Goal: Information Seeking & Learning: Learn about a topic

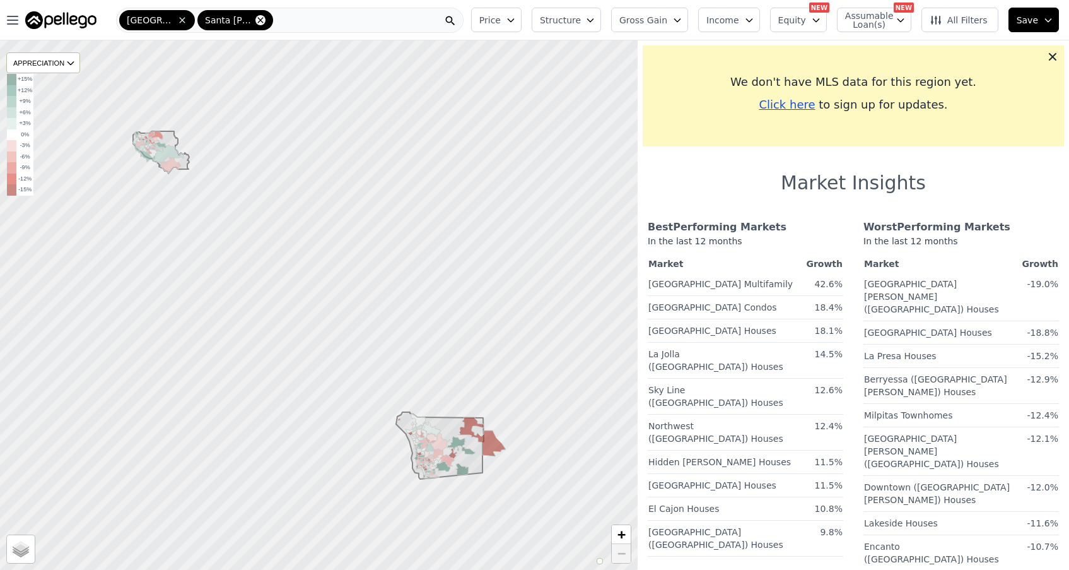
click at [257, 23] on icon at bounding box center [261, 20] width 10 height 10
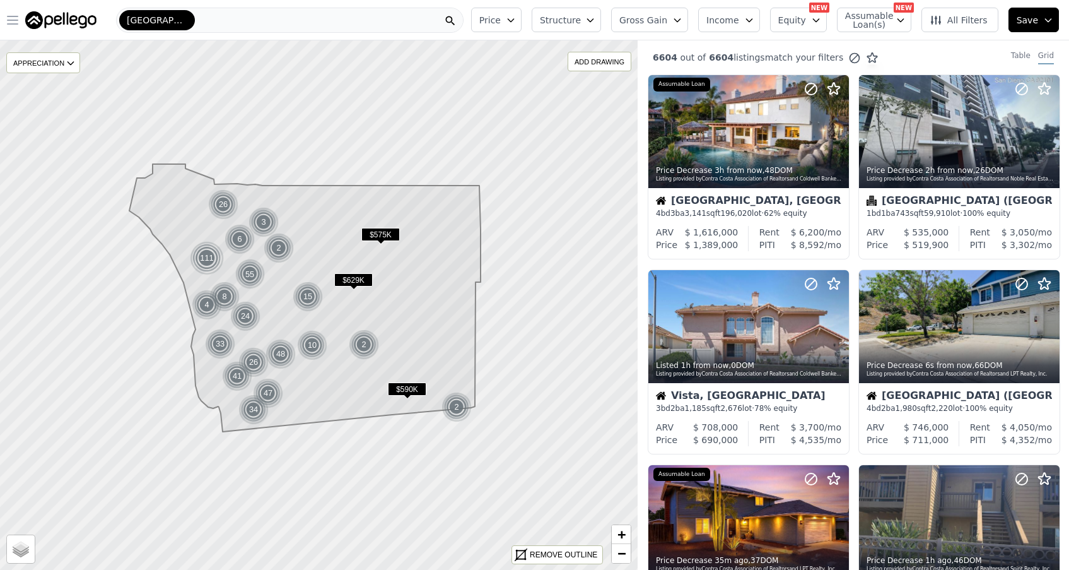
click at [18, 21] on icon "button" at bounding box center [13, 20] width 10 height 8
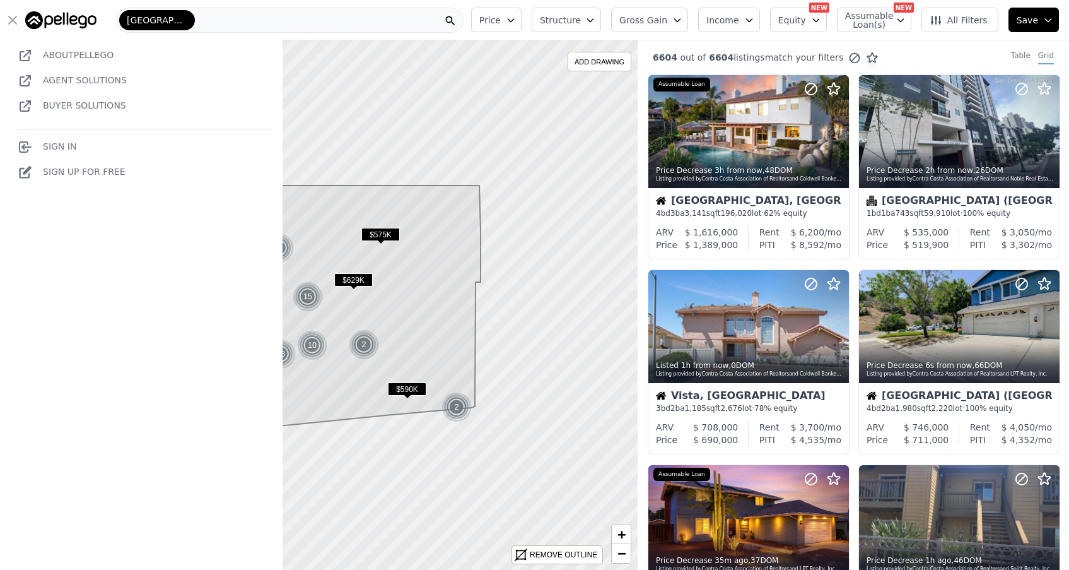
click at [64, 143] on link "Sign In" at bounding box center [47, 146] width 59 height 10
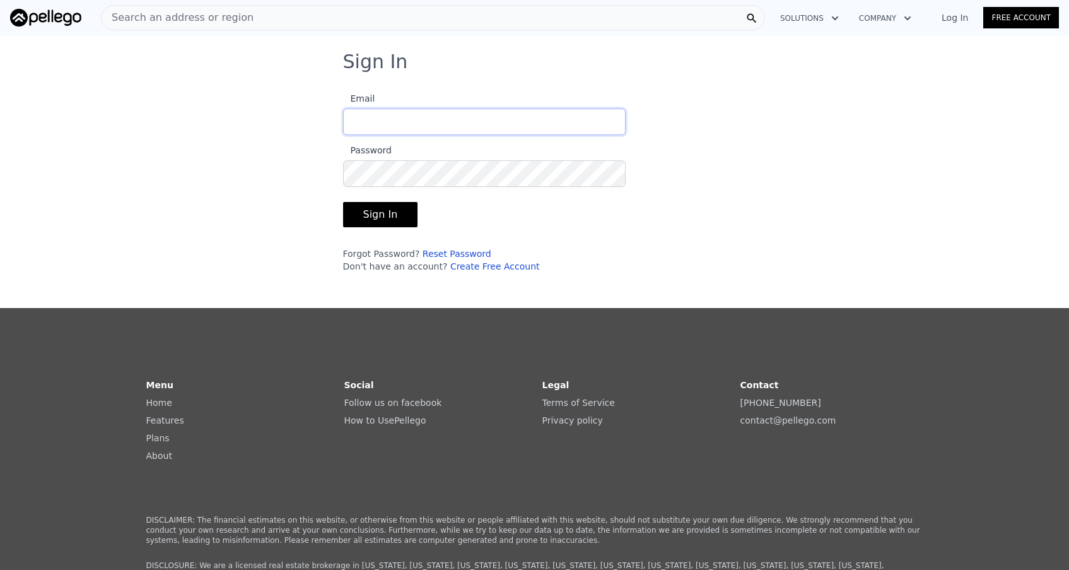
type input "mayasy@me.com"
click at [379, 215] on button "Sign In" at bounding box center [380, 214] width 75 height 25
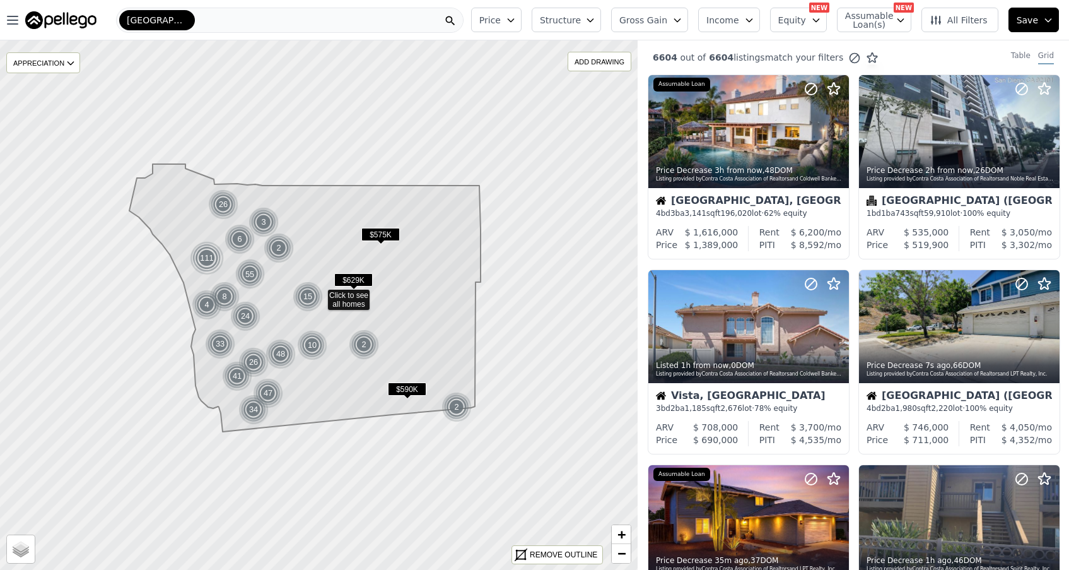
click at [683, 19] on icon "button" at bounding box center [678, 20] width 10 height 10
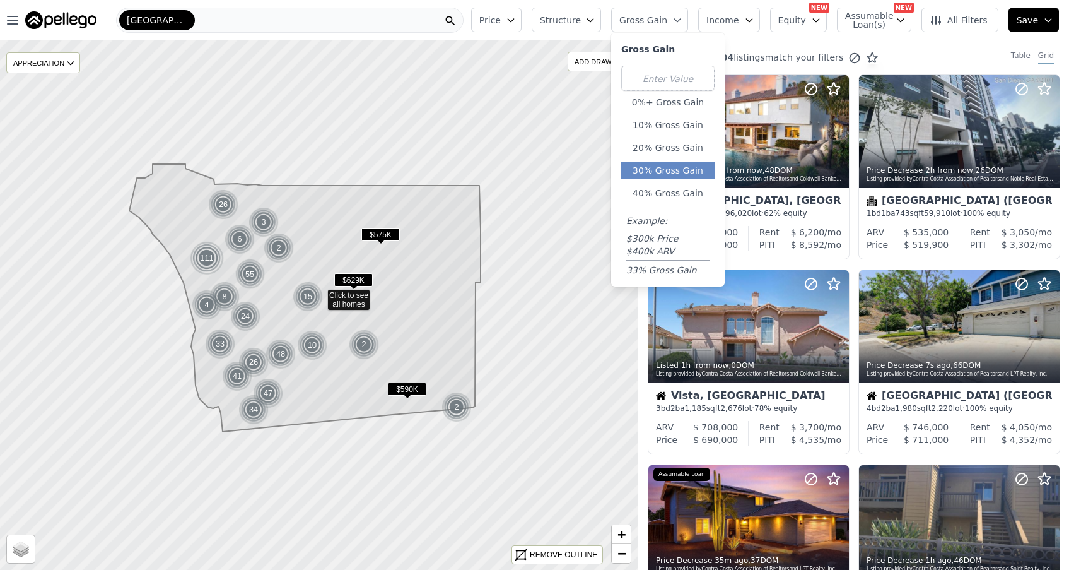
click at [678, 168] on button "30% Gross Gain" at bounding box center [667, 171] width 93 height 18
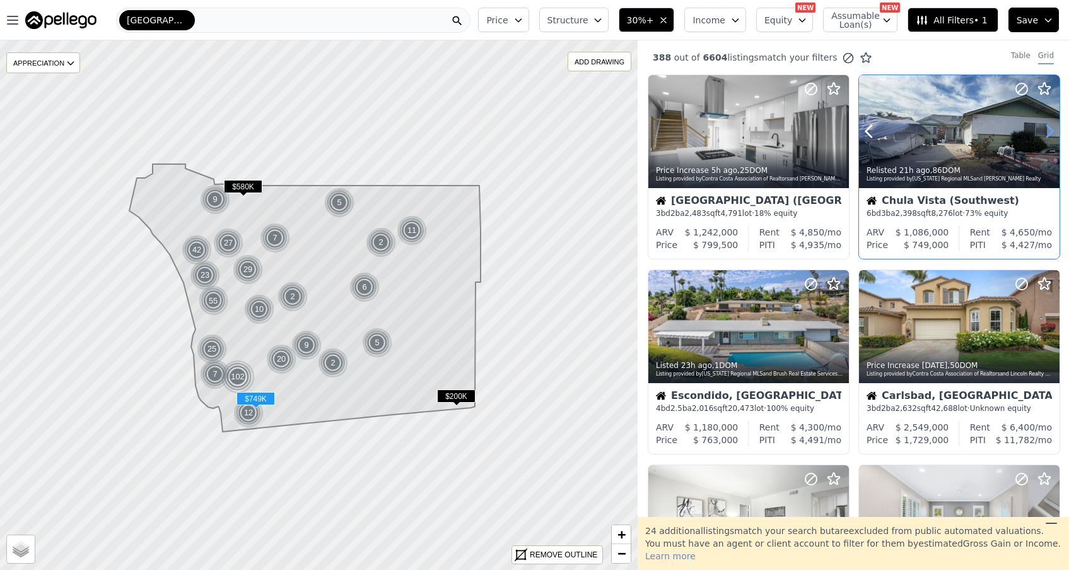
click at [1051, 134] on icon at bounding box center [1050, 132] width 6 height 12
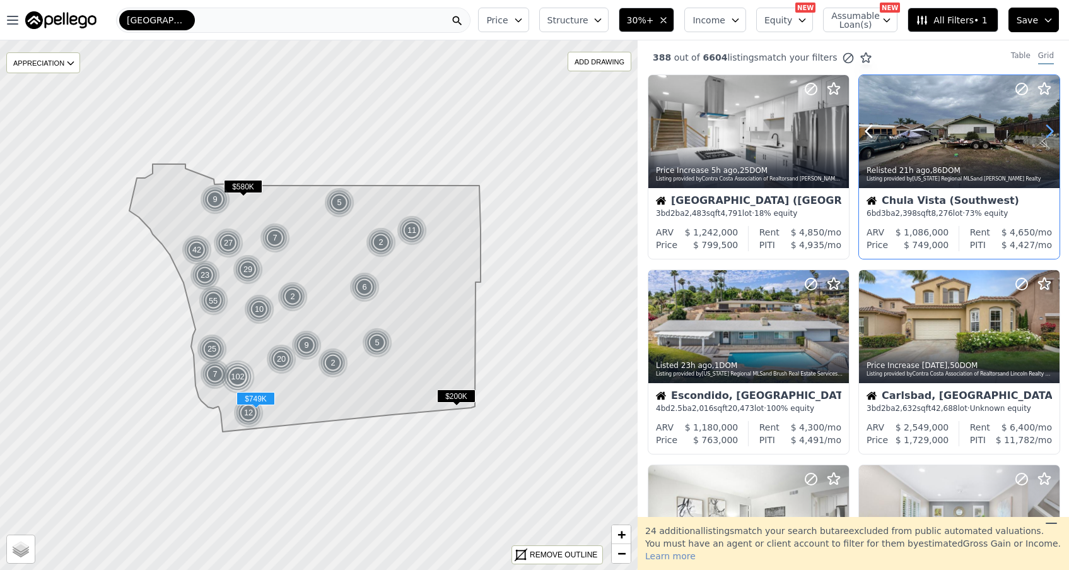
click at [1049, 133] on icon at bounding box center [1050, 131] width 20 height 20
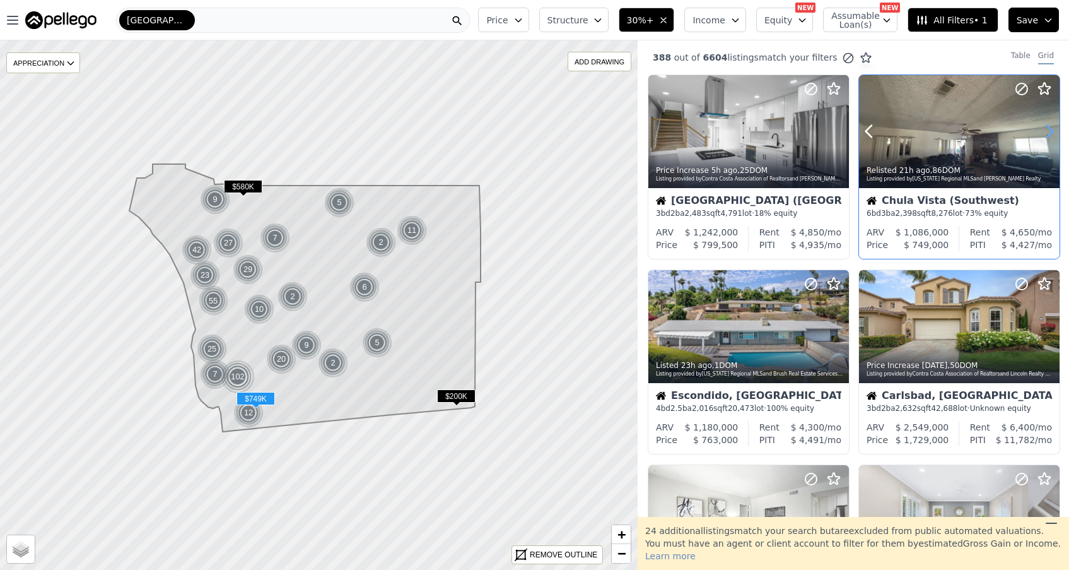
click at [1049, 133] on icon at bounding box center [1050, 131] width 20 height 20
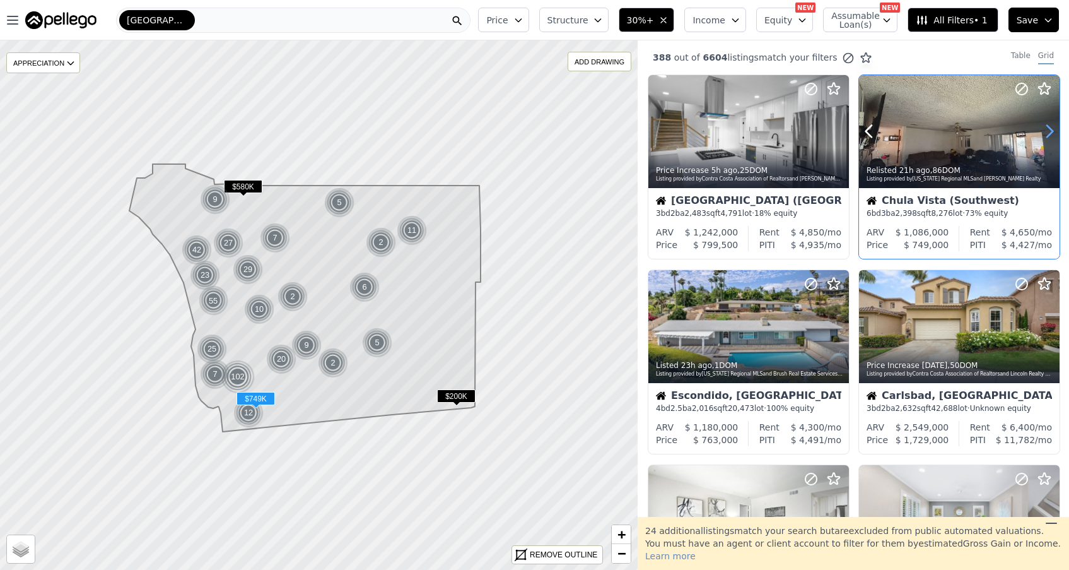
click at [1049, 133] on icon at bounding box center [1050, 131] width 20 height 20
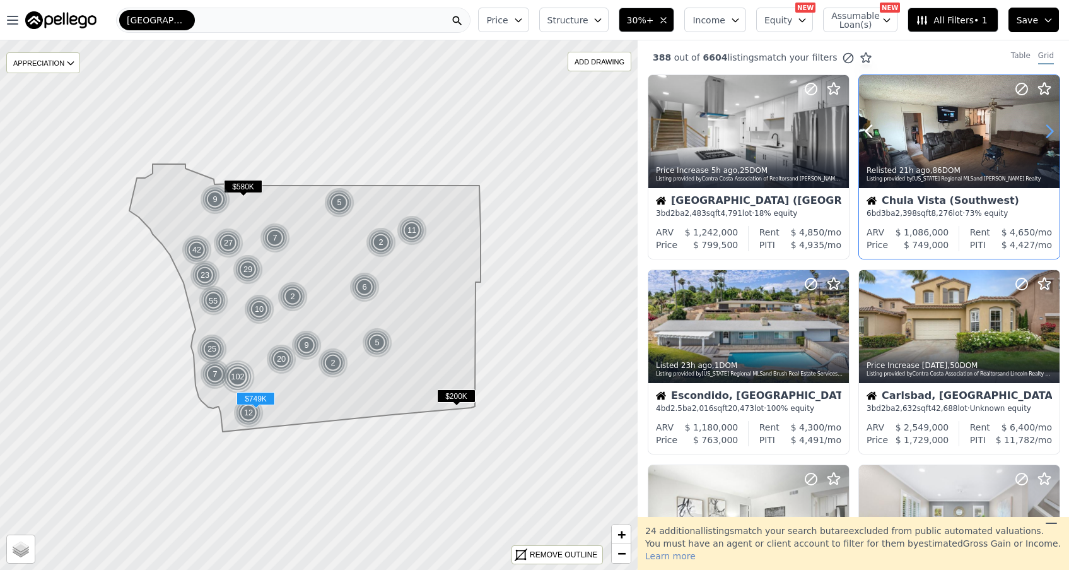
click at [1049, 133] on icon at bounding box center [1050, 131] width 20 height 20
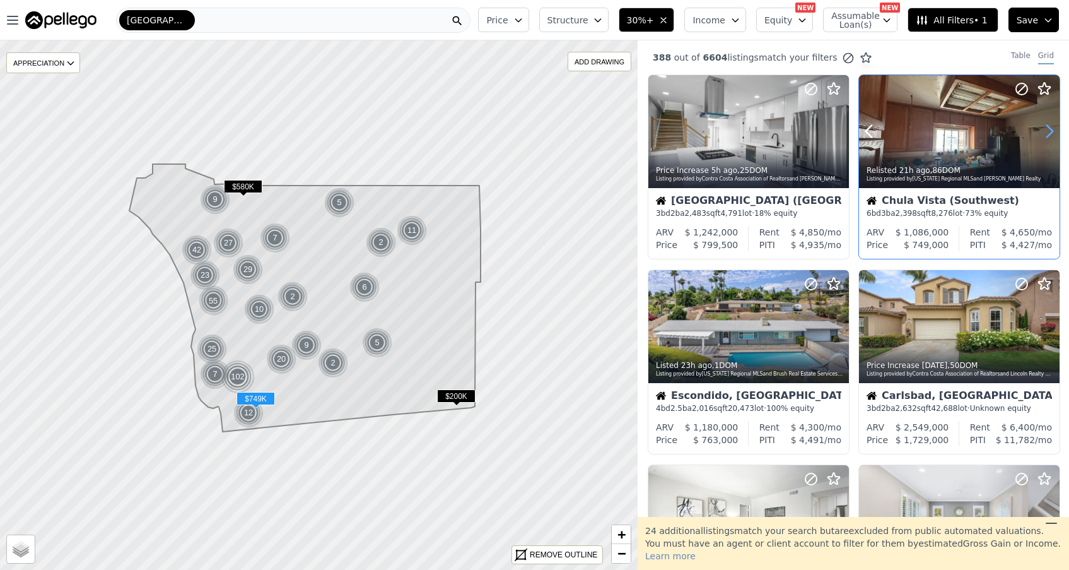
click at [1049, 133] on icon at bounding box center [1050, 131] width 20 height 20
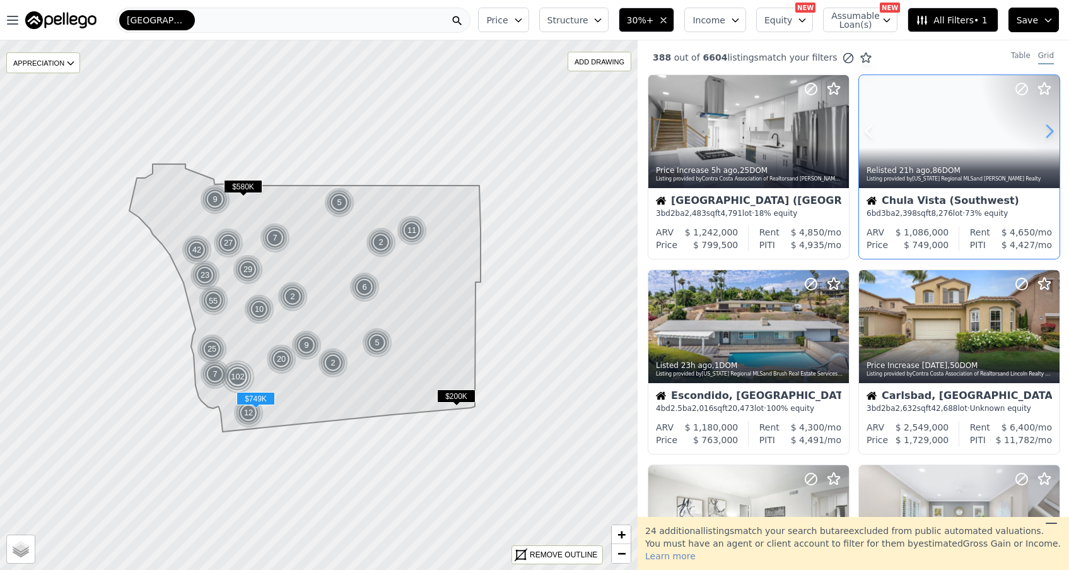
click at [1049, 133] on icon at bounding box center [1050, 131] width 20 height 20
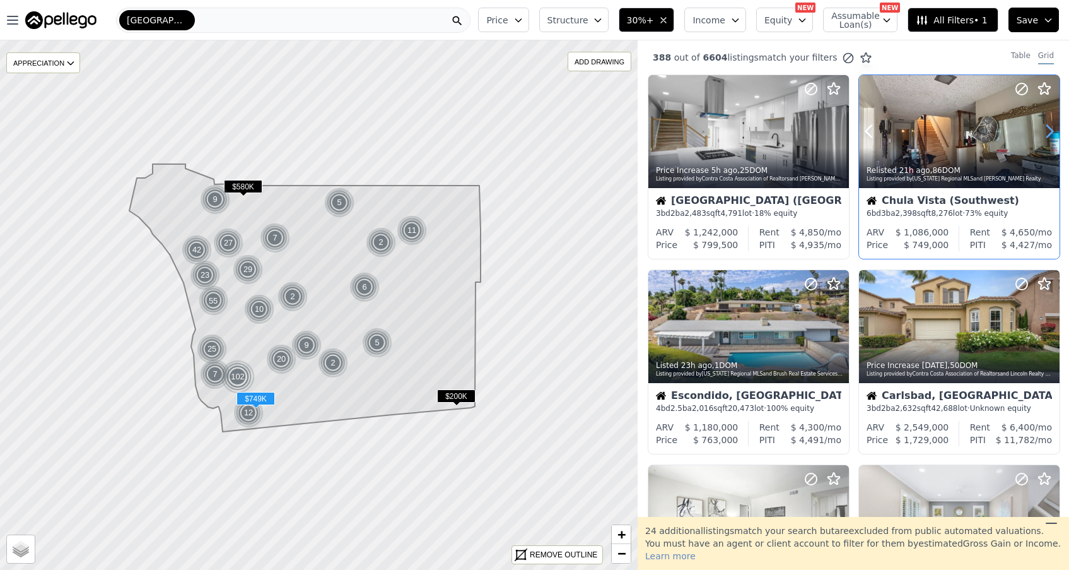
click at [1049, 133] on icon at bounding box center [1050, 131] width 20 height 20
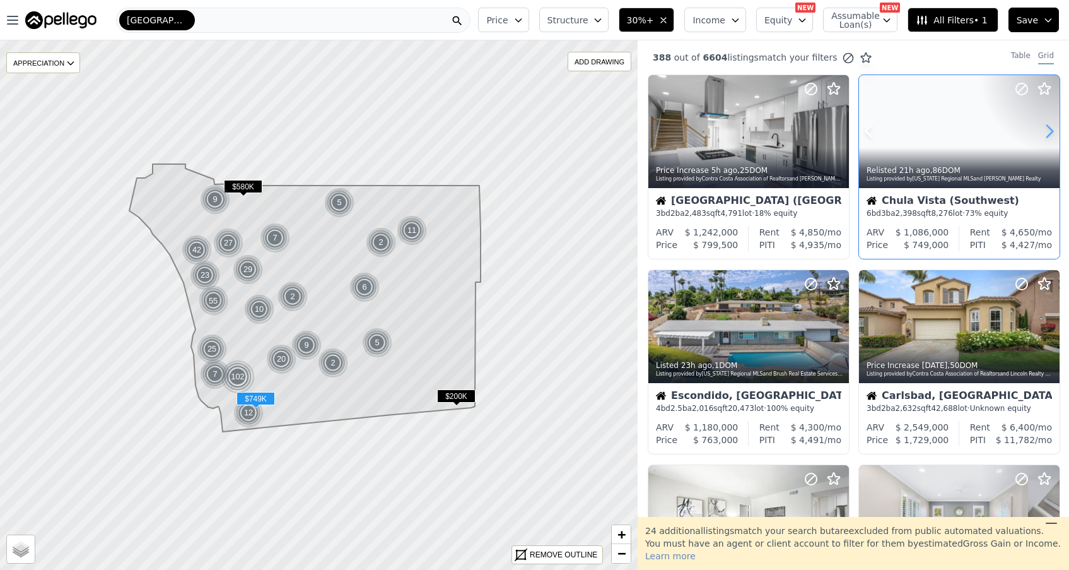
click at [1049, 133] on icon at bounding box center [1050, 131] width 20 height 20
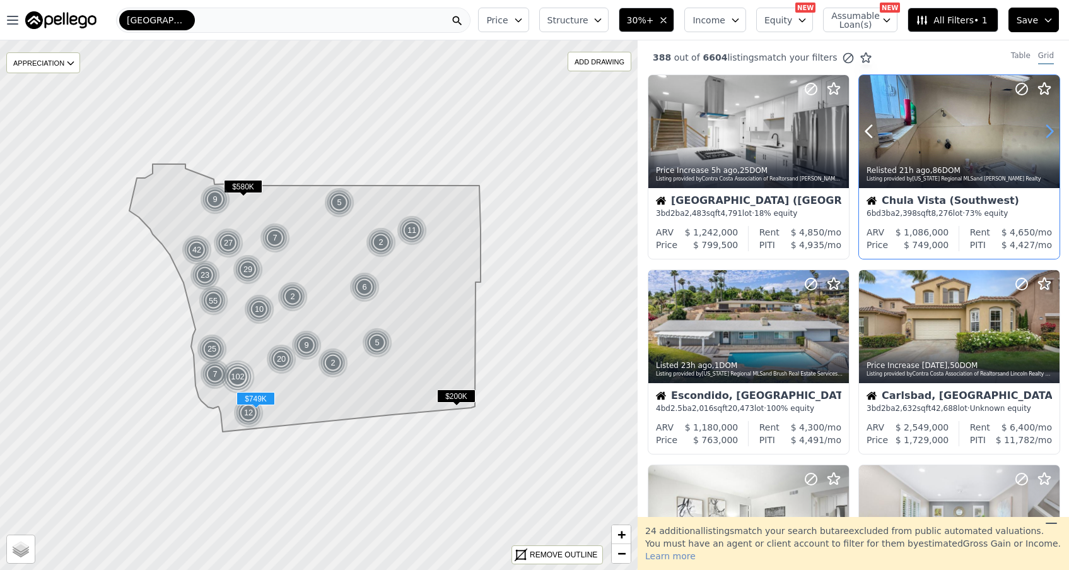
click at [1049, 133] on icon at bounding box center [1050, 131] width 20 height 20
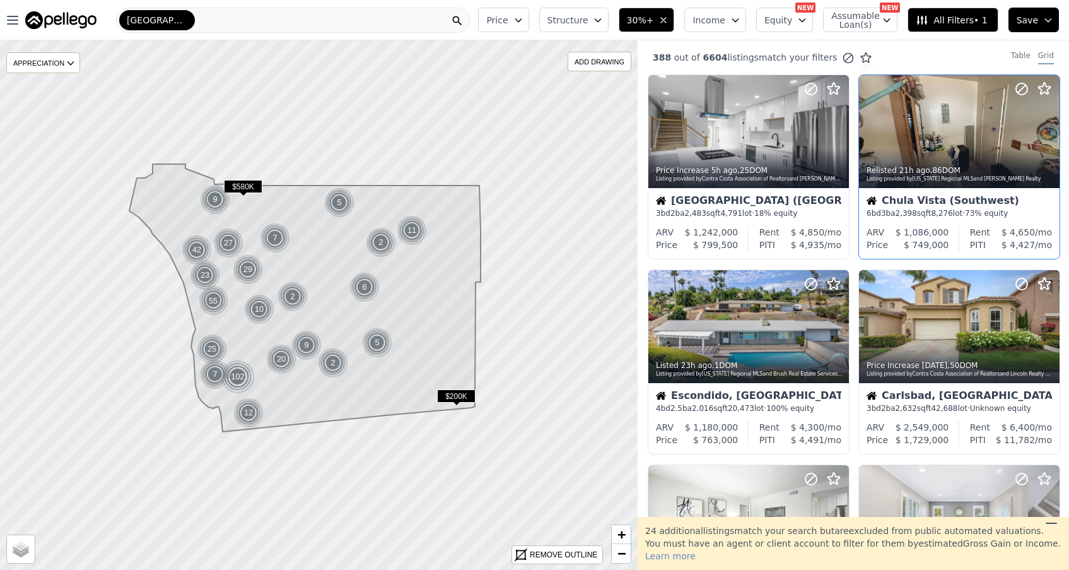
scroll to position [2, 0]
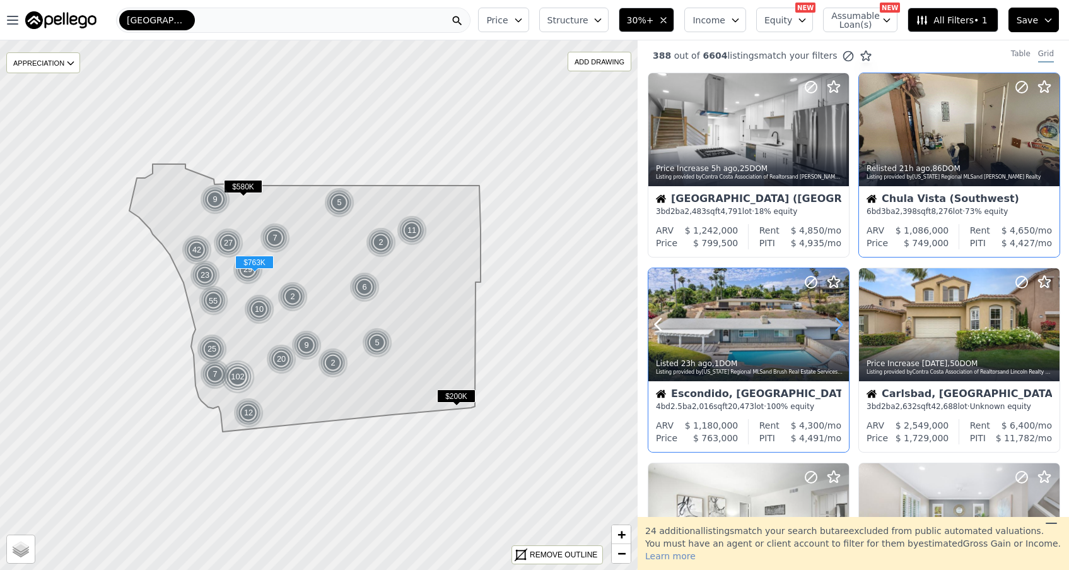
click at [834, 329] on icon at bounding box center [839, 324] width 20 height 20
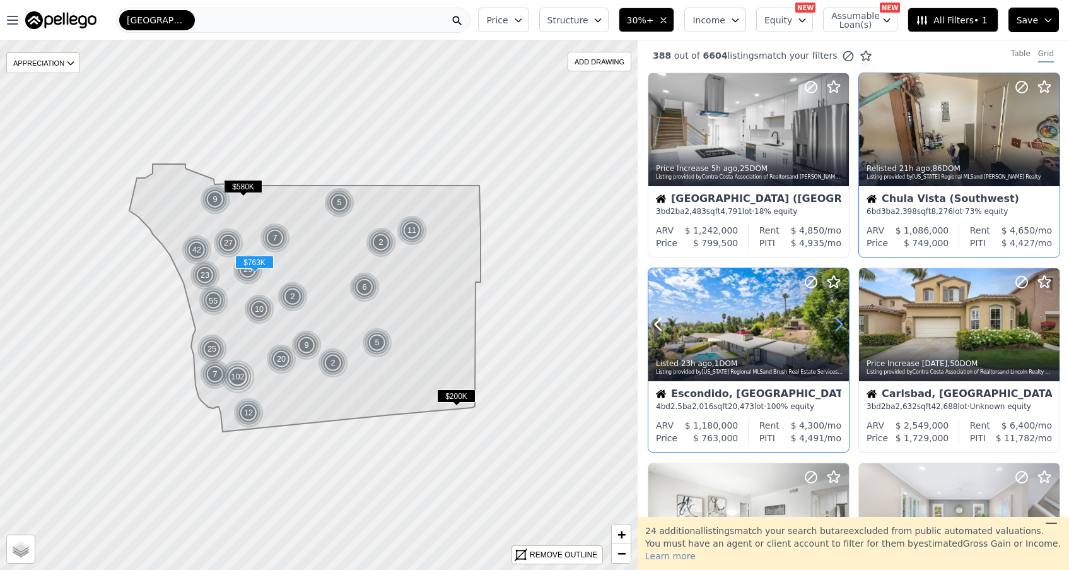
click at [834, 329] on icon at bounding box center [839, 324] width 20 height 20
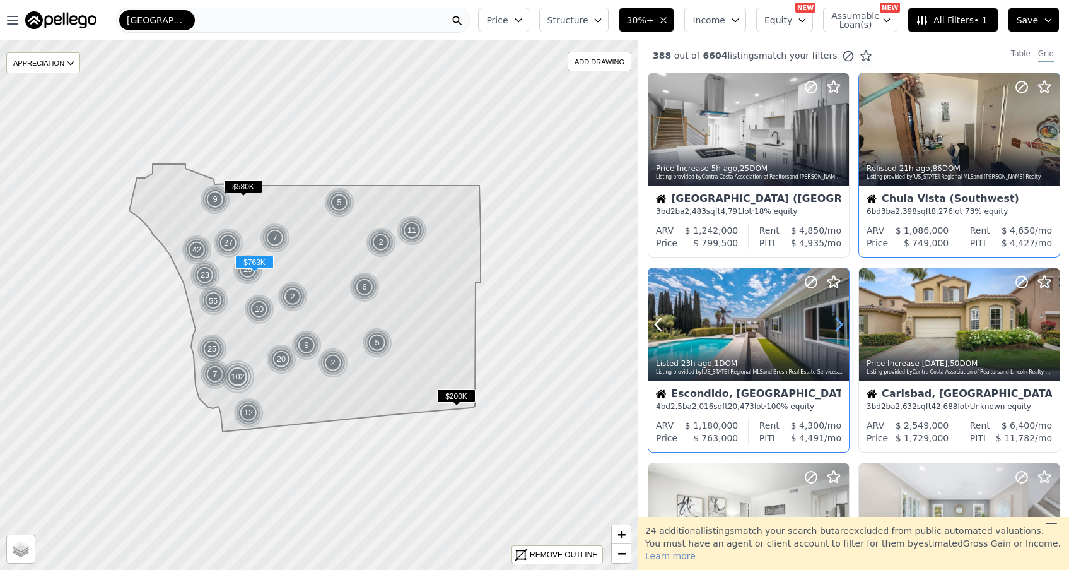
click at [834, 329] on icon at bounding box center [839, 324] width 20 height 20
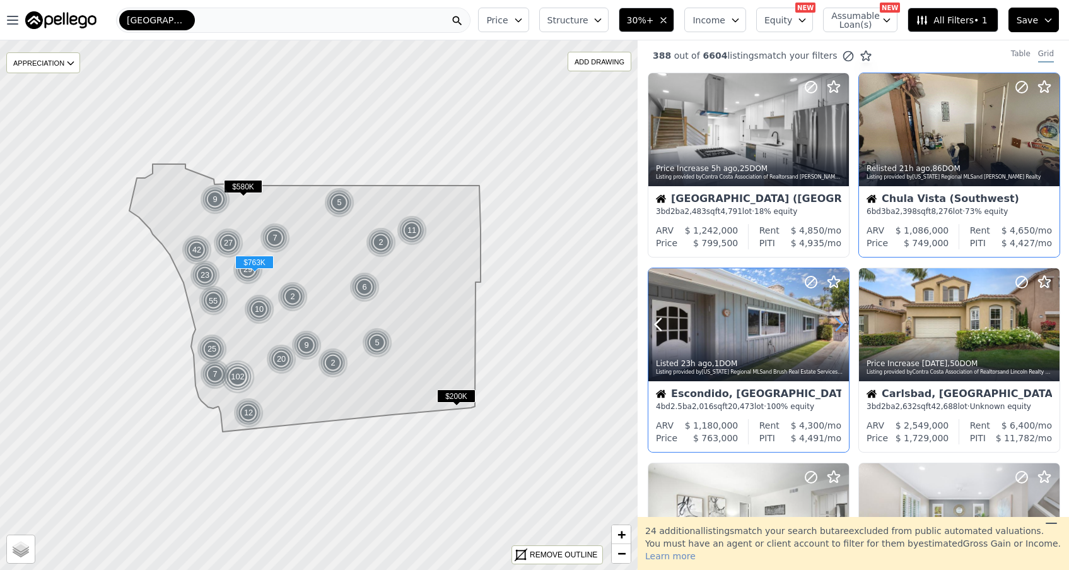
click at [834, 329] on icon at bounding box center [839, 324] width 20 height 20
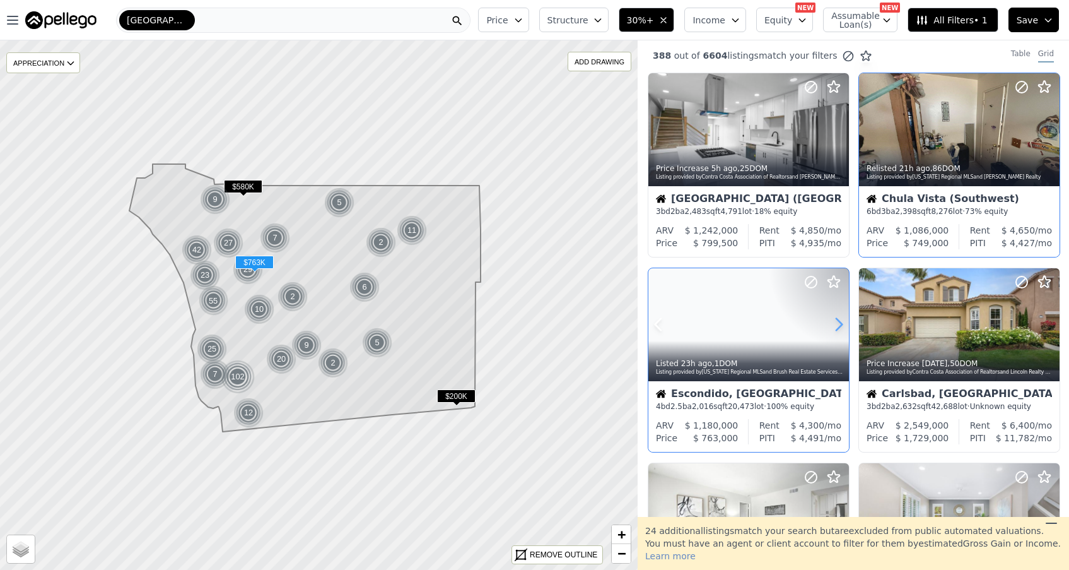
click at [834, 329] on icon at bounding box center [839, 324] width 20 height 20
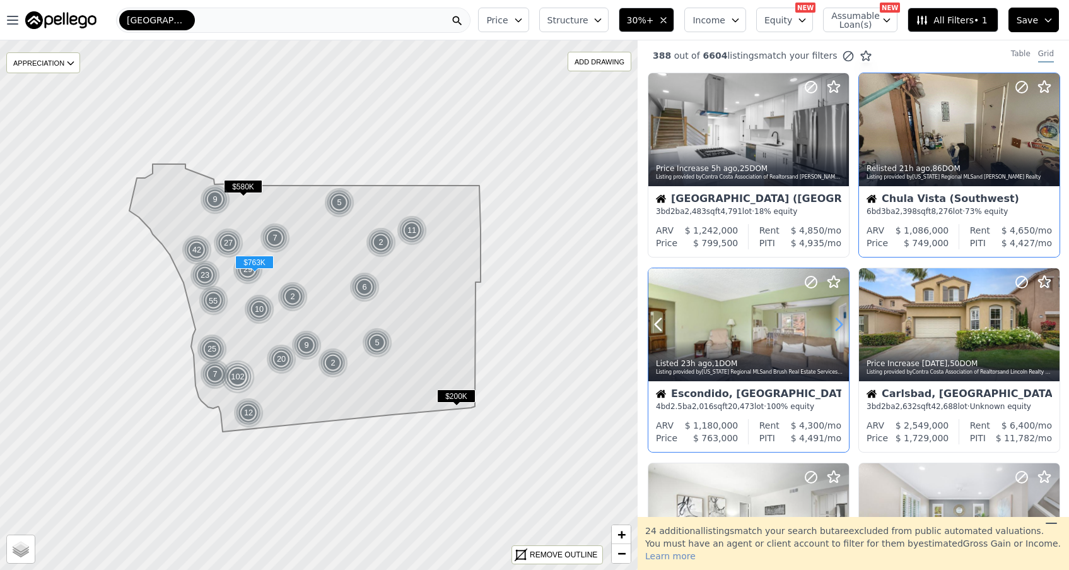
click at [834, 329] on icon at bounding box center [839, 324] width 20 height 20
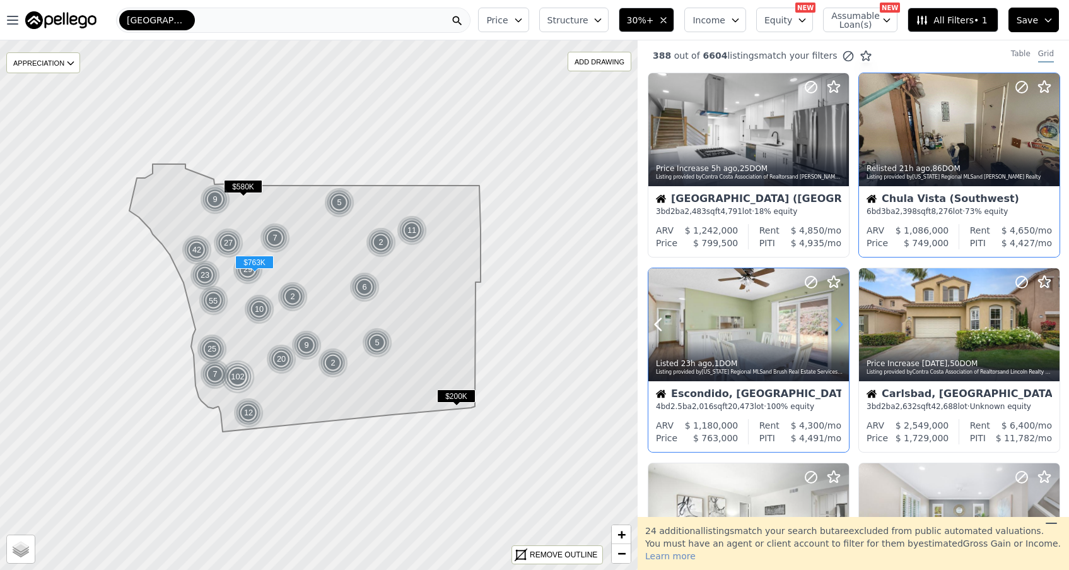
click at [834, 329] on icon at bounding box center [839, 324] width 20 height 20
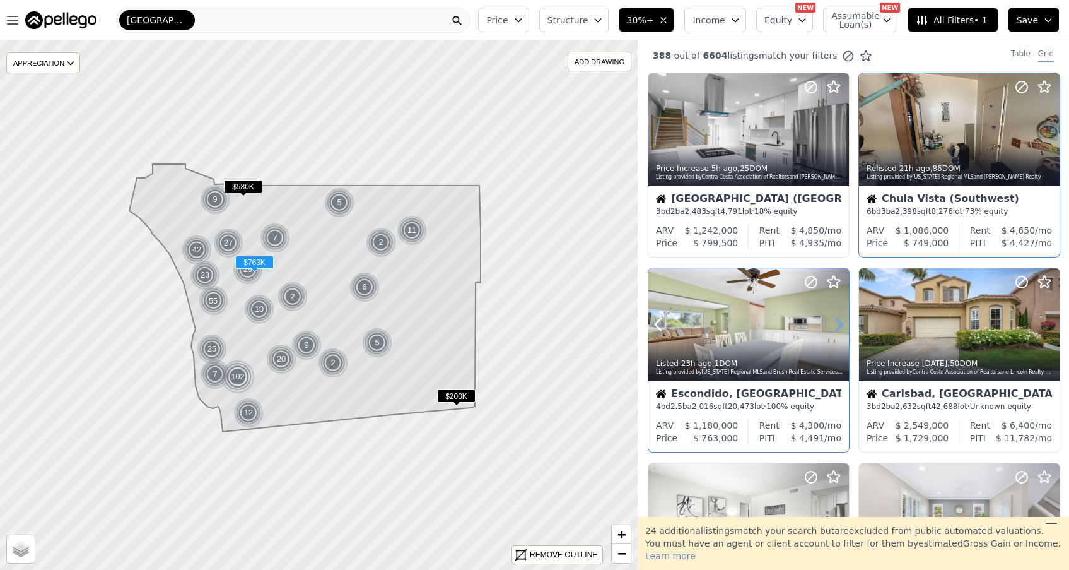
click at [834, 329] on icon at bounding box center [839, 324] width 20 height 20
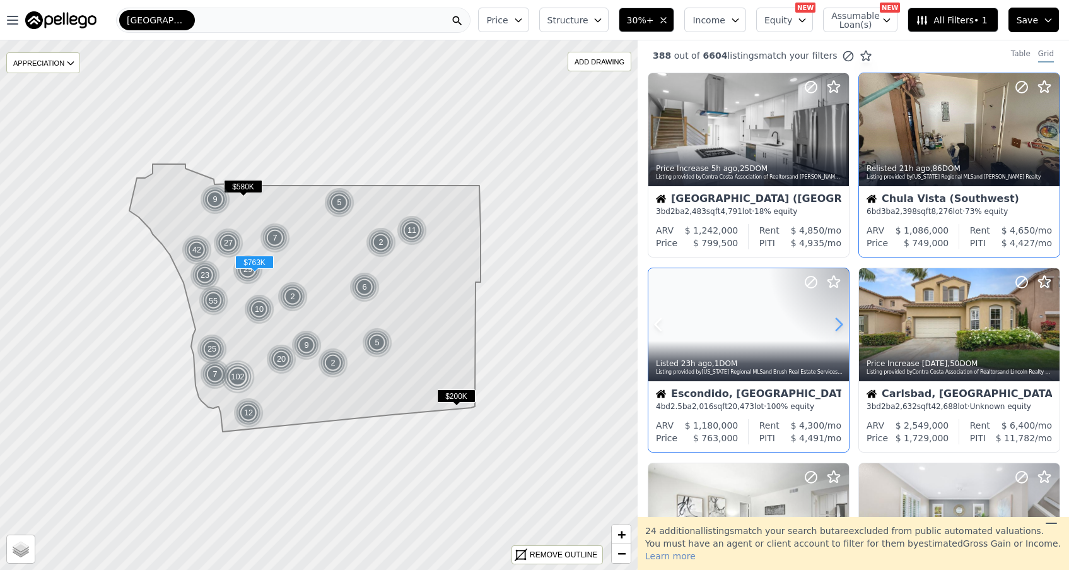
click at [834, 329] on icon at bounding box center [839, 324] width 20 height 20
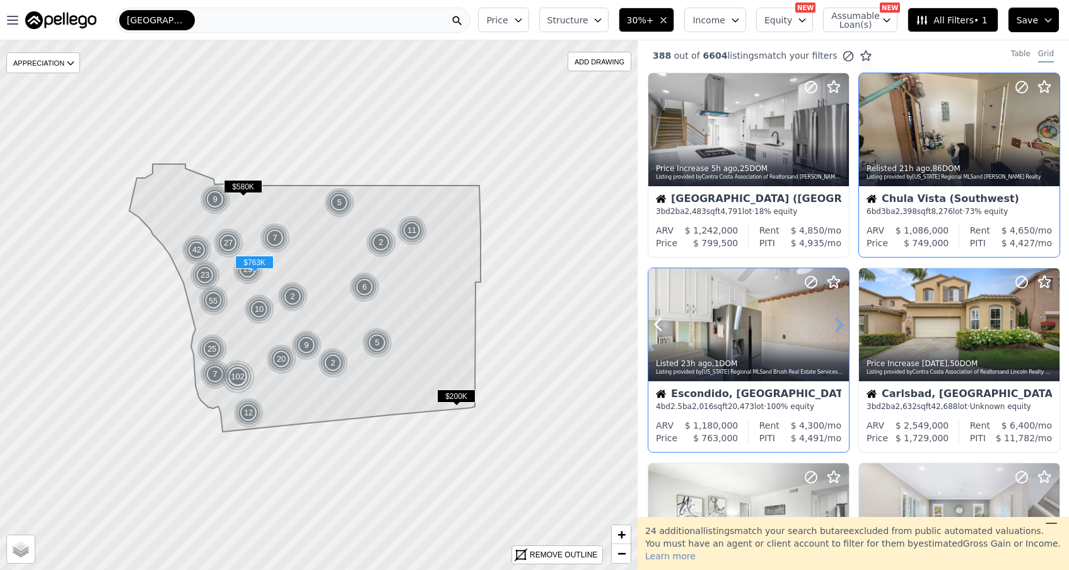
click at [834, 329] on icon at bounding box center [839, 324] width 20 height 20
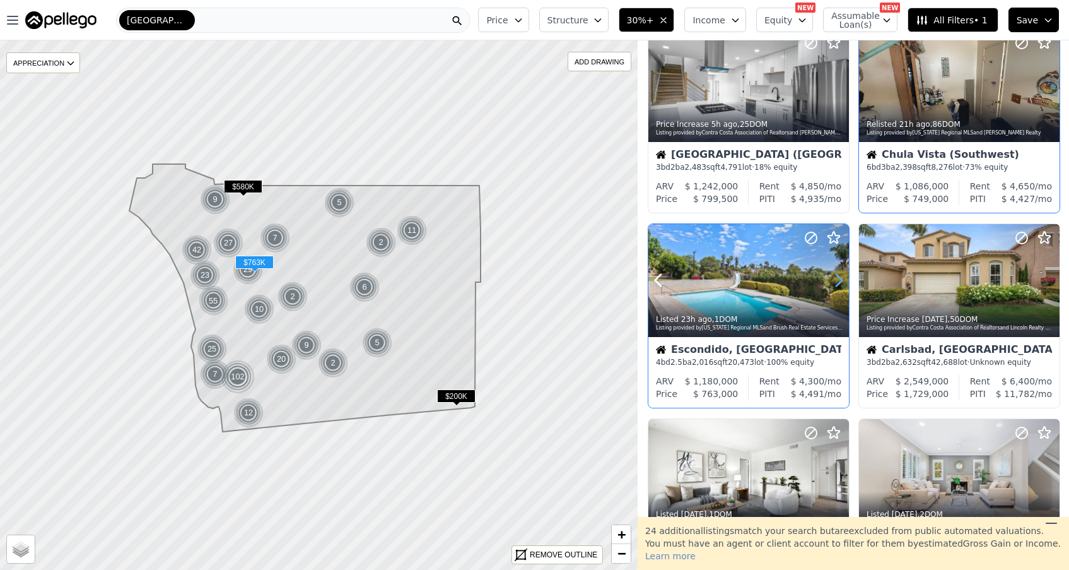
scroll to position [47, 0]
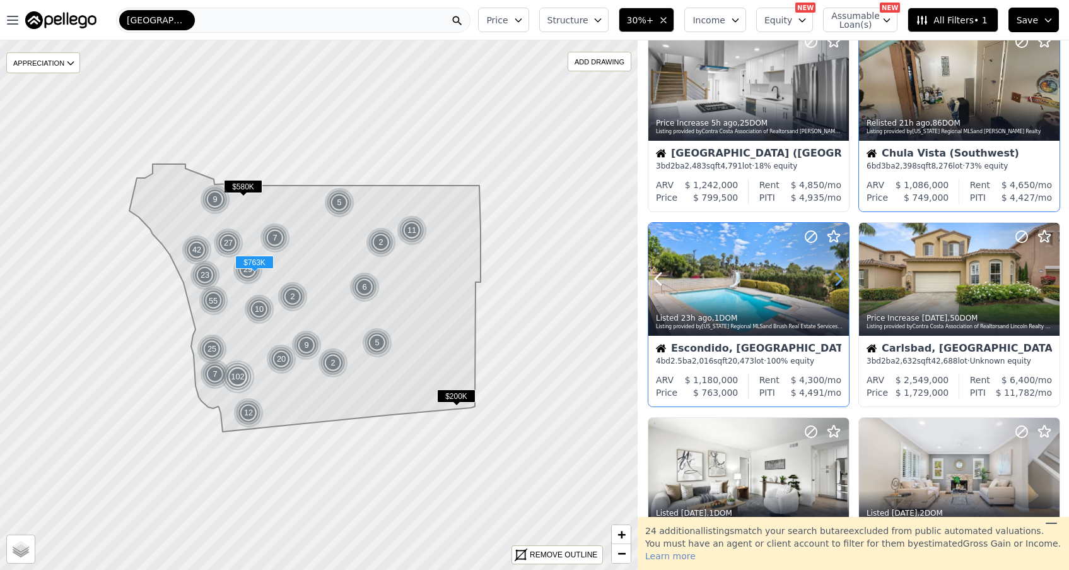
click at [836, 278] on icon at bounding box center [839, 279] width 20 height 20
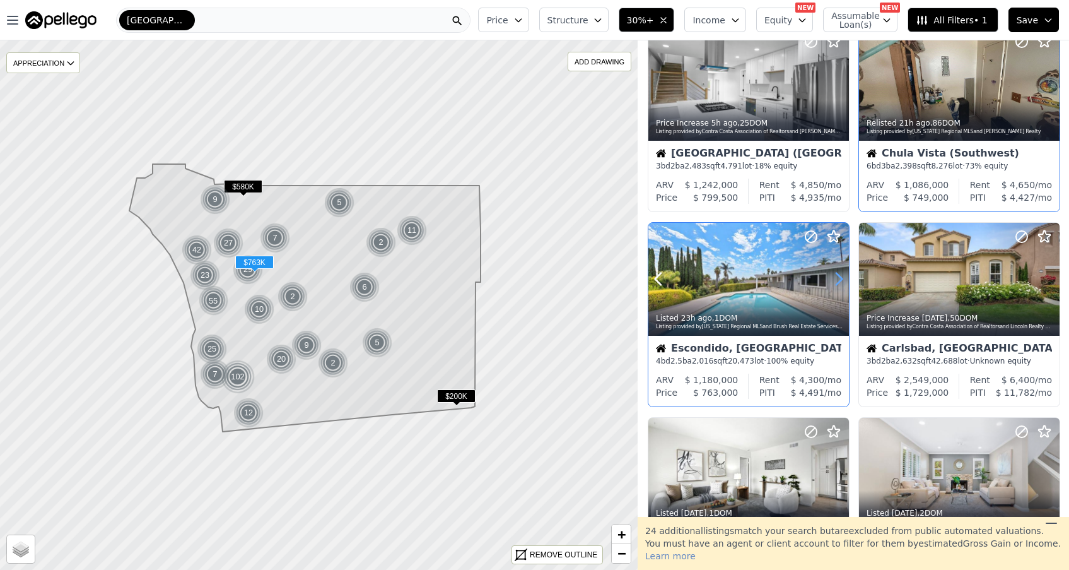
click at [836, 278] on icon at bounding box center [839, 279] width 20 height 20
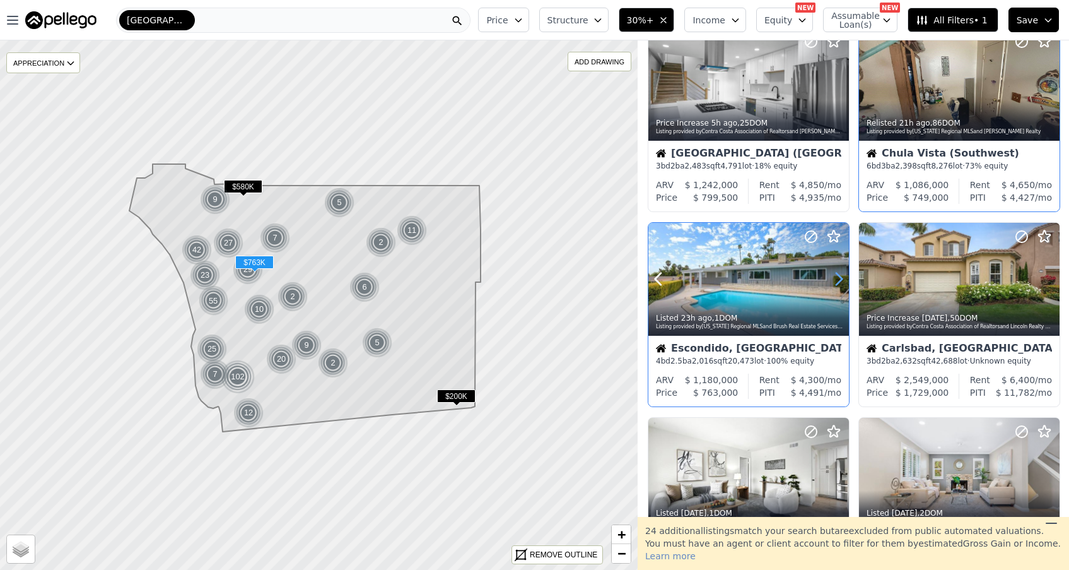
click at [836, 278] on icon at bounding box center [839, 279] width 20 height 20
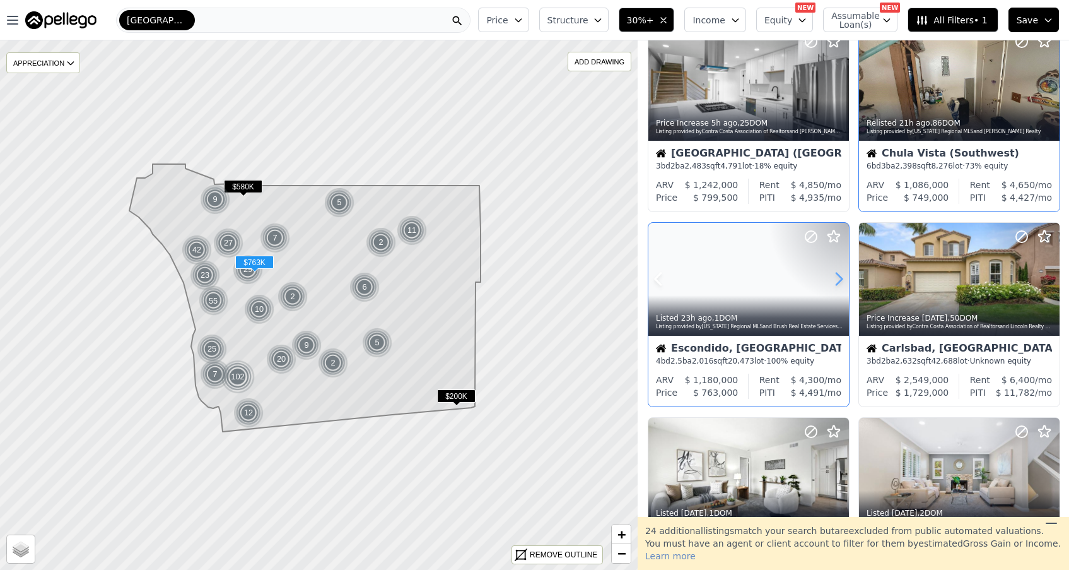
click at [836, 278] on icon at bounding box center [839, 279] width 20 height 20
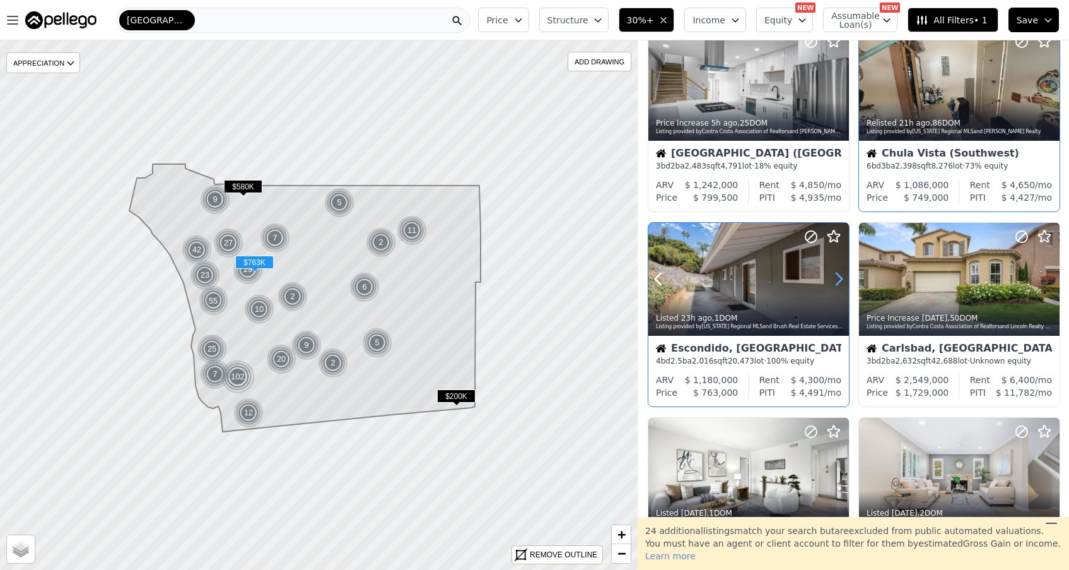
click at [836, 278] on icon at bounding box center [839, 279] width 20 height 20
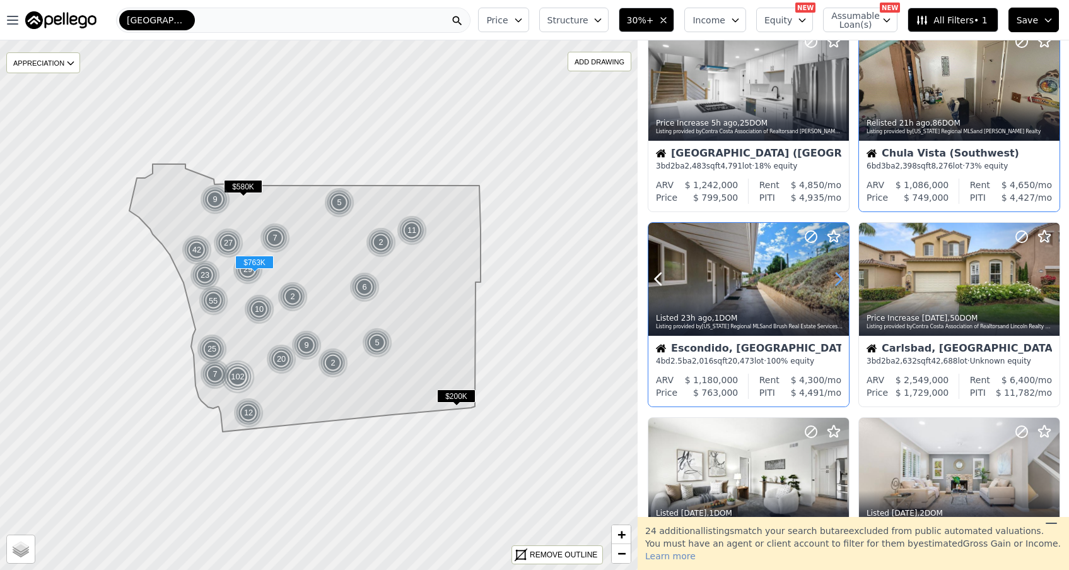
click at [836, 278] on icon at bounding box center [839, 279] width 20 height 20
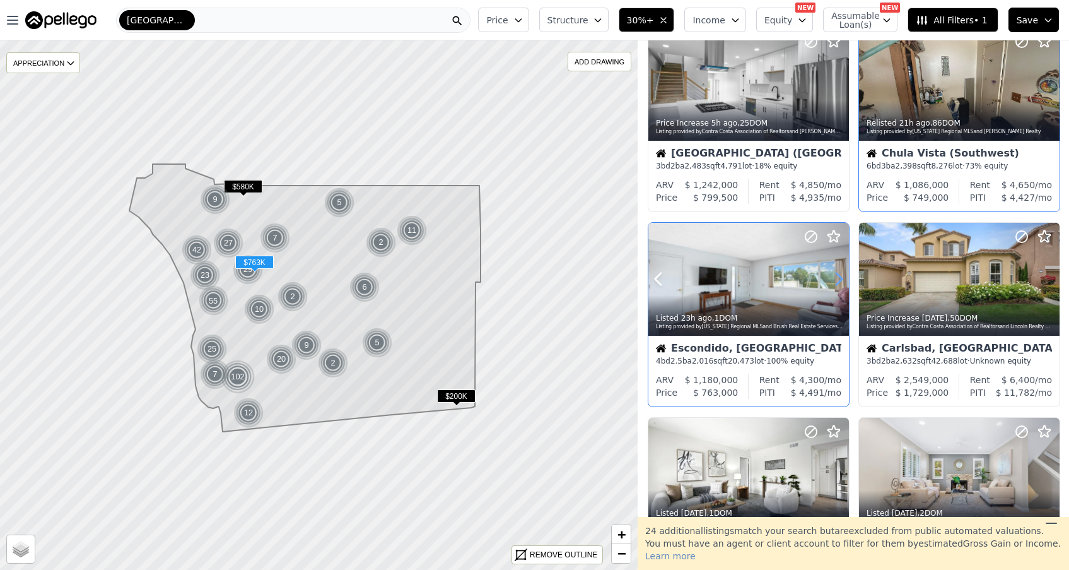
click at [836, 278] on icon at bounding box center [839, 279] width 20 height 20
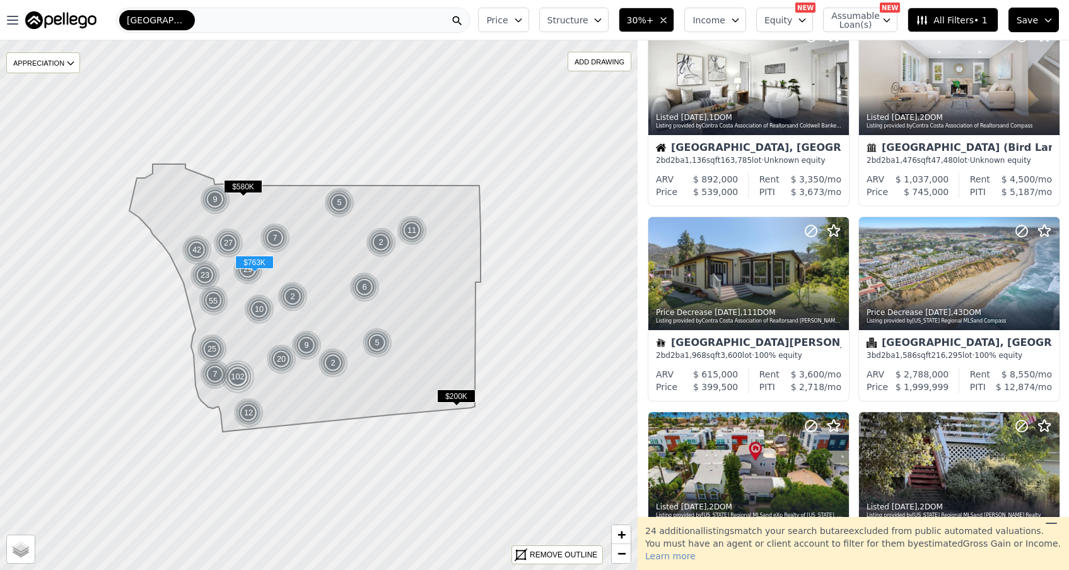
scroll to position [462, 0]
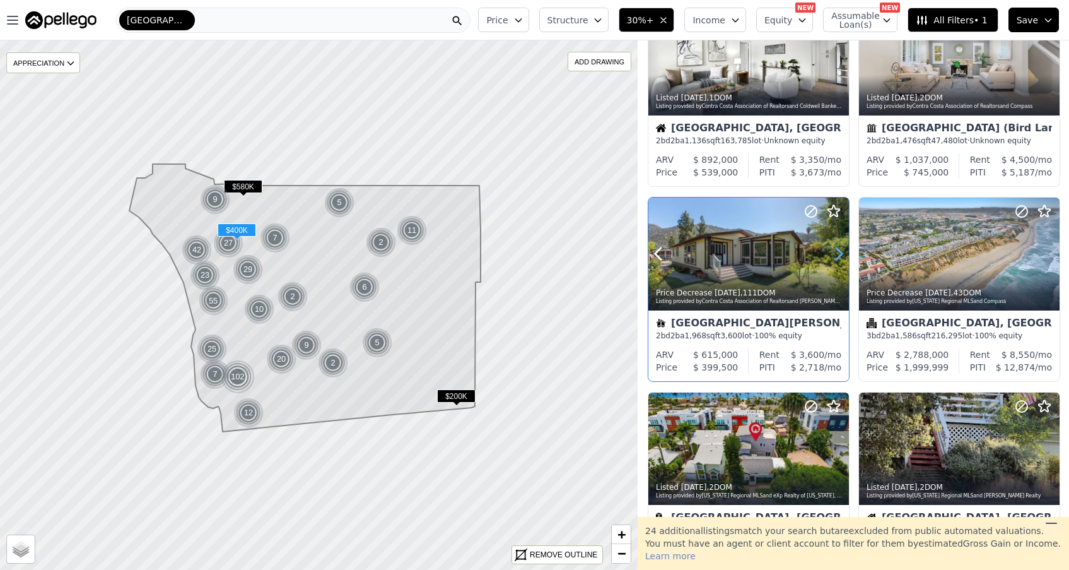
click at [835, 262] on icon at bounding box center [839, 254] width 20 height 20
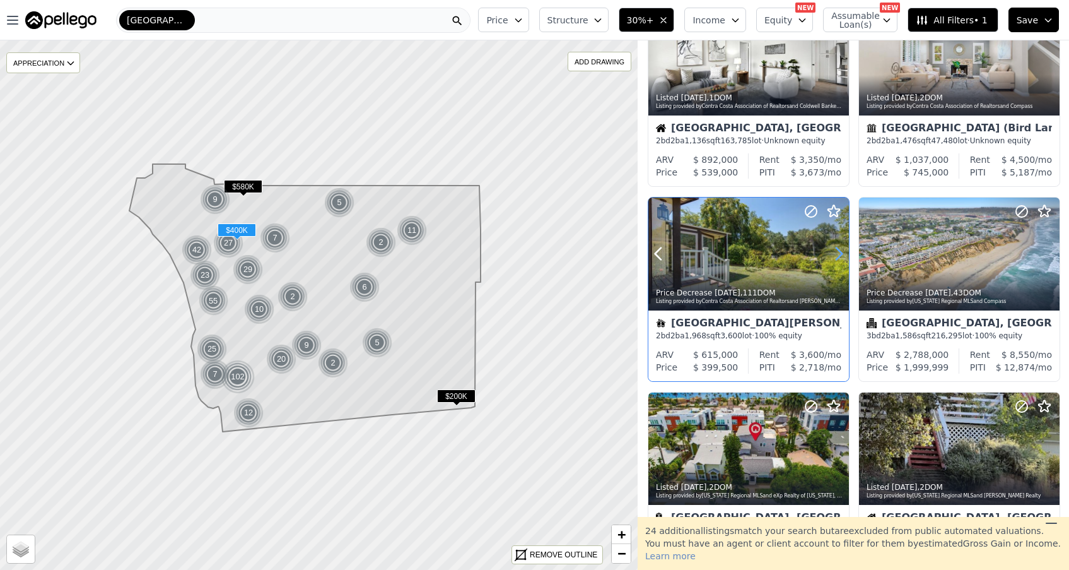
click at [835, 262] on icon at bounding box center [839, 254] width 20 height 20
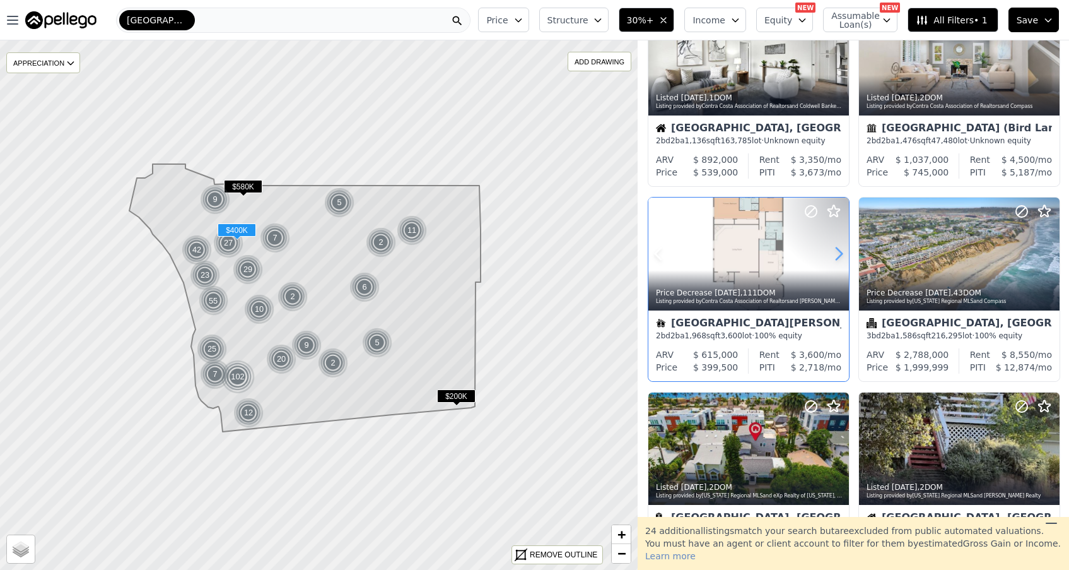
click at [835, 262] on icon at bounding box center [839, 254] width 20 height 20
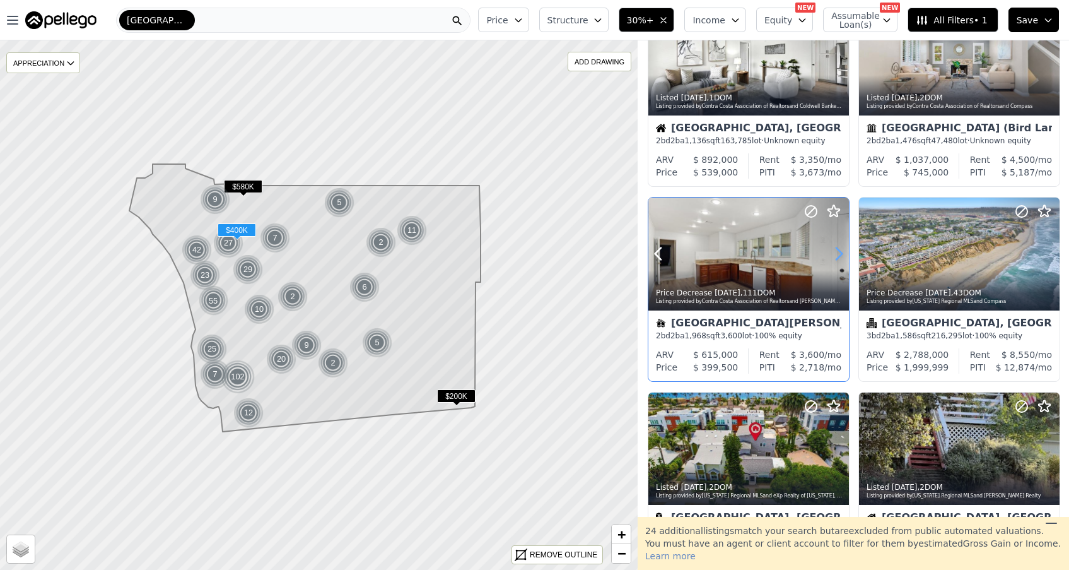
click at [835, 262] on icon at bounding box center [839, 254] width 20 height 20
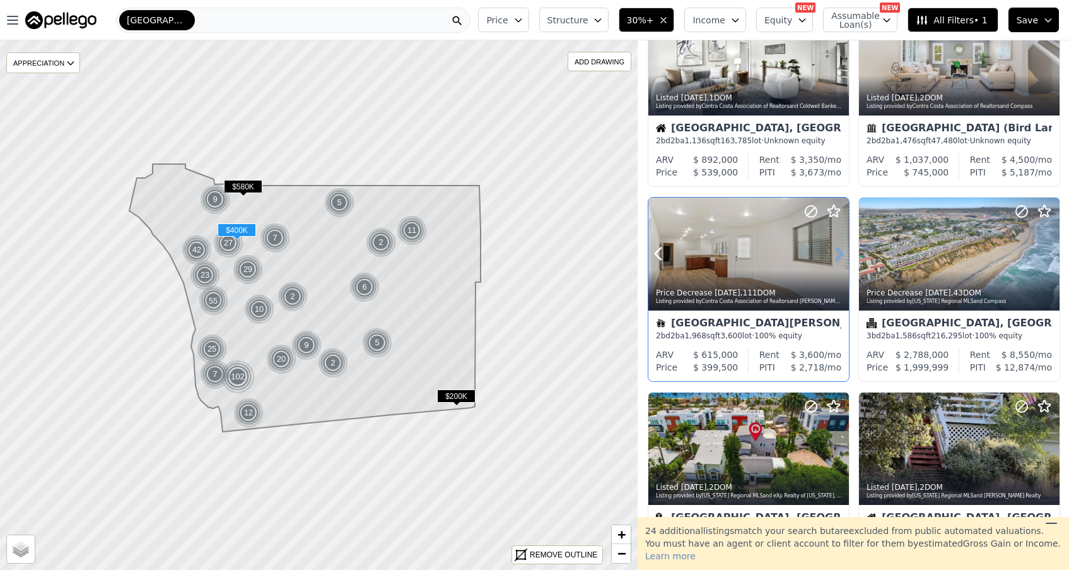
click at [835, 262] on icon at bounding box center [839, 254] width 20 height 20
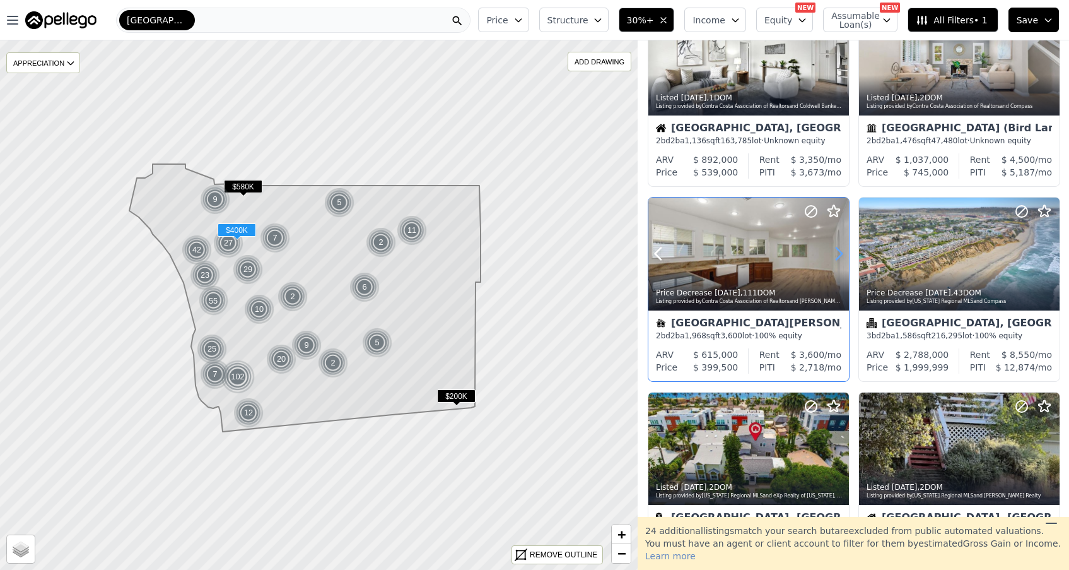
click at [834, 259] on icon at bounding box center [839, 254] width 20 height 20
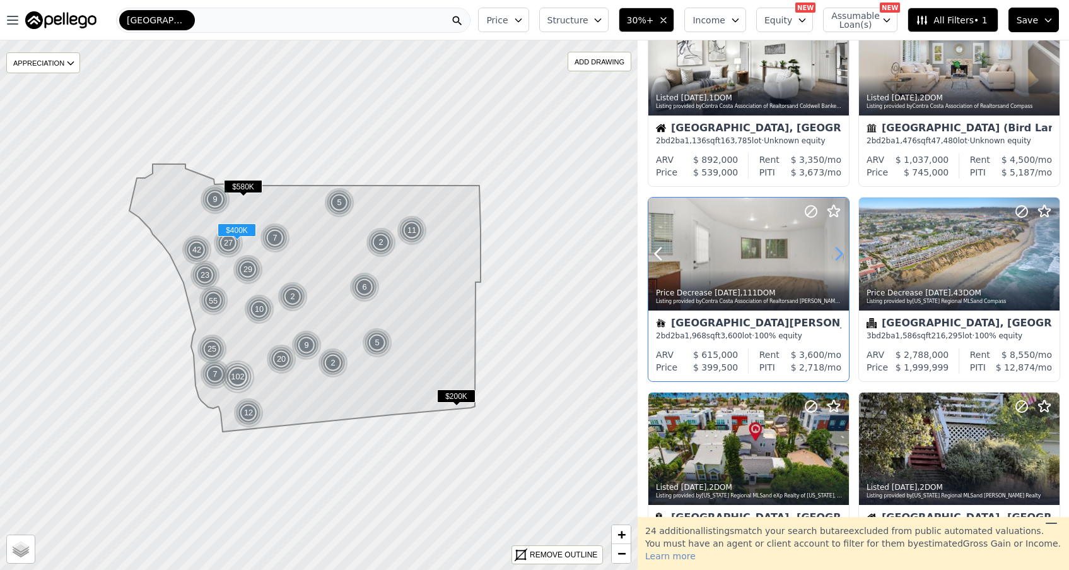
click at [834, 259] on icon at bounding box center [839, 254] width 20 height 20
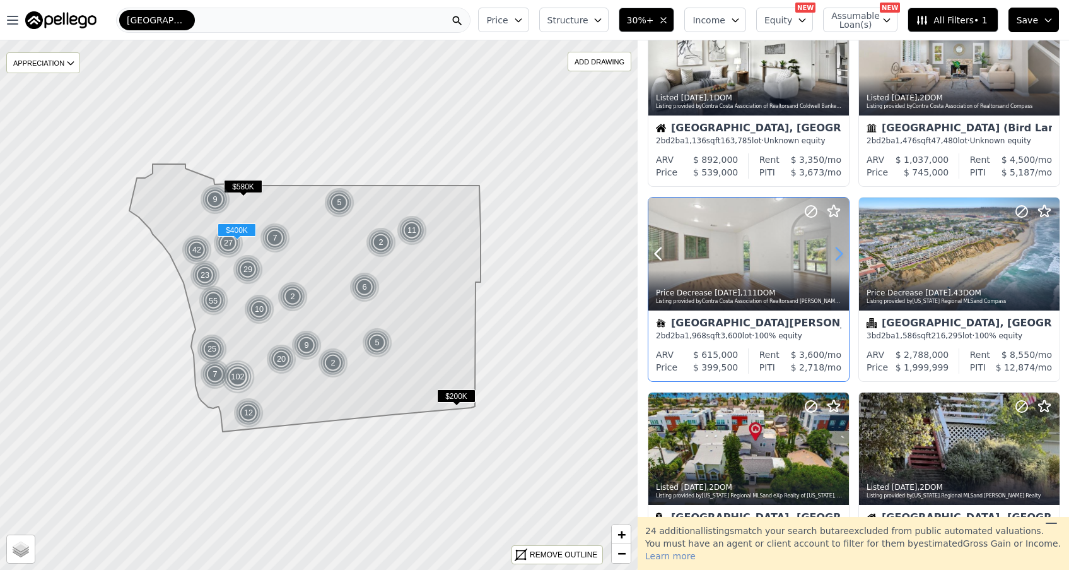
click at [834, 259] on icon at bounding box center [839, 254] width 20 height 20
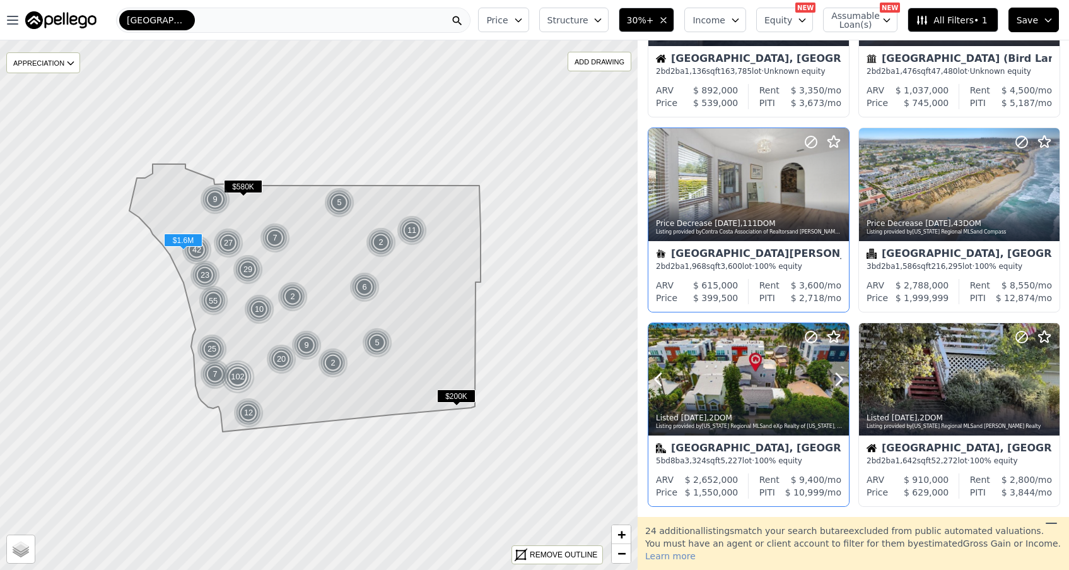
scroll to position [536, 0]
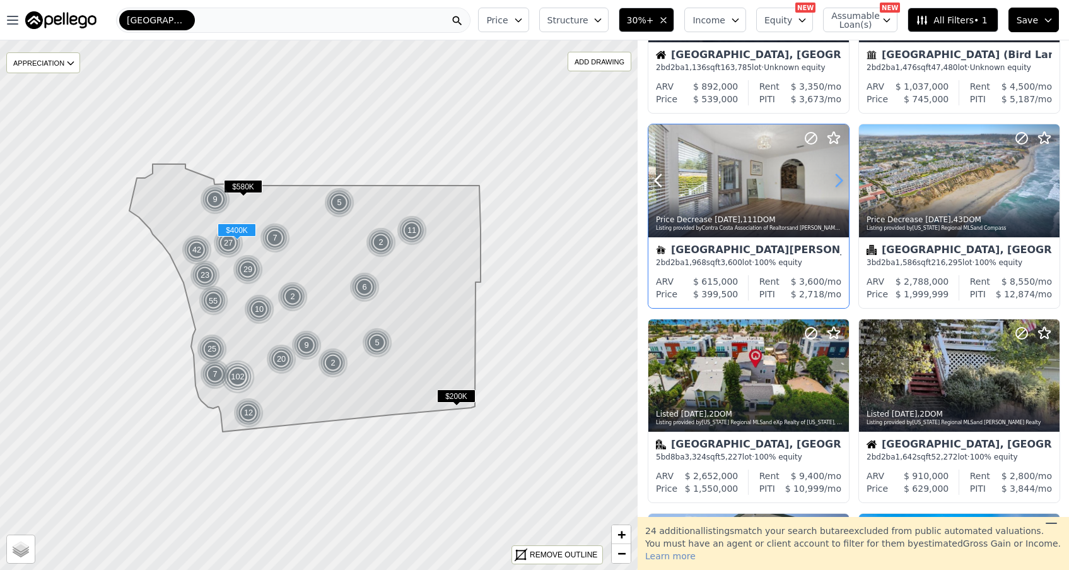
click at [837, 186] on icon at bounding box center [839, 180] width 20 height 20
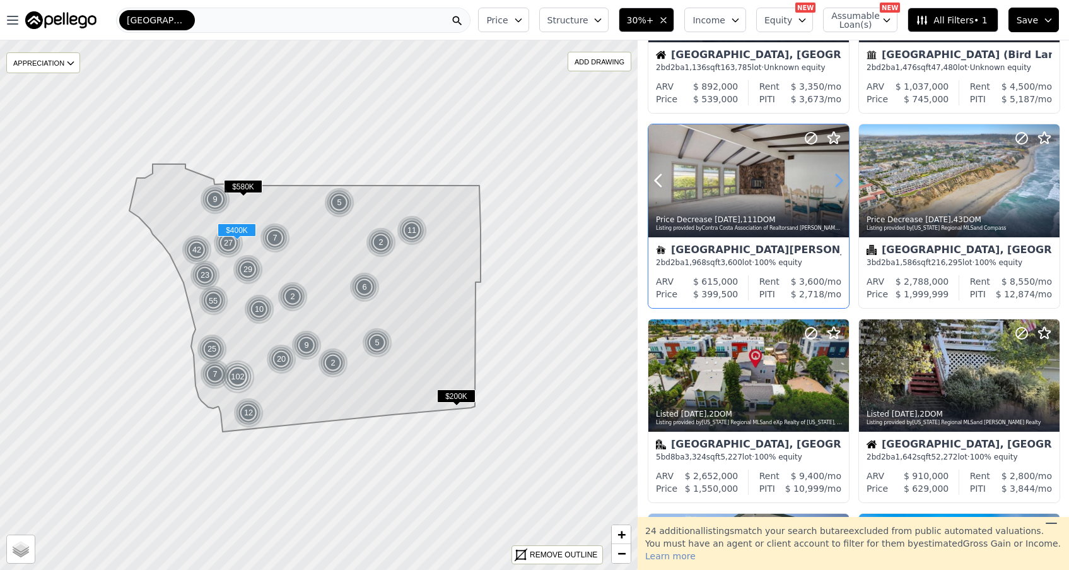
click at [835, 184] on icon at bounding box center [839, 180] width 20 height 20
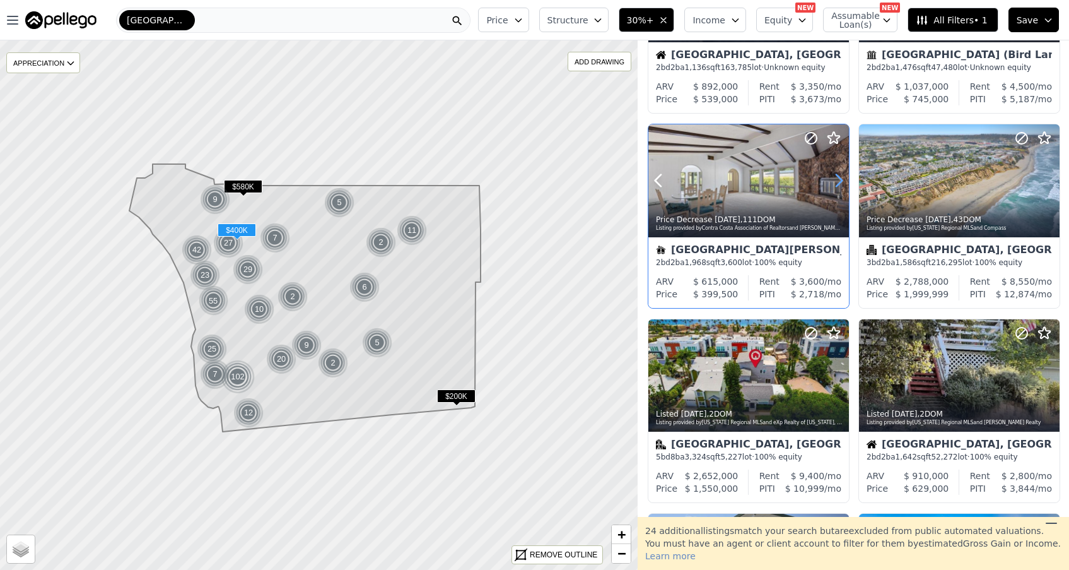
click at [835, 184] on icon at bounding box center [839, 180] width 20 height 20
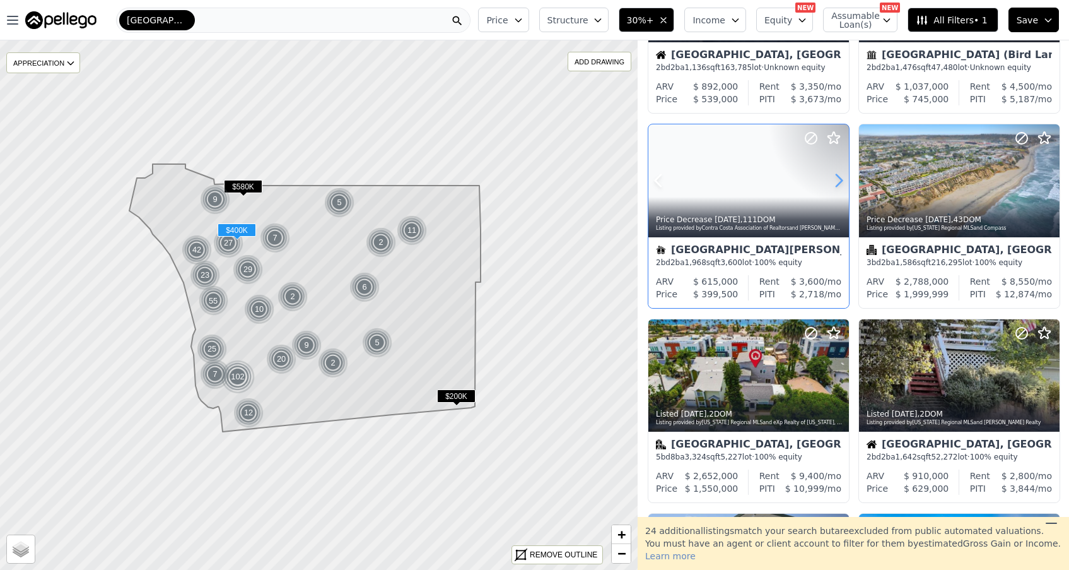
click at [835, 184] on icon at bounding box center [839, 180] width 20 height 20
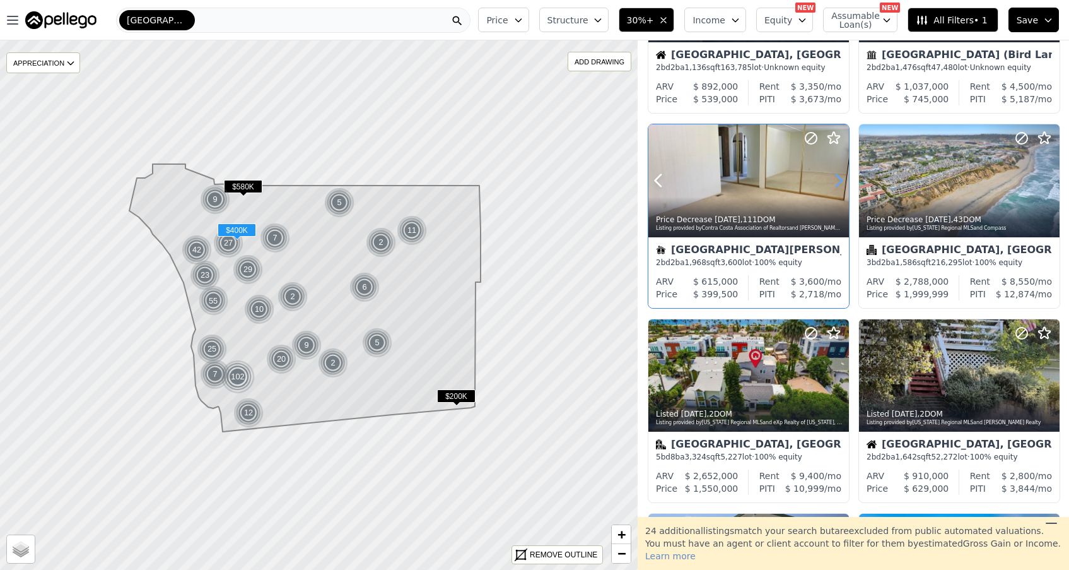
click at [835, 184] on icon at bounding box center [839, 180] width 20 height 20
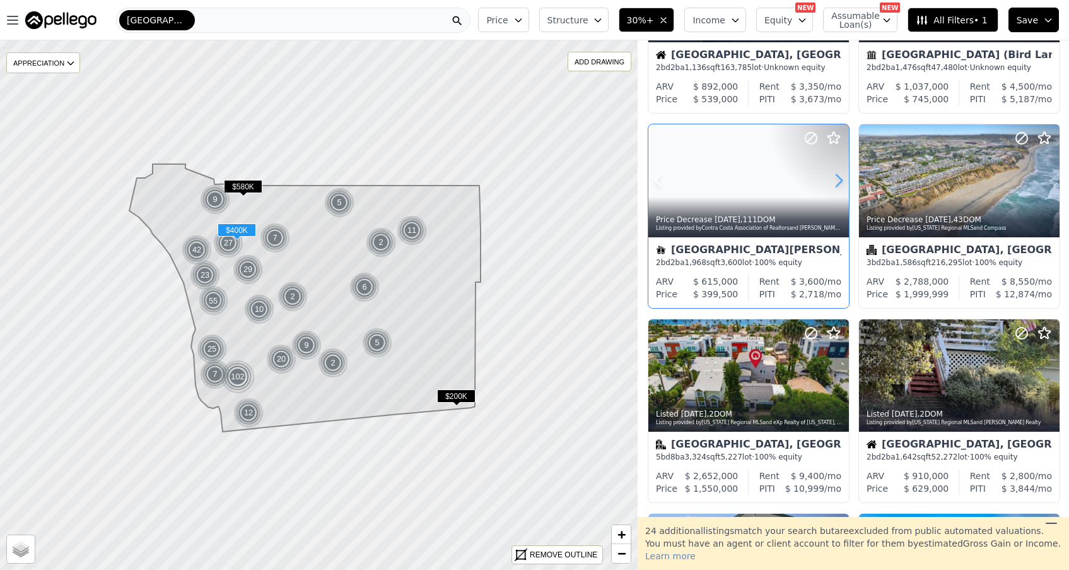
click at [835, 184] on icon at bounding box center [839, 180] width 20 height 20
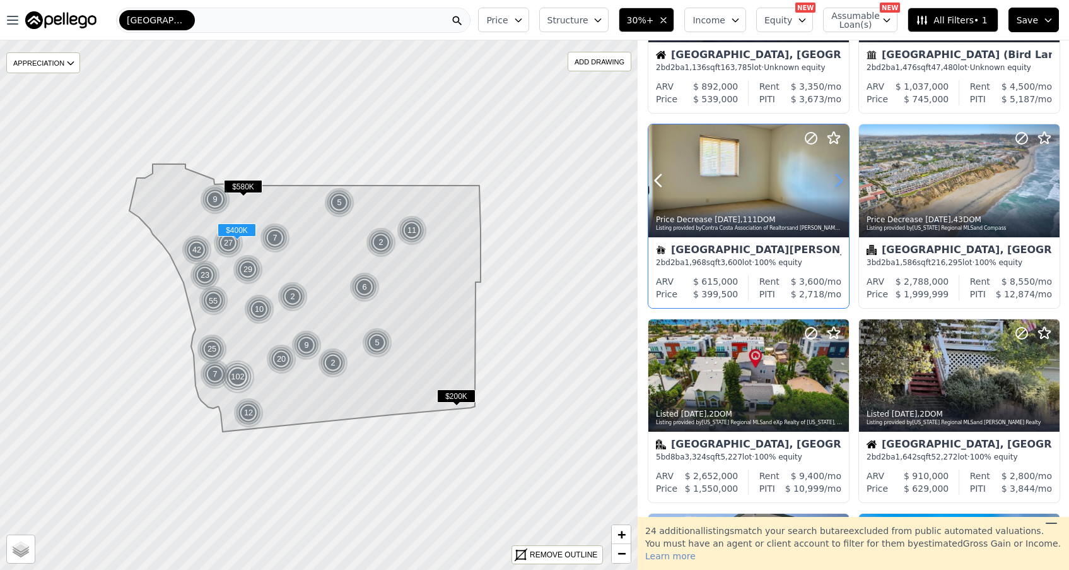
click at [835, 184] on icon at bounding box center [839, 180] width 20 height 20
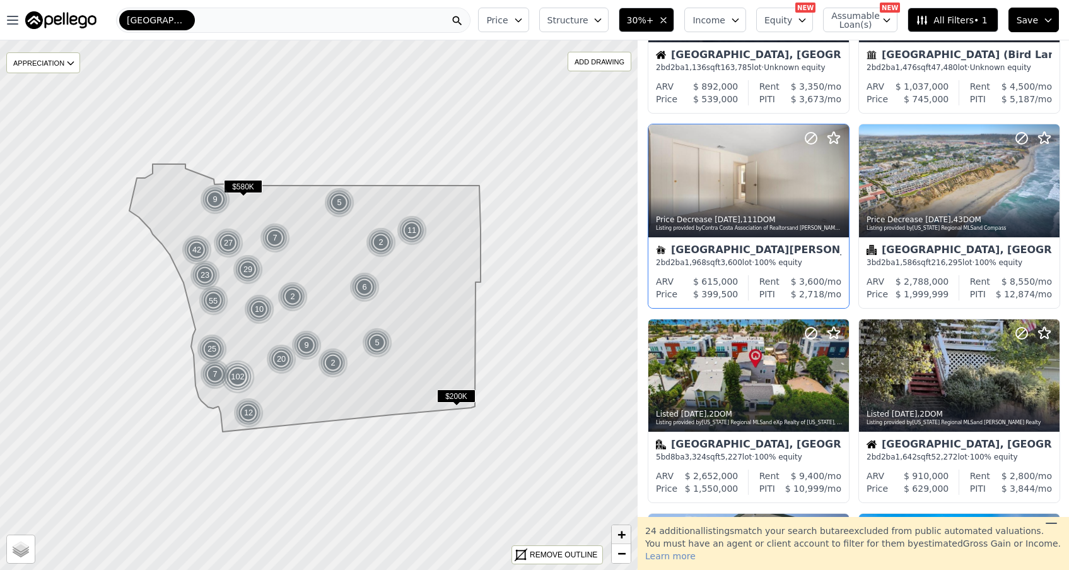
click at [616, 534] on link "+" at bounding box center [621, 534] width 19 height 19
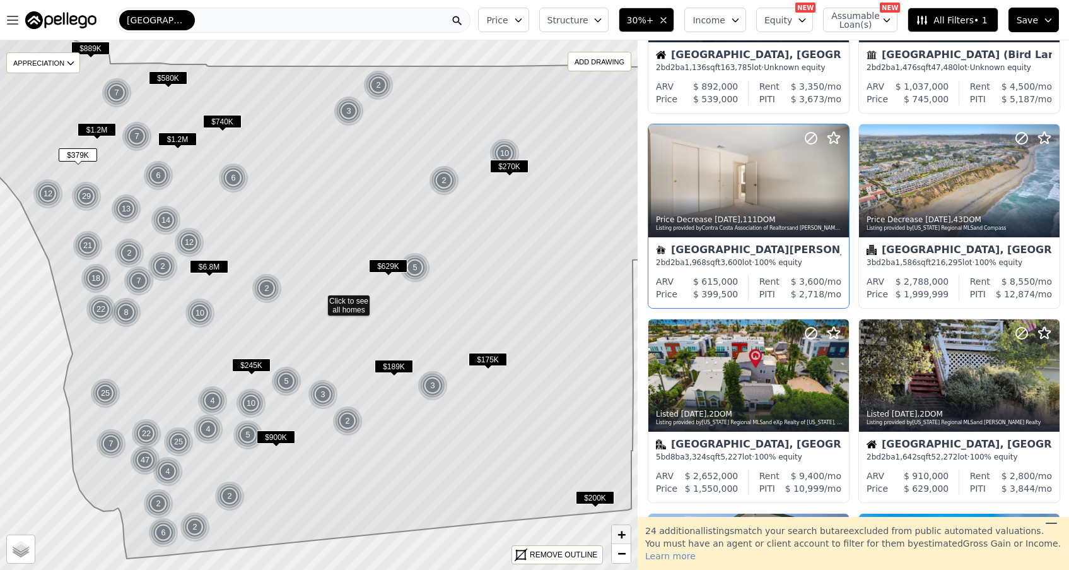
click at [618, 533] on span "+" at bounding box center [622, 534] width 8 height 16
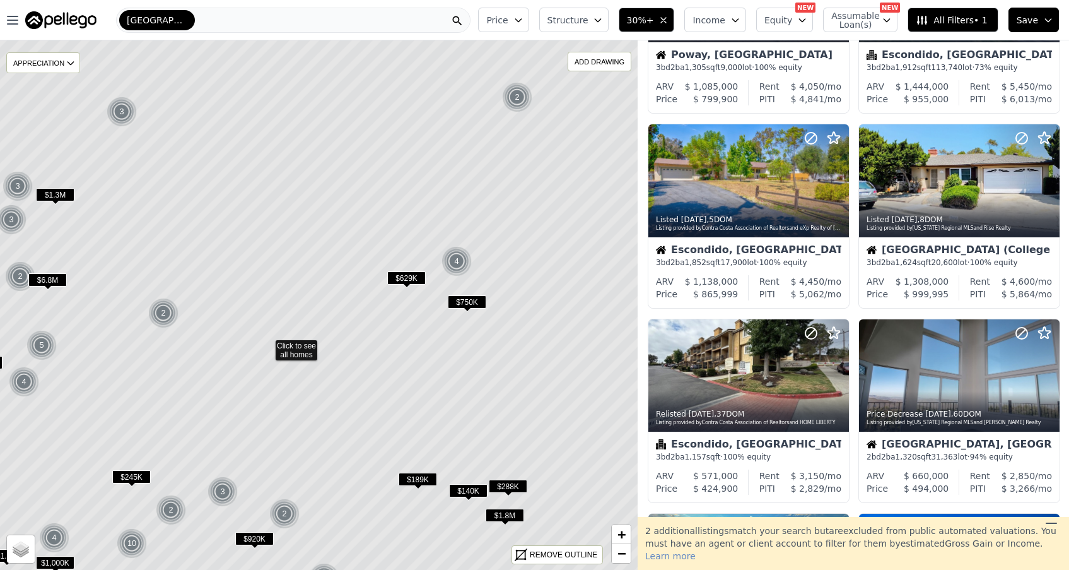
click at [558, 411] on icon at bounding box center [267, 347] width 768 height 638
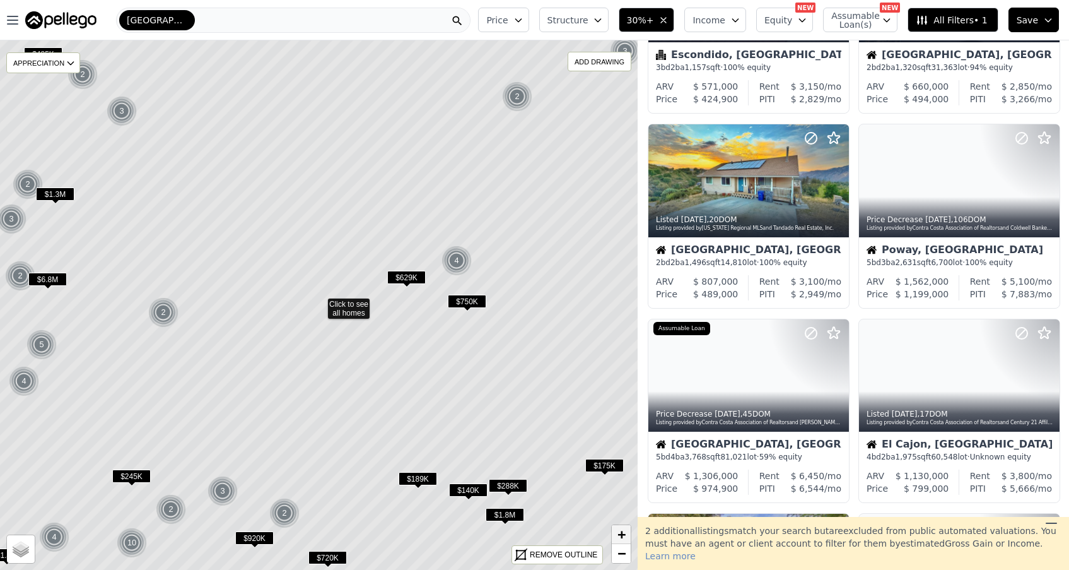
click at [623, 533] on span "+" at bounding box center [622, 534] width 8 height 16
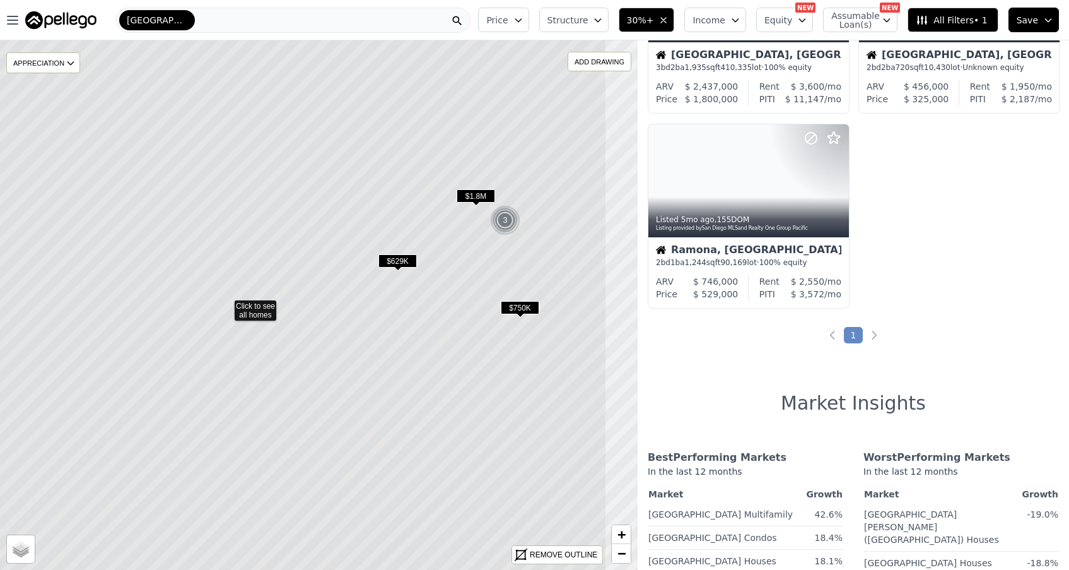
drag, startPoint x: 606, startPoint y: 444, endPoint x: 495, endPoint y: 444, distance: 111.1
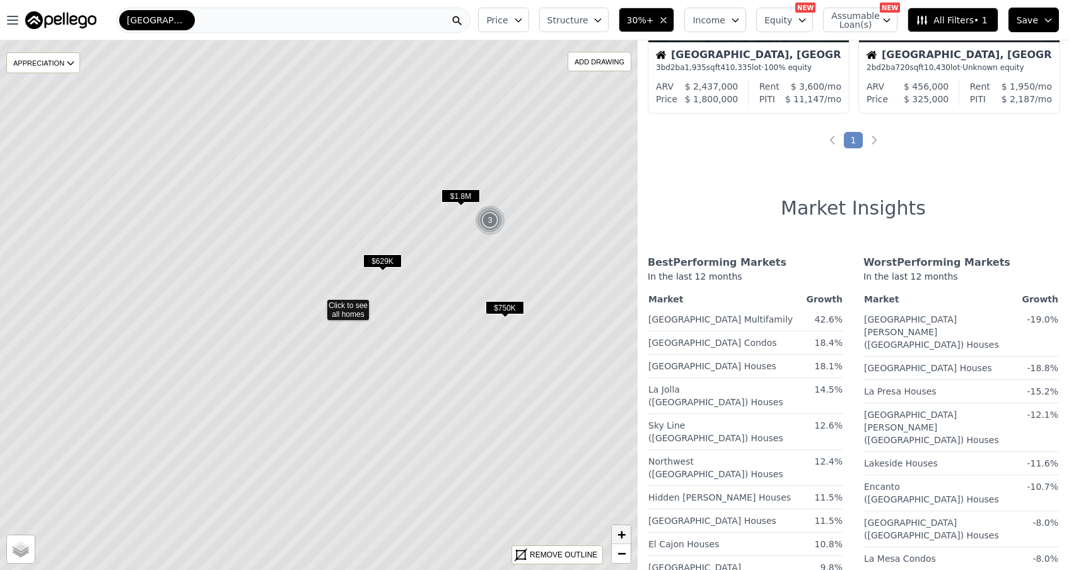
click at [622, 537] on span "+" at bounding box center [622, 534] width 8 height 16
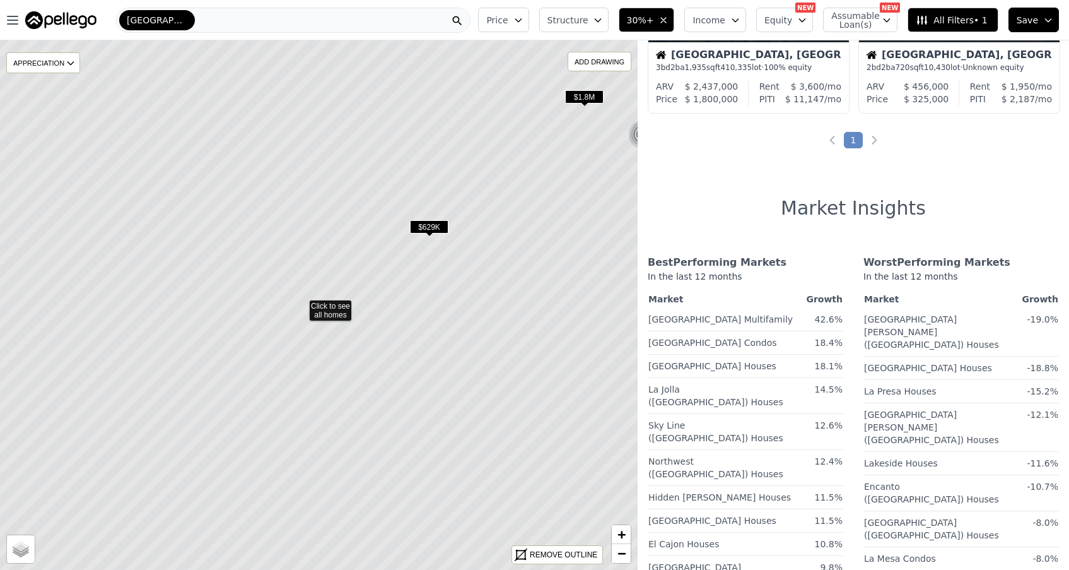
drag, startPoint x: 615, startPoint y: 415, endPoint x: 440, endPoint y: 481, distance: 186.3
click at [440, 481] on icon at bounding box center [301, 305] width 768 height 638
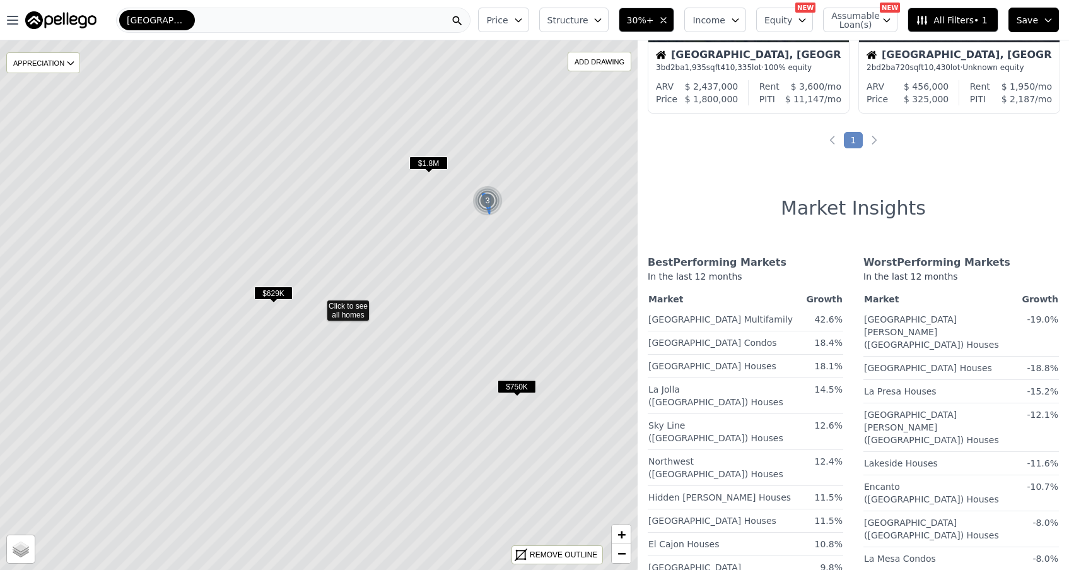
click at [485, 200] on img at bounding box center [488, 201] width 31 height 30
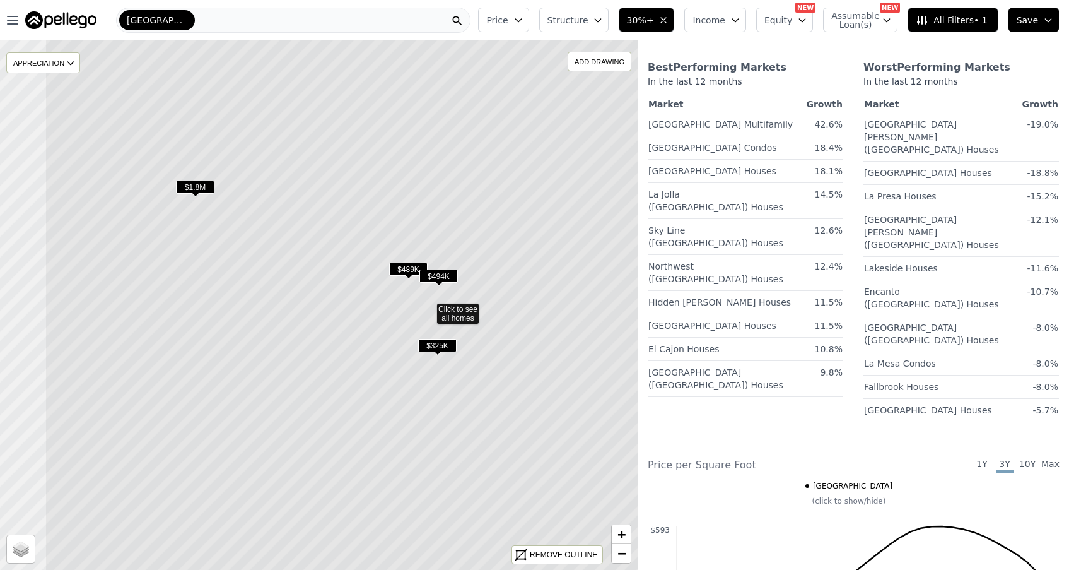
drag, startPoint x: 457, startPoint y: 288, endPoint x: 561, endPoint y: 315, distance: 107.4
click at [561, 315] on icon at bounding box center [429, 308] width 768 height 638
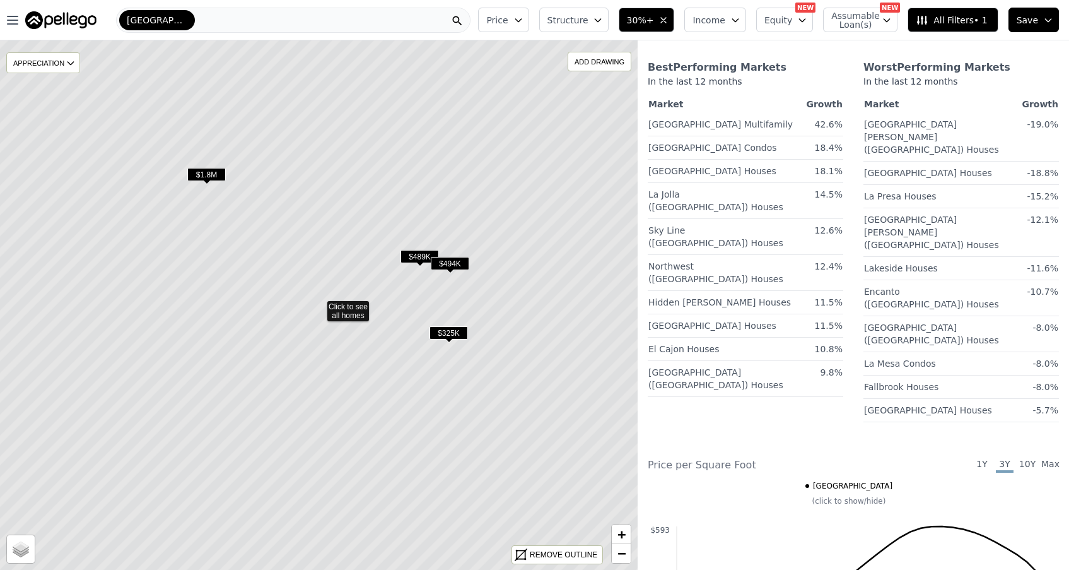
click at [445, 264] on span "$494K" at bounding box center [450, 263] width 38 height 13
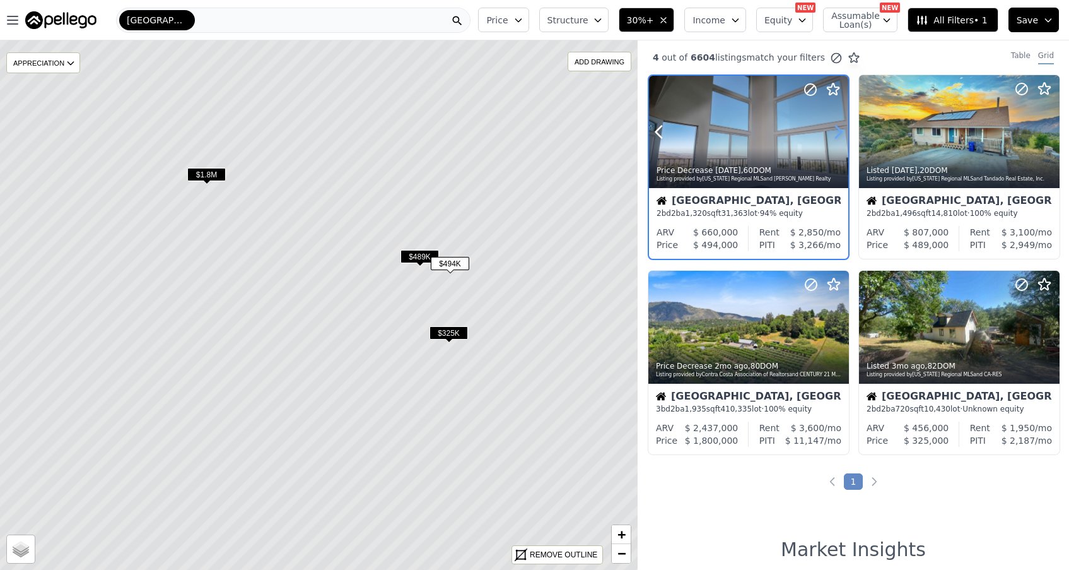
click at [835, 131] on icon at bounding box center [838, 132] width 20 height 20
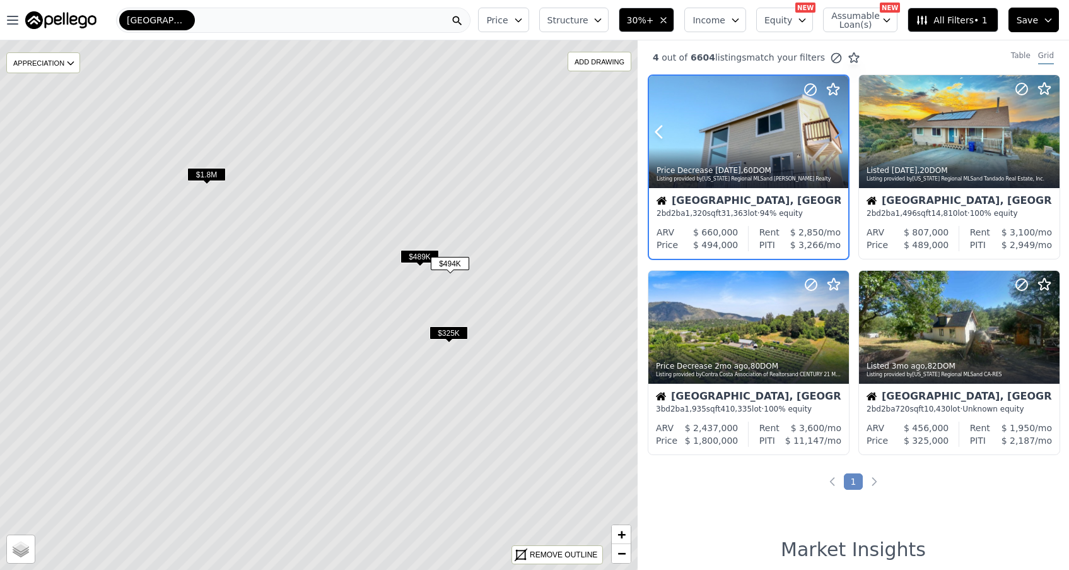
click at [835, 131] on icon at bounding box center [838, 132] width 20 height 20
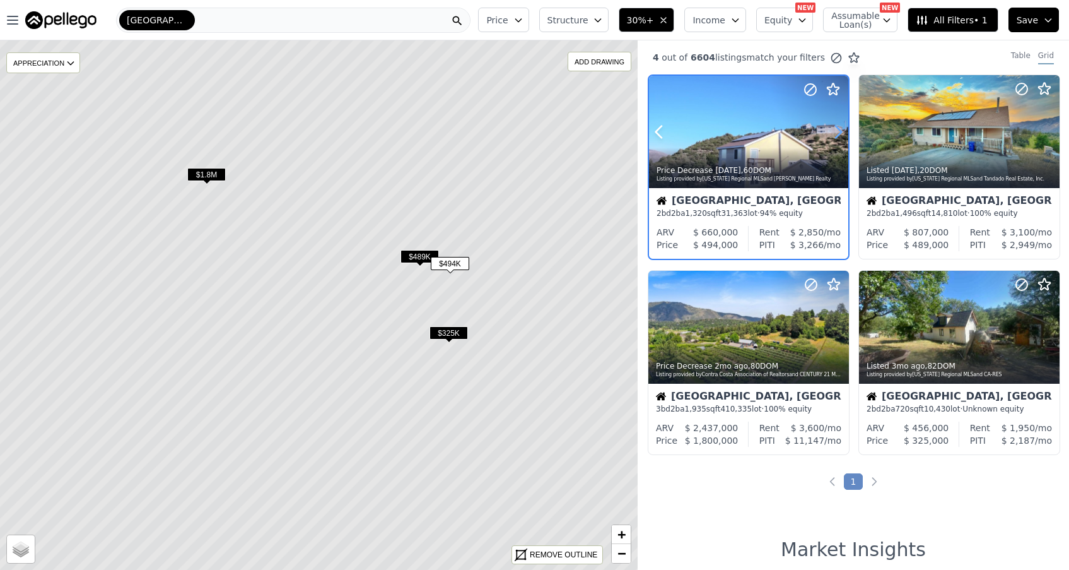
click at [835, 131] on icon at bounding box center [838, 132] width 20 height 20
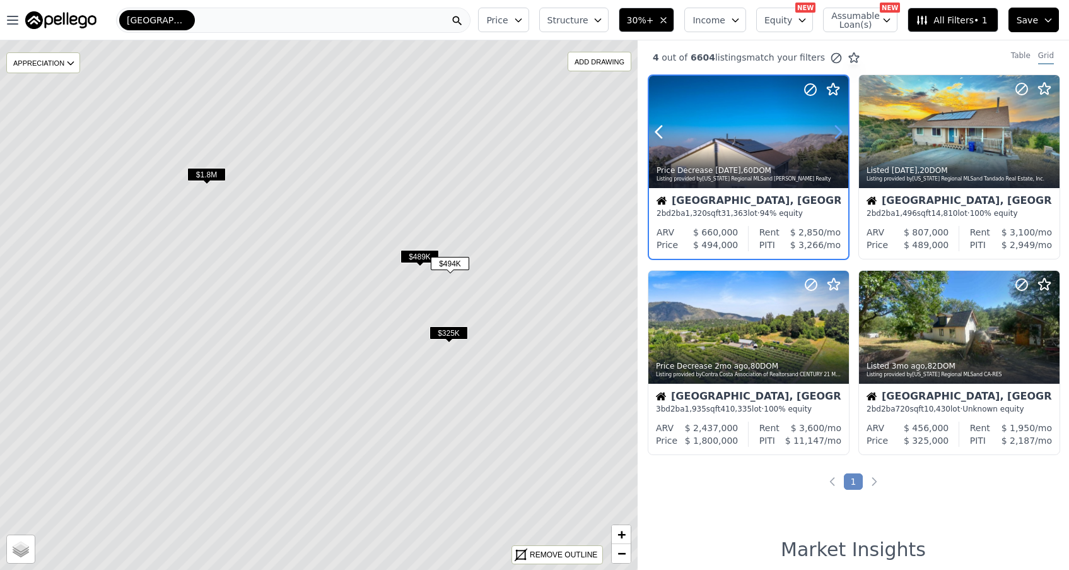
click at [835, 131] on icon at bounding box center [838, 132] width 20 height 20
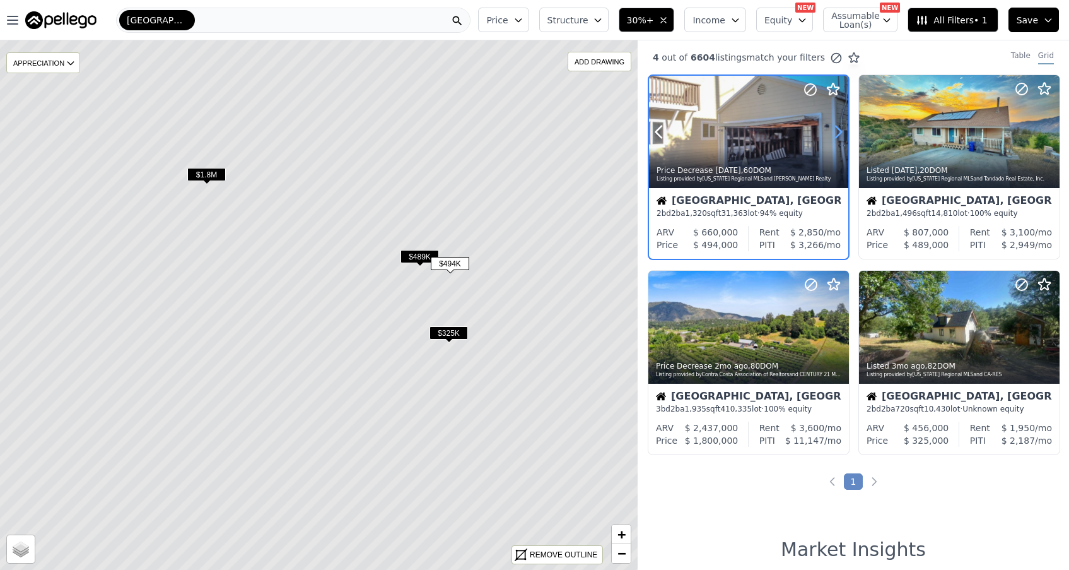
click at [835, 131] on icon at bounding box center [838, 132] width 20 height 20
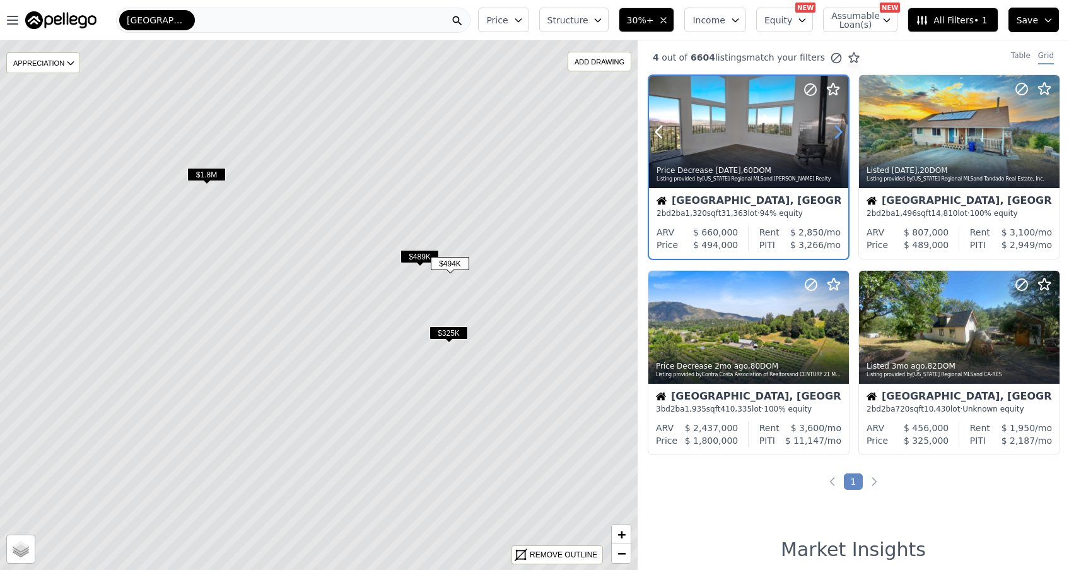
click at [835, 131] on icon at bounding box center [838, 132] width 20 height 20
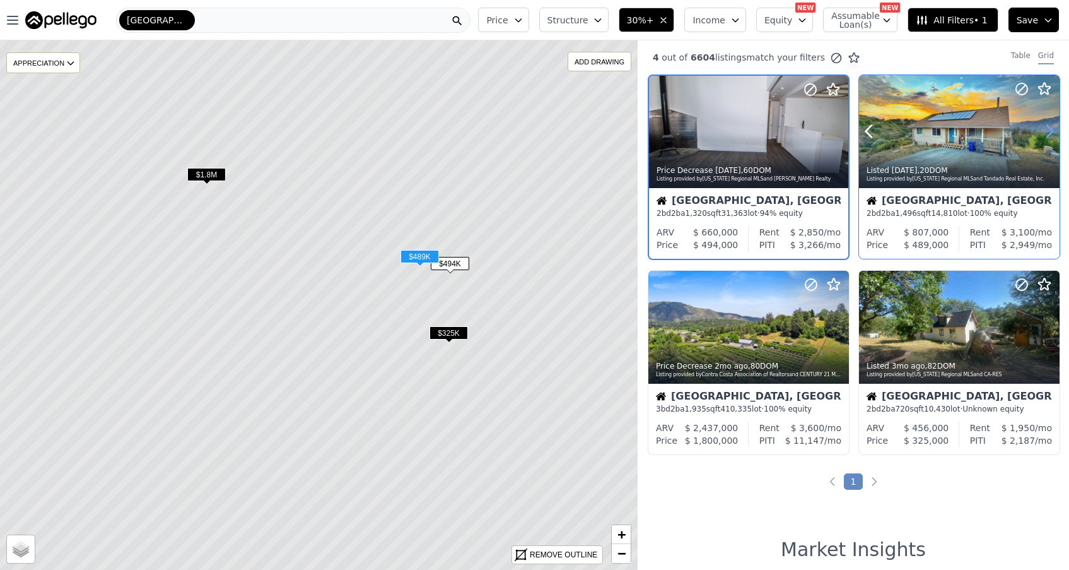
click at [1046, 133] on icon at bounding box center [1050, 131] width 20 height 20
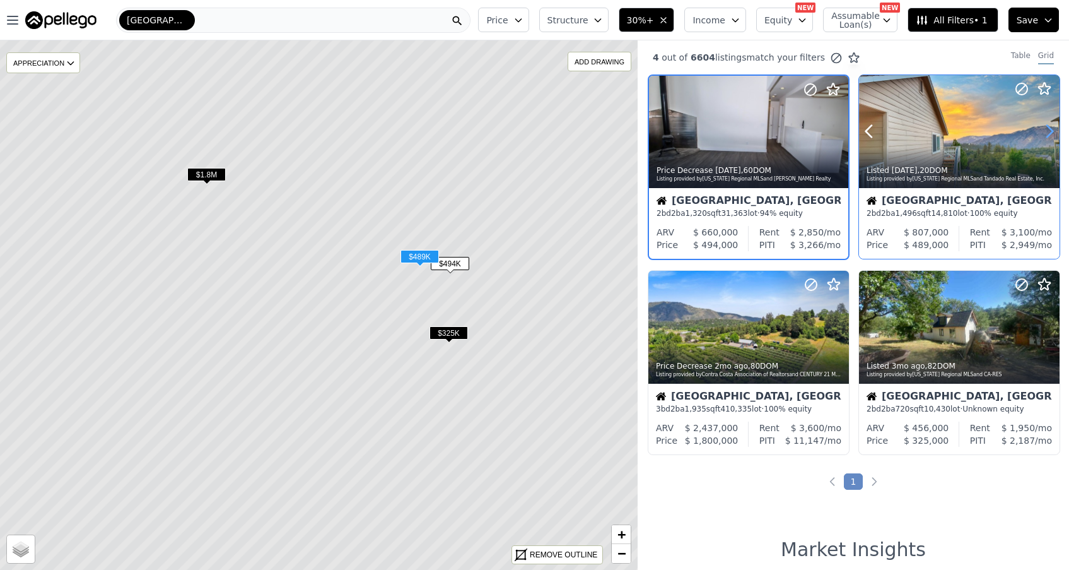
click at [1046, 133] on icon at bounding box center [1050, 131] width 20 height 20
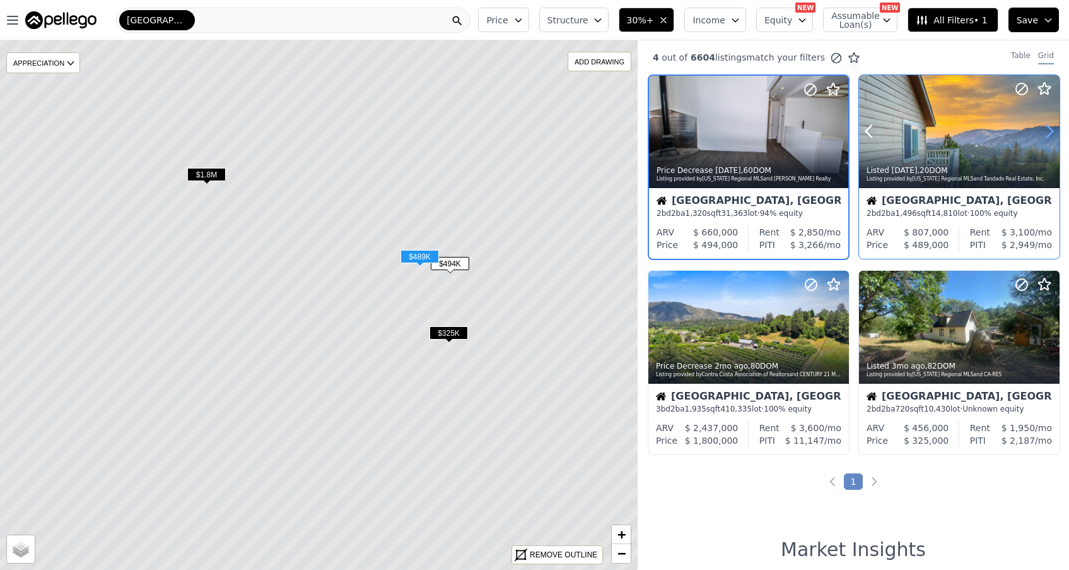
click at [1046, 133] on icon at bounding box center [1050, 131] width 20 height 20
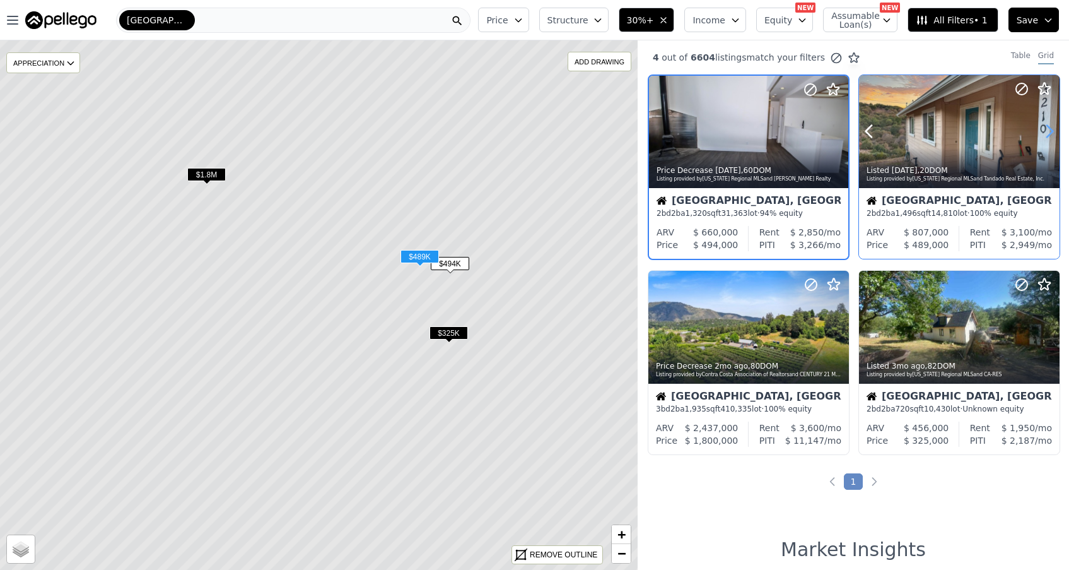
click at [1046, 133] on icon at bounding box center [1050, 131] width 20 height 20
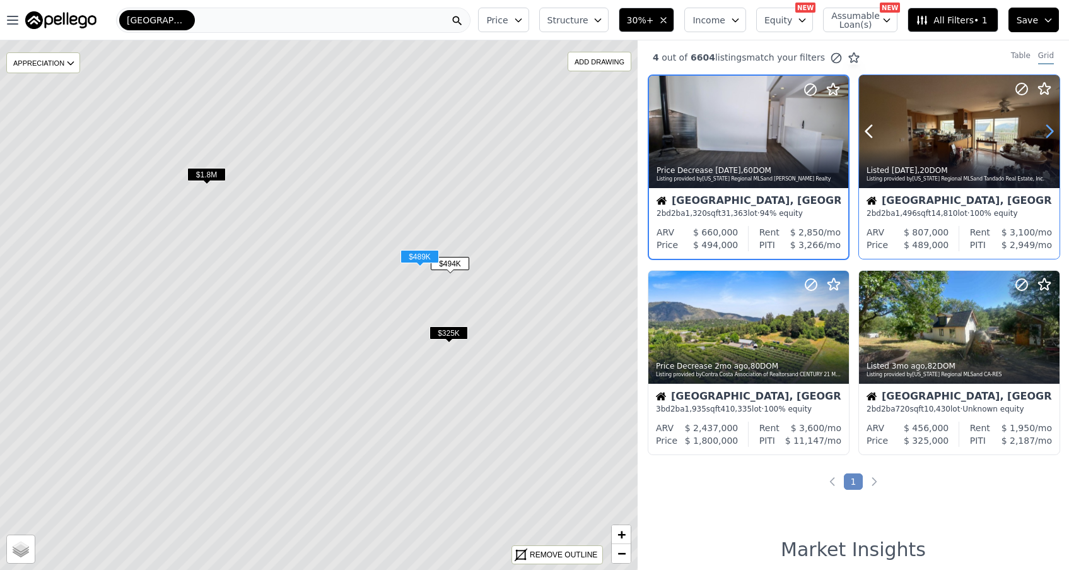
click at [1046, 129] on icon at bounding box center [1050, 131] width 20 height 20
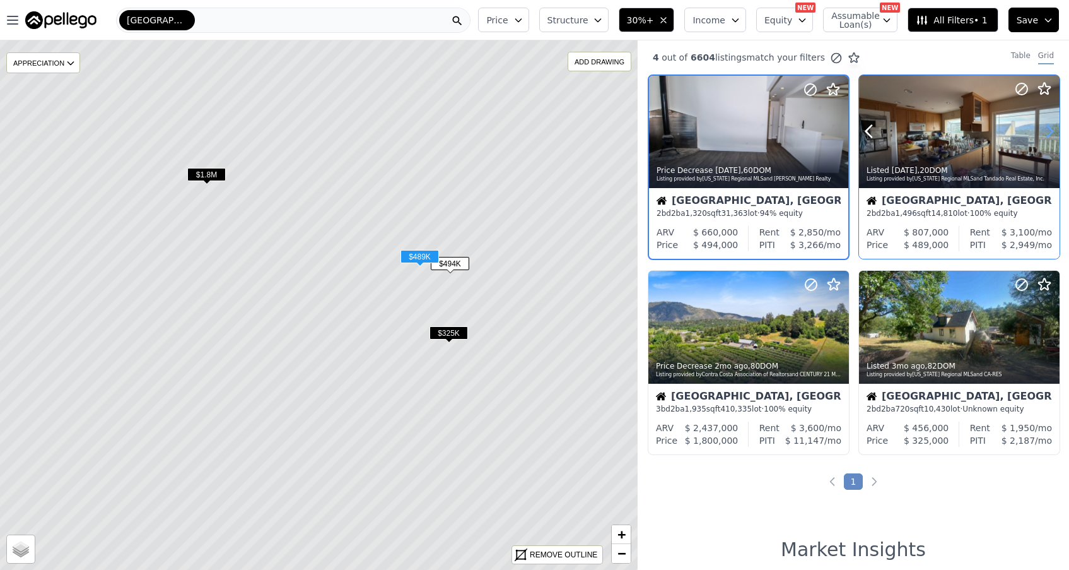
click at [1046, 129] on icon at bounding box center [1050, 131] width 20 height 20
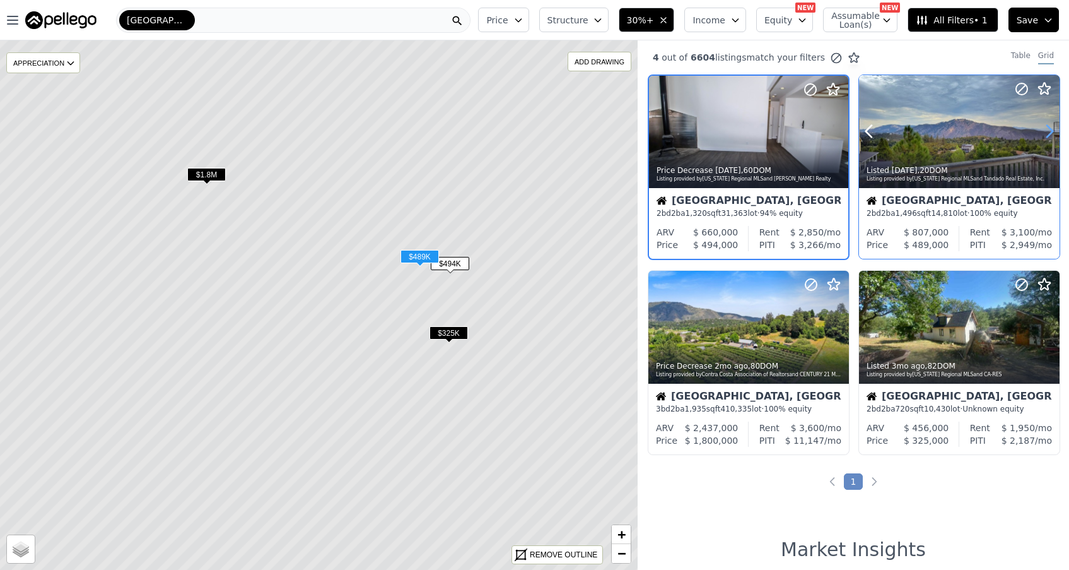
click at [1046, 129] on icon at bounding box center [1050, 131] width 20 height 20
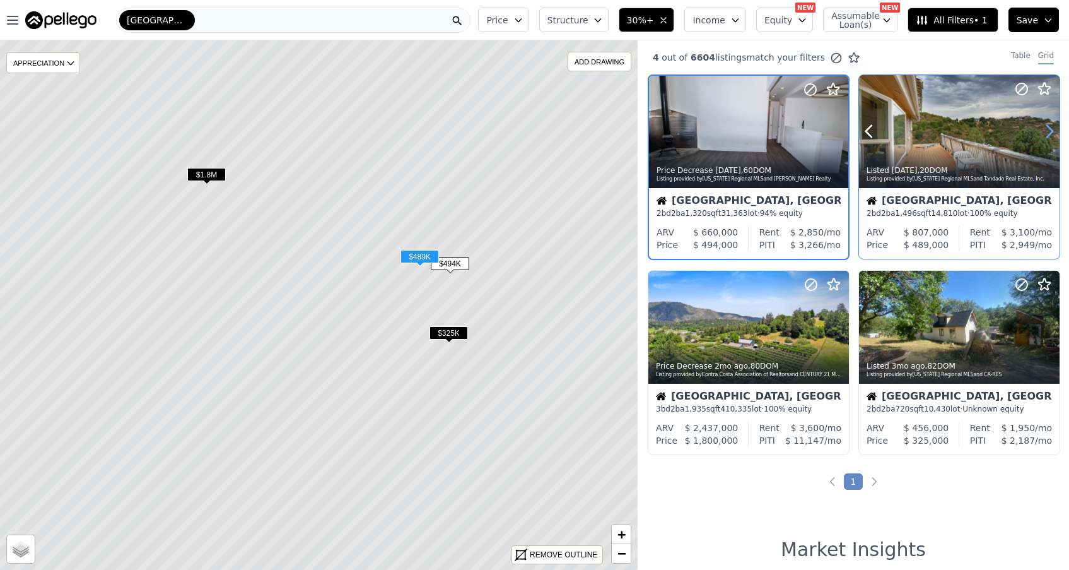
click at [1046, 129] on icon at bounding box center [1050, 131] width 20 height 20
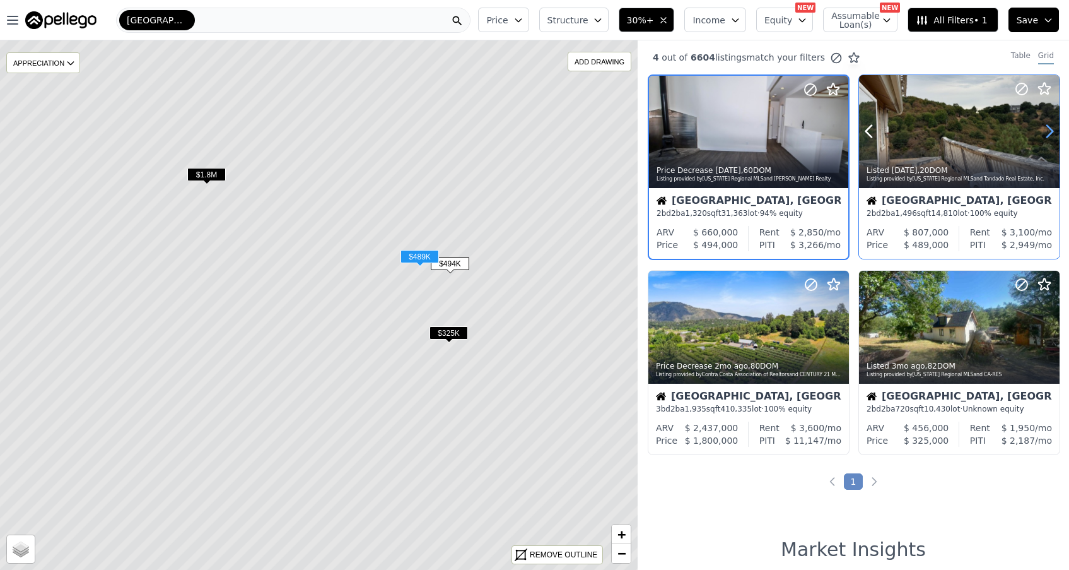
click at [1046, 129] on icon at bounding box center [1050, 131] width 20 height 20
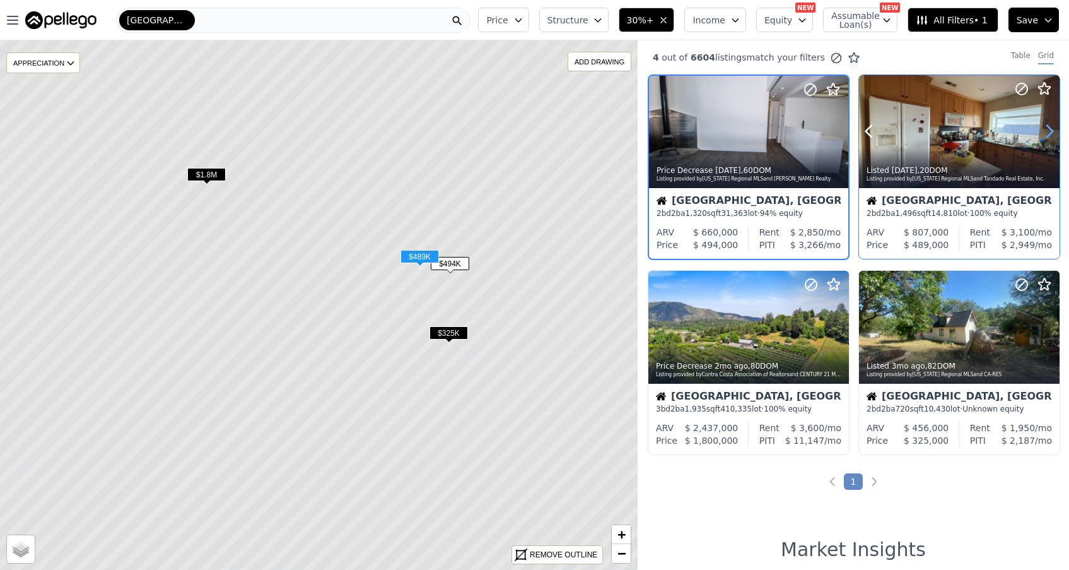
click at [1046, 129] on icon at bounding box center [1050, 131] width 20 height 20
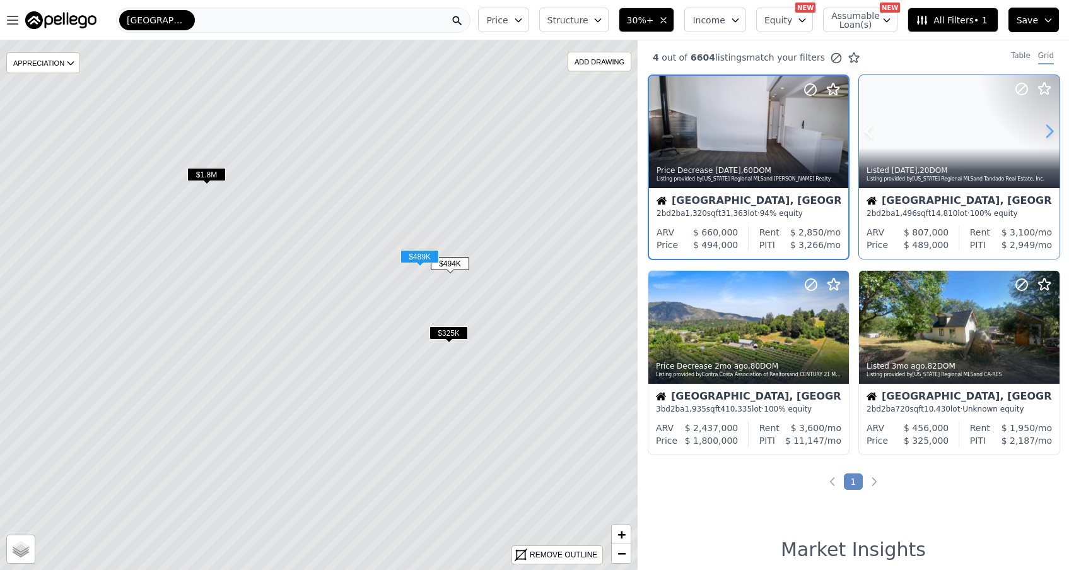
click at [1046, 129] on icon at bounding box center [1050, 131] width 20 height 20
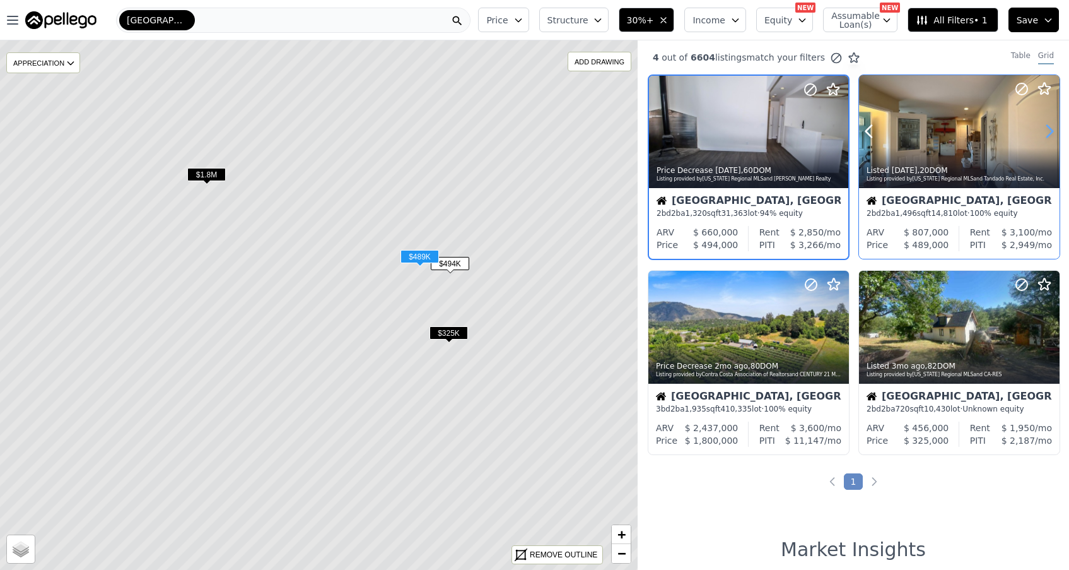
click at [1046, 129] on icon at bounding box center [1050, 131] width 20 height 20
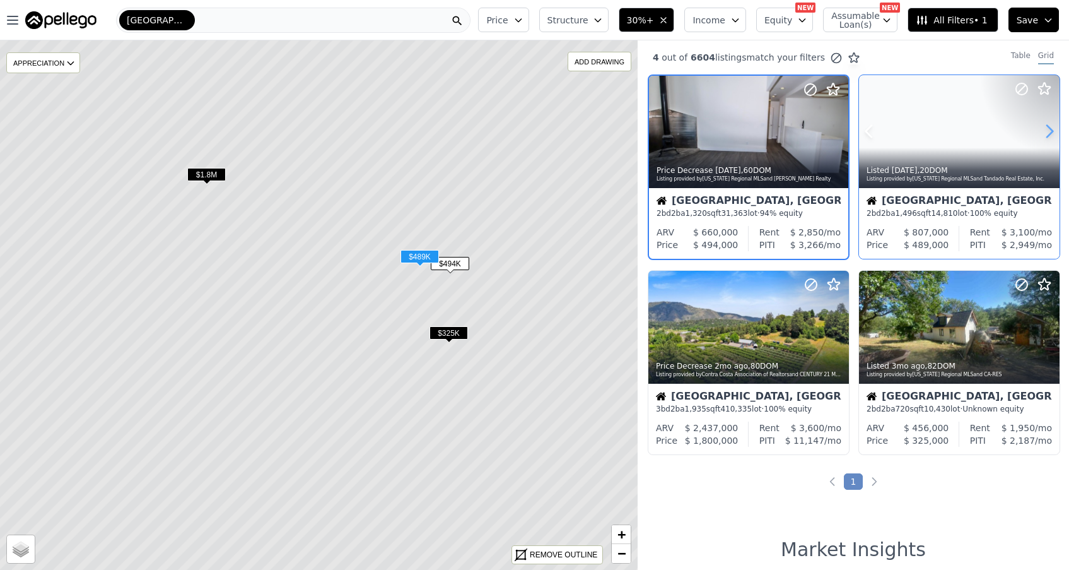
click at [1046, 129] on icon at bounding box center [1050, 131] width 20 height 20
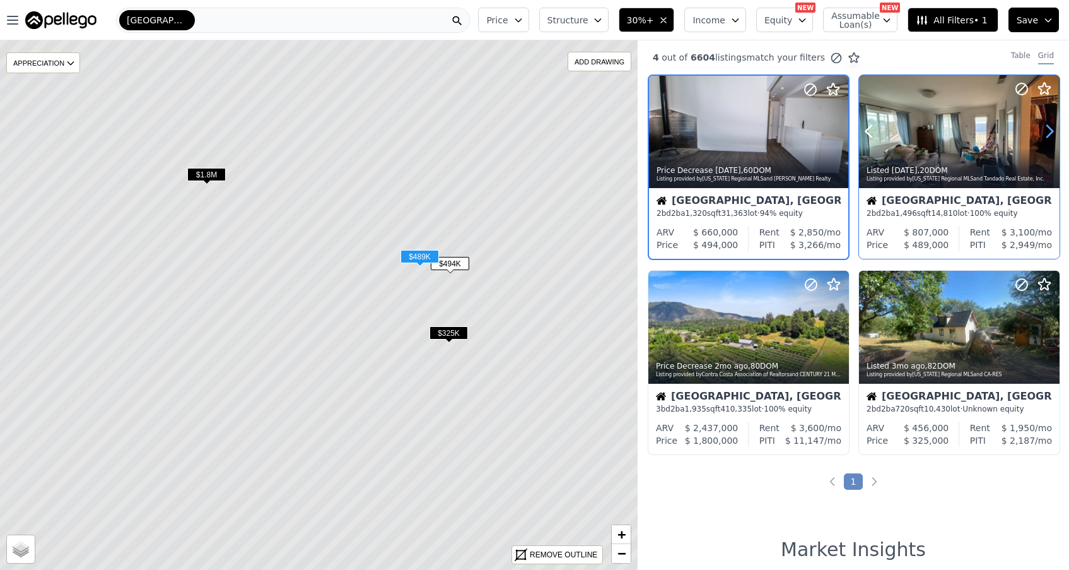
click at [1046, 129] on icon at bounding box center [1050, 131] width 20 height 20
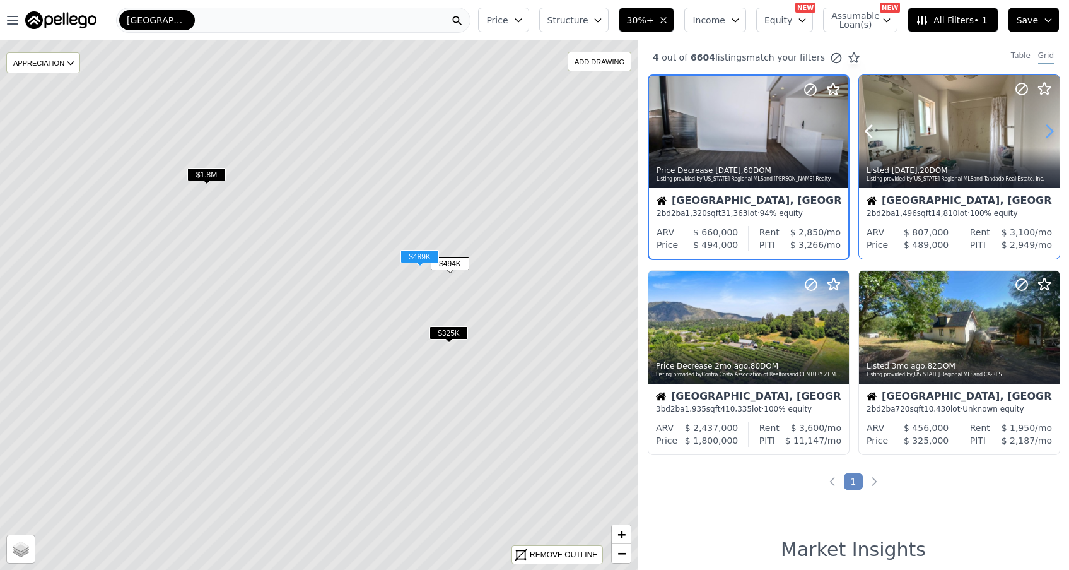
click at [1046, 129] on icon at bounding box center [1050, 131] width 20 height 20
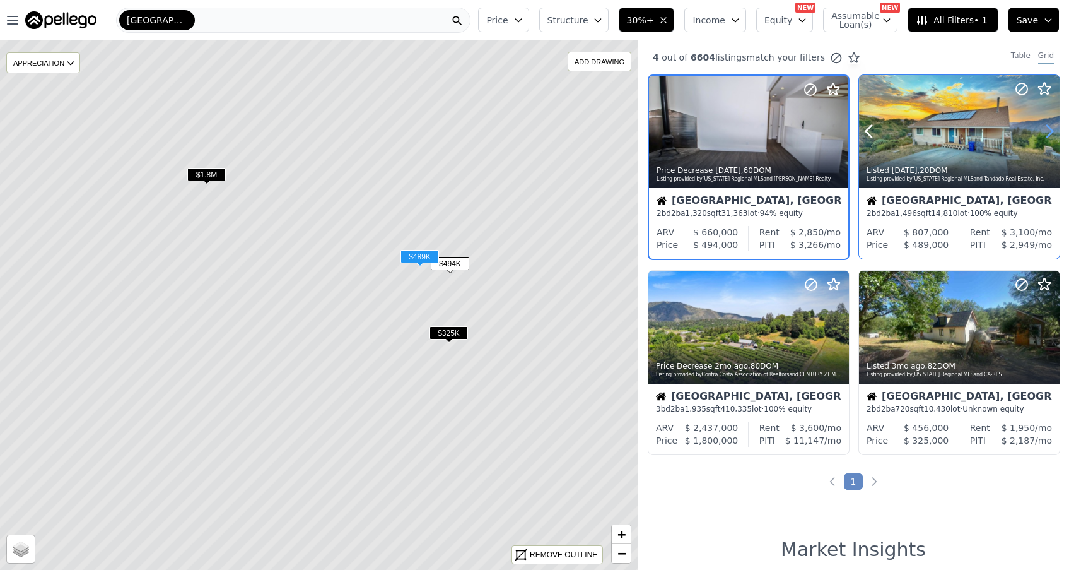
click at [1046, 129] on icon at bounding box center [1050, 131] width 20 height 20
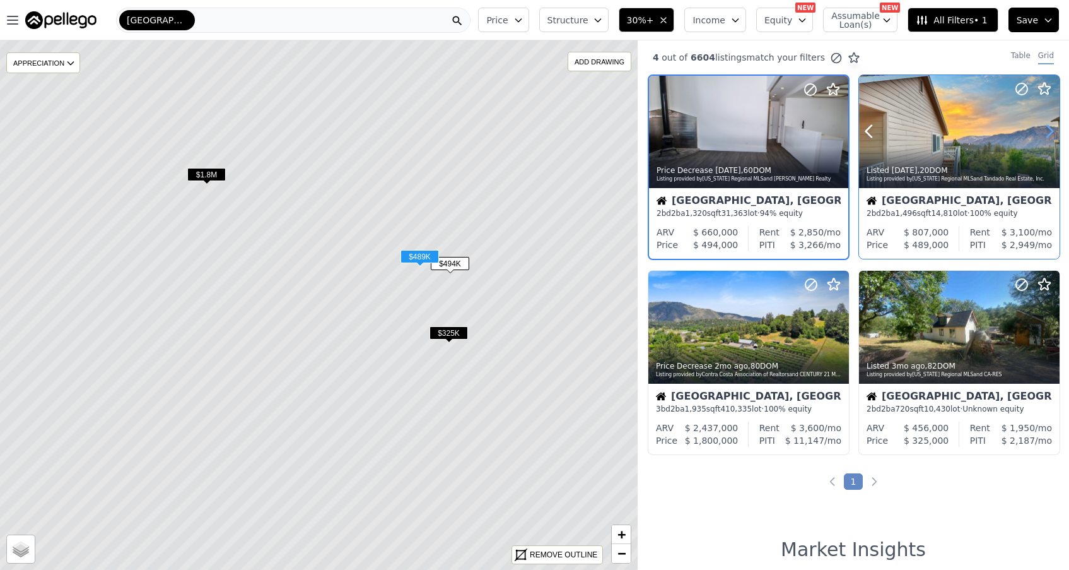
click at [1046, 129] on icon at bounding box center [1050, 131] width 20 height 20
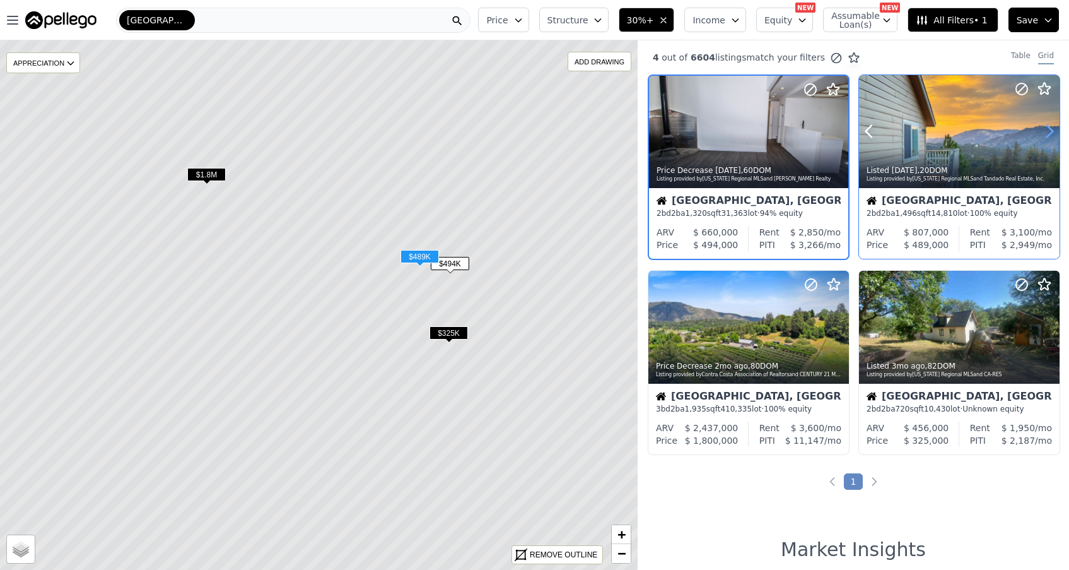
click at [1046, 129] on icon at bounding box center [1050, 131] width 20 height 20
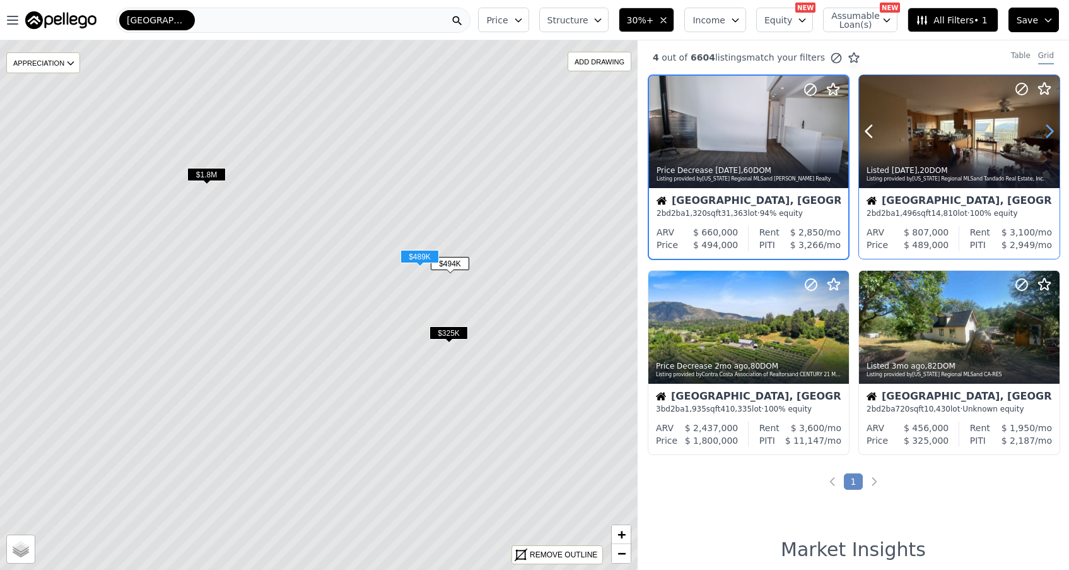
click at [1046, 129] on icon at bounding box center [1050, 131] width 20 height 20
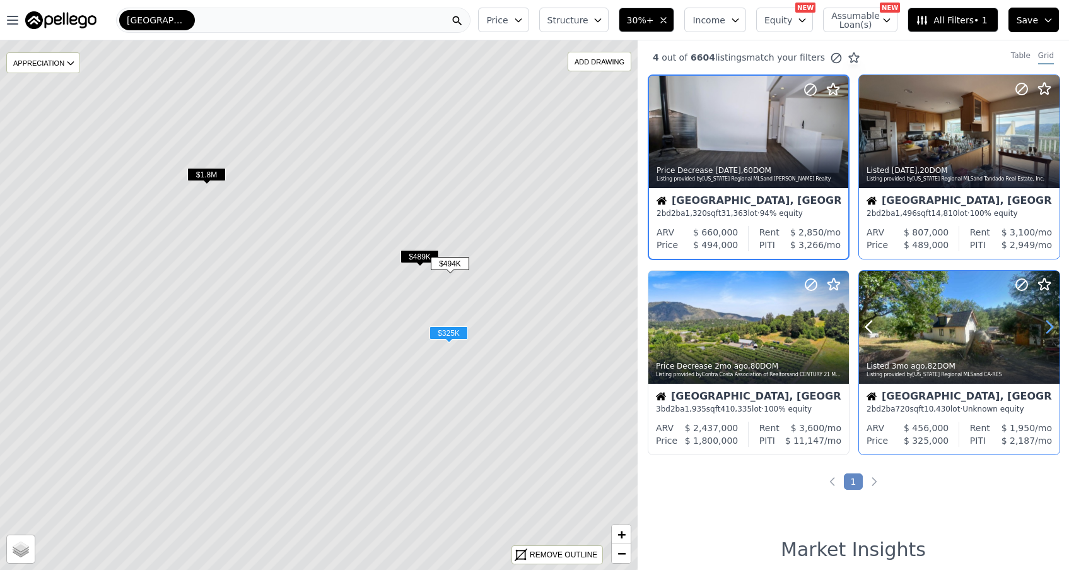
click at [1049, 329] on icon at bounding box center [1050, 327] width 20 height 20
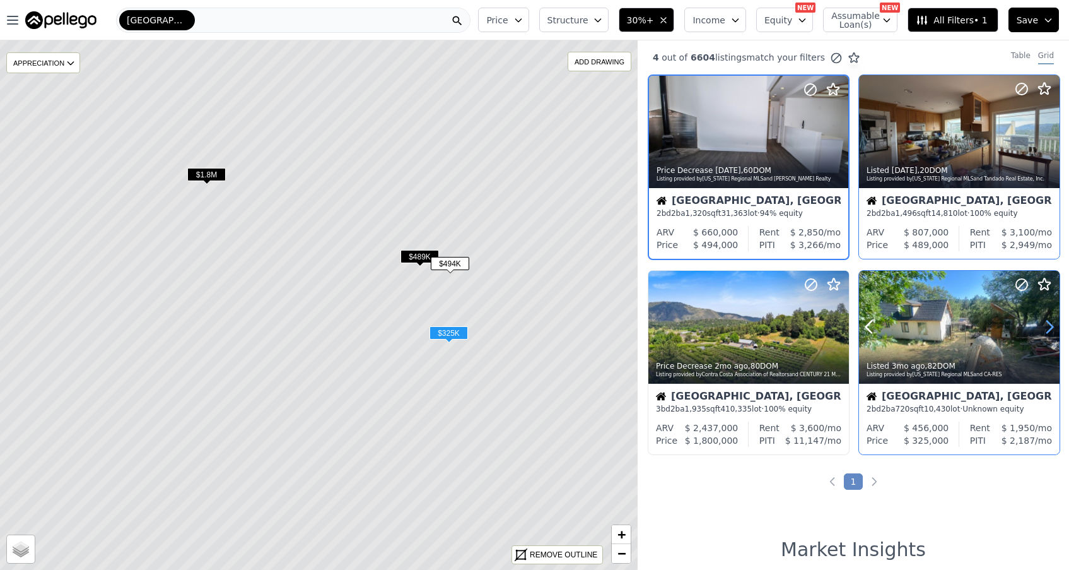
click at [1049, 329] on icon at bounding box center [1050, 327] width 20 height 20
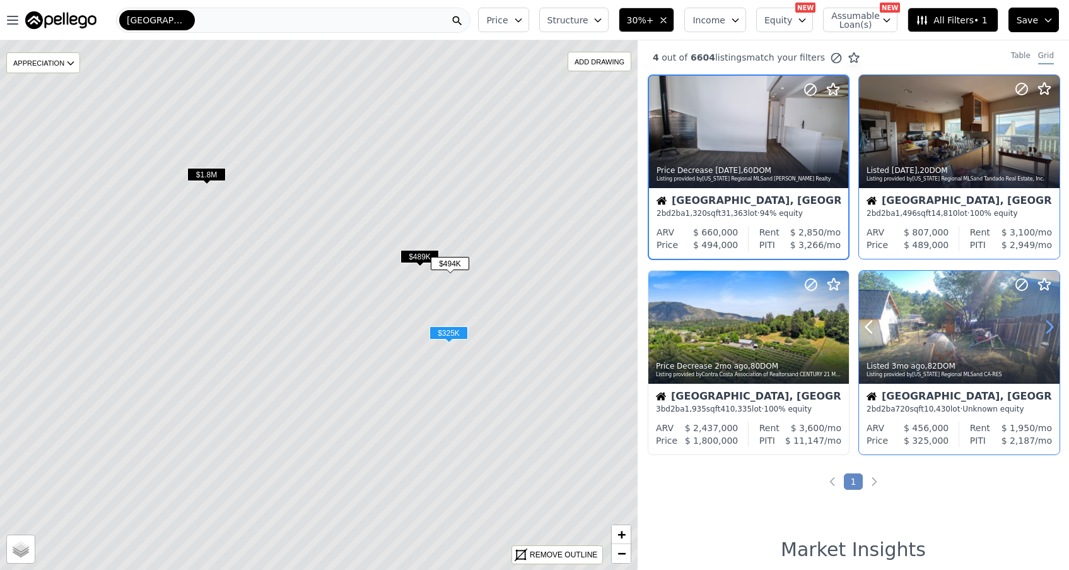
click at [1049, 329] on icon at bounding box center [1050, 327] width 20 height 20
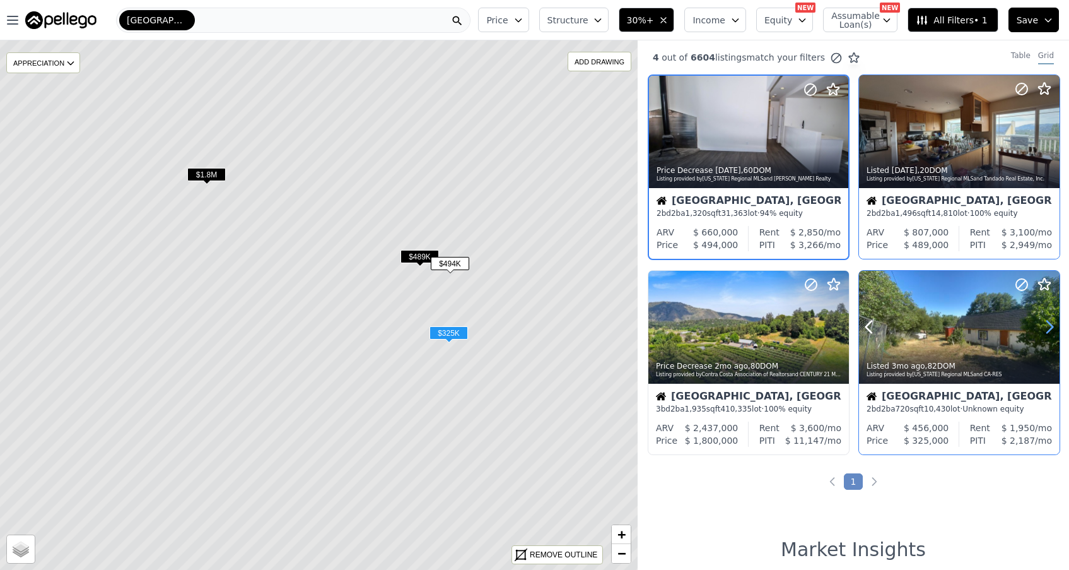
click at [1049, 329] on icon at bounding box center [1050, 327] width 20 height 20
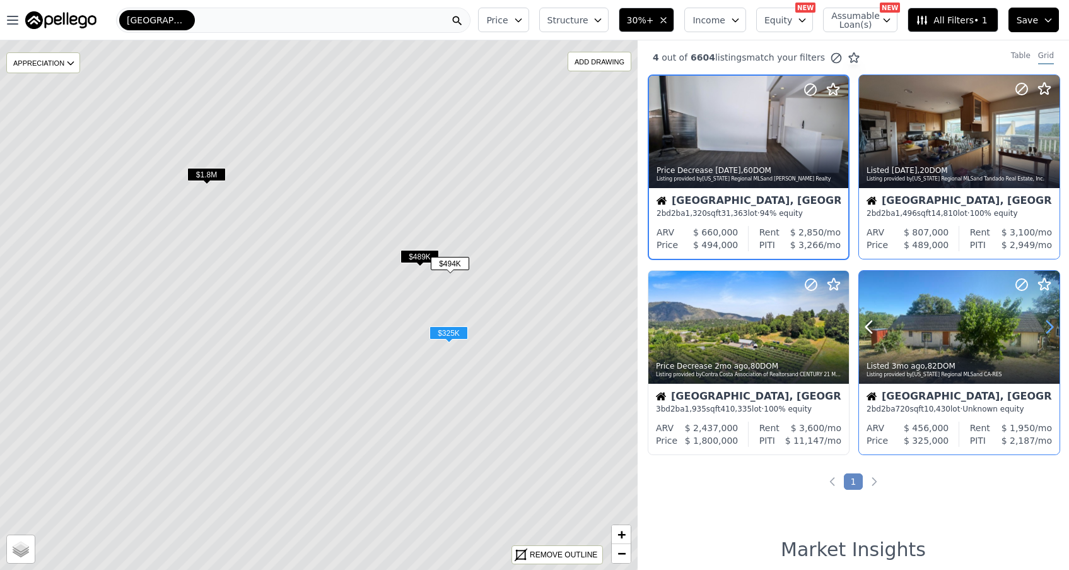
click at [1049, 329] on icon at bounding box center [1050, 327] width 20 height 20
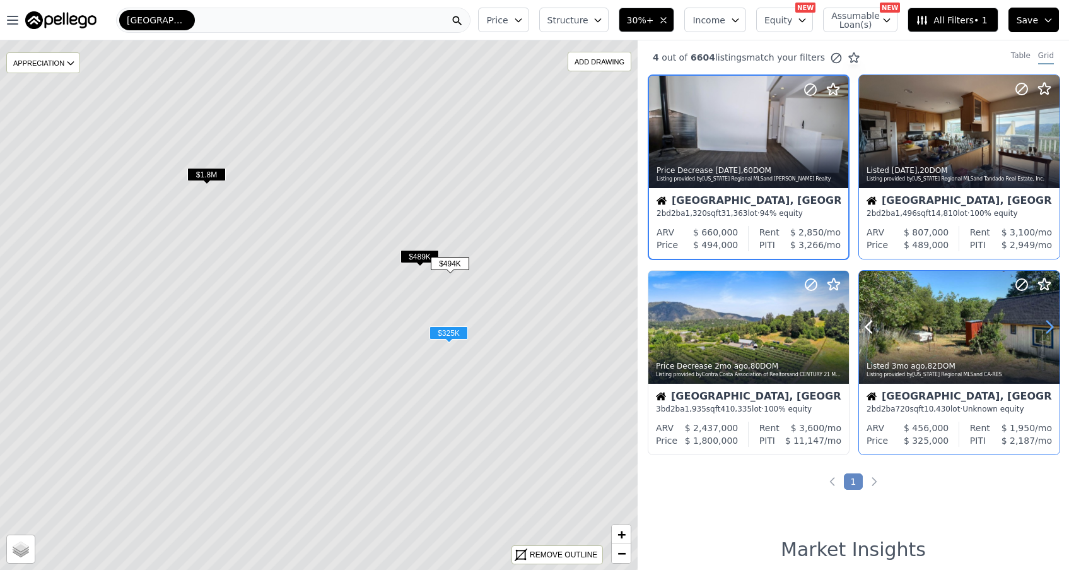
click at [1049, 329] on icon at bounding box center [1050, 327] width 20 height 20
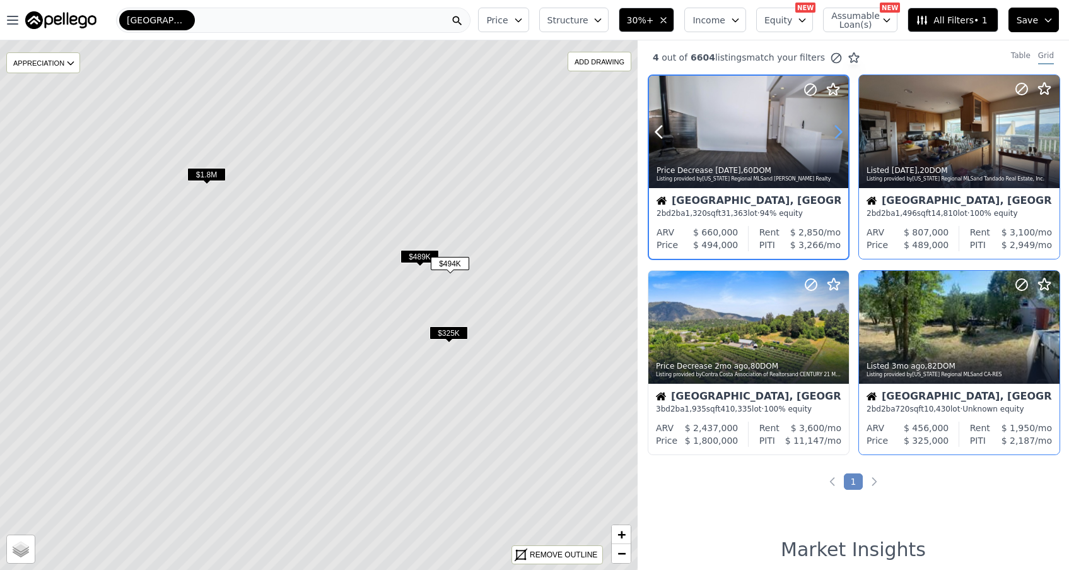
click at [838, 133] on icon at bounding box center [838, 132] width 20 height 20
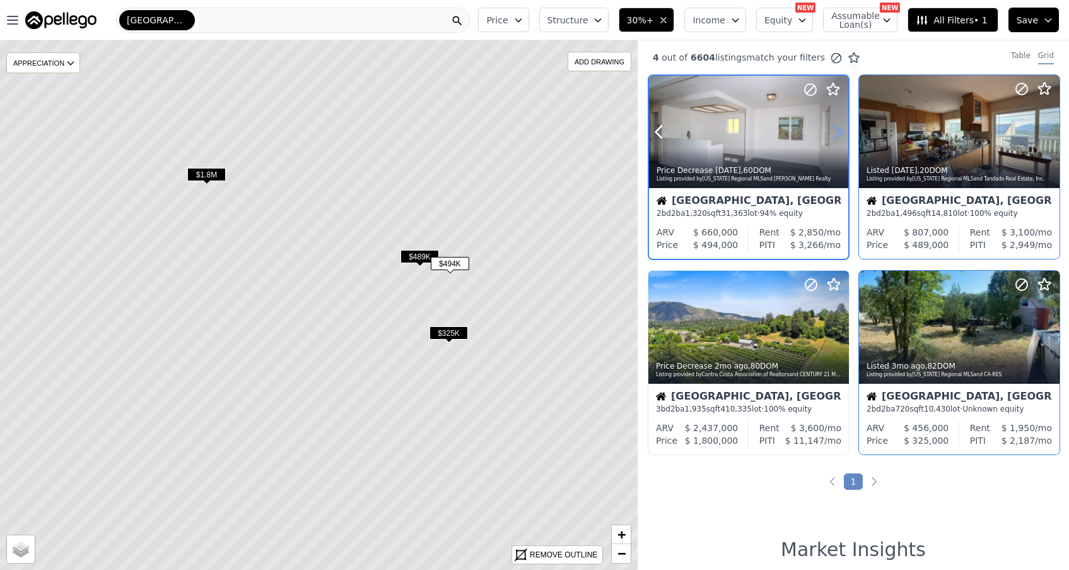
click at [838, 133] on icon at bounding box center [838, 132] width 20 height 20
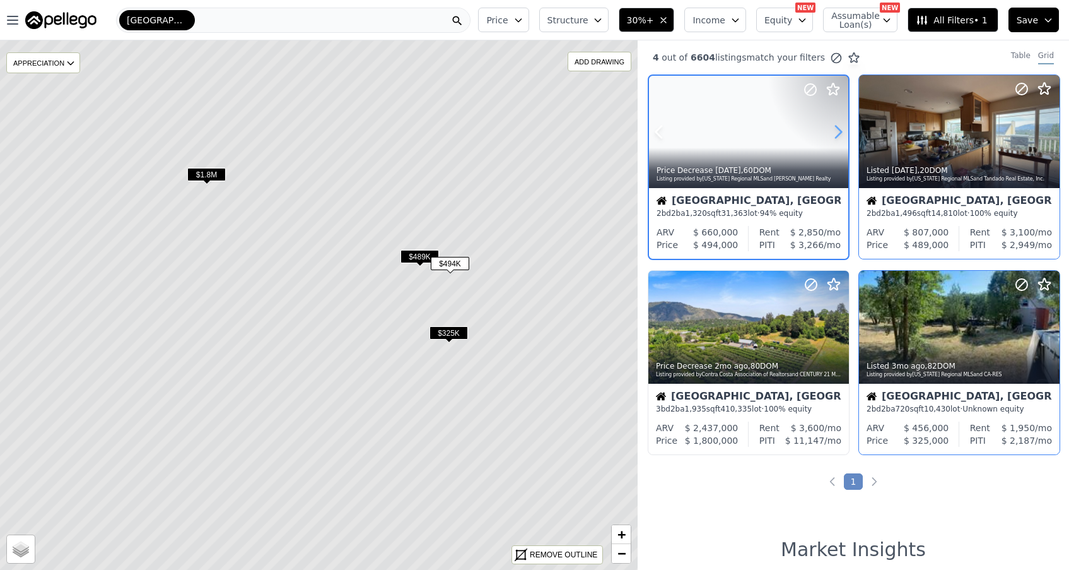
click at [838, 133] on icon at bounding box center [838, 132] width 20 height 20
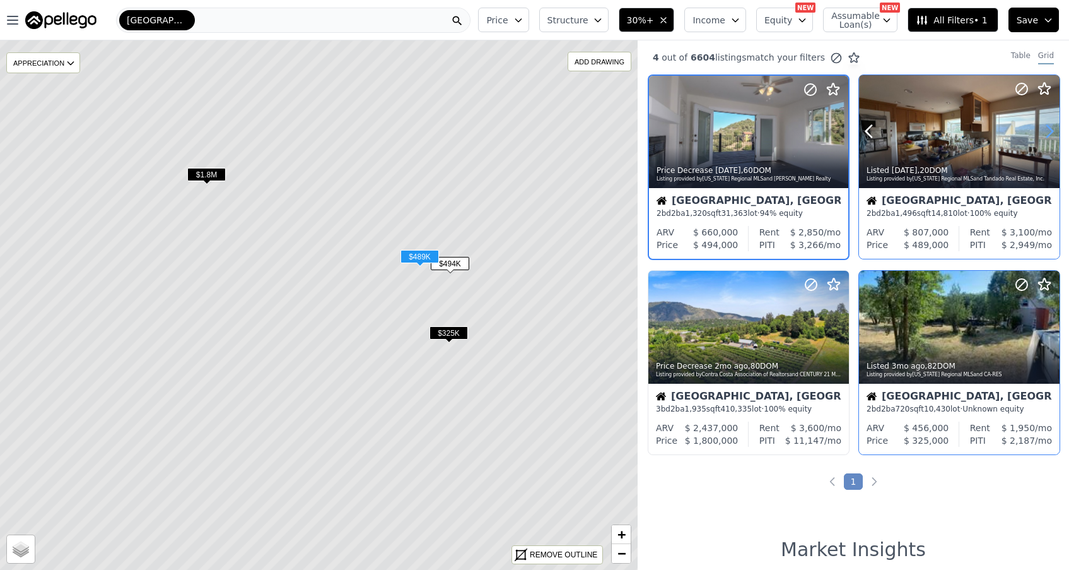
click at [1044, 131] on icon at bounding box center [1050, 131] width 20 height 20
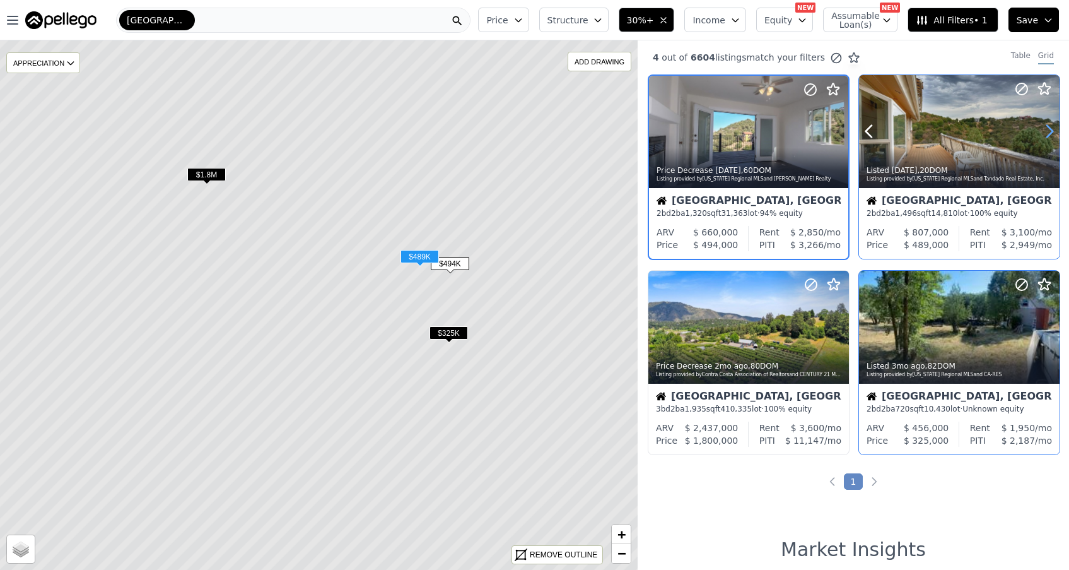
click at [1044, 131] on icon at bounding box center [1050, 131] width 20 height 20
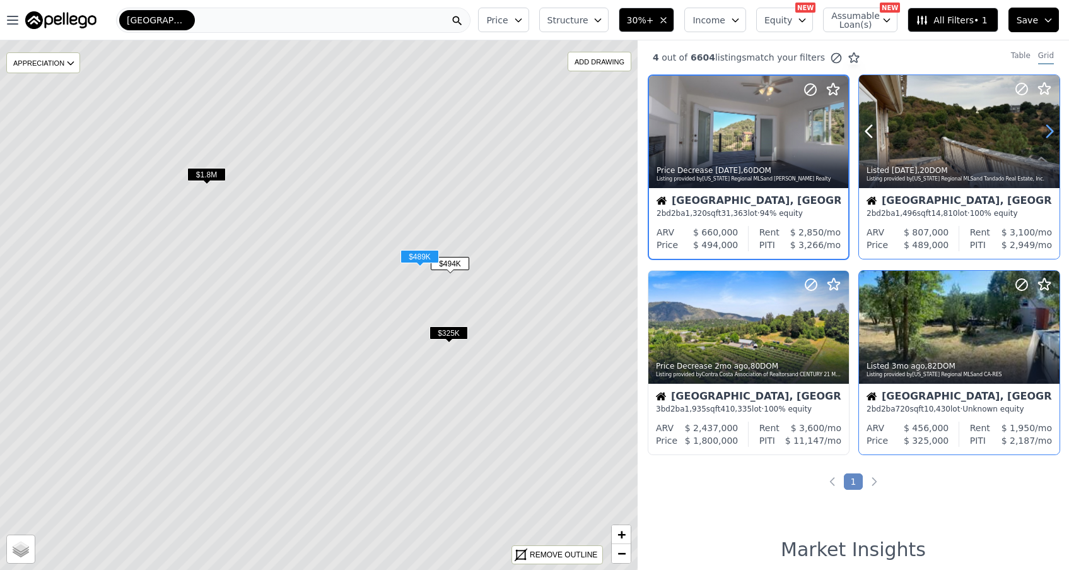
click at [1049, 132] on icon at bounding box center [1050, 131] width 20 height 20
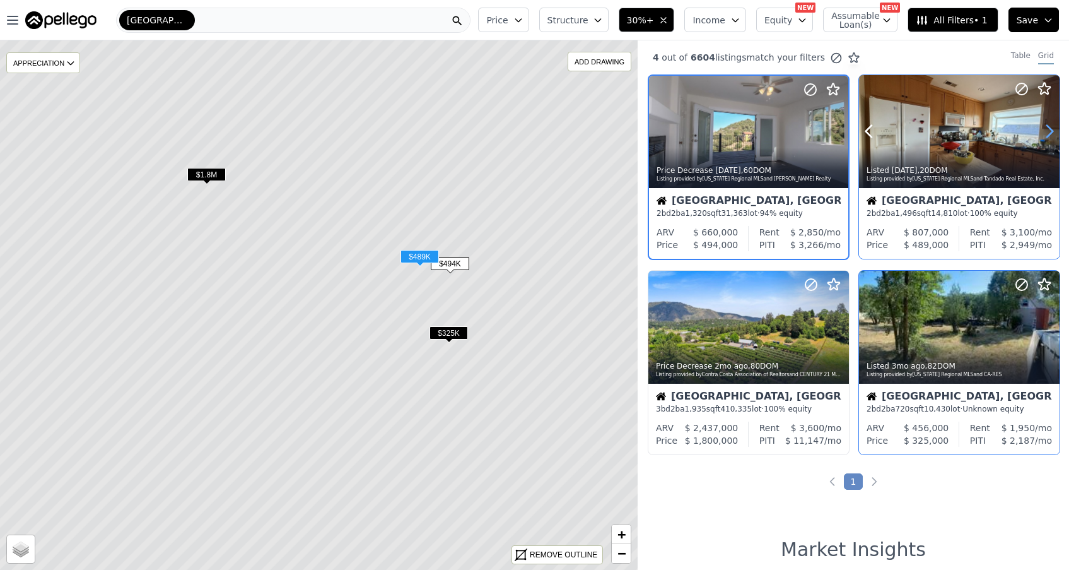
click at [1049, 132] on icon at bounding box center [1050, 131] width 20 height 20
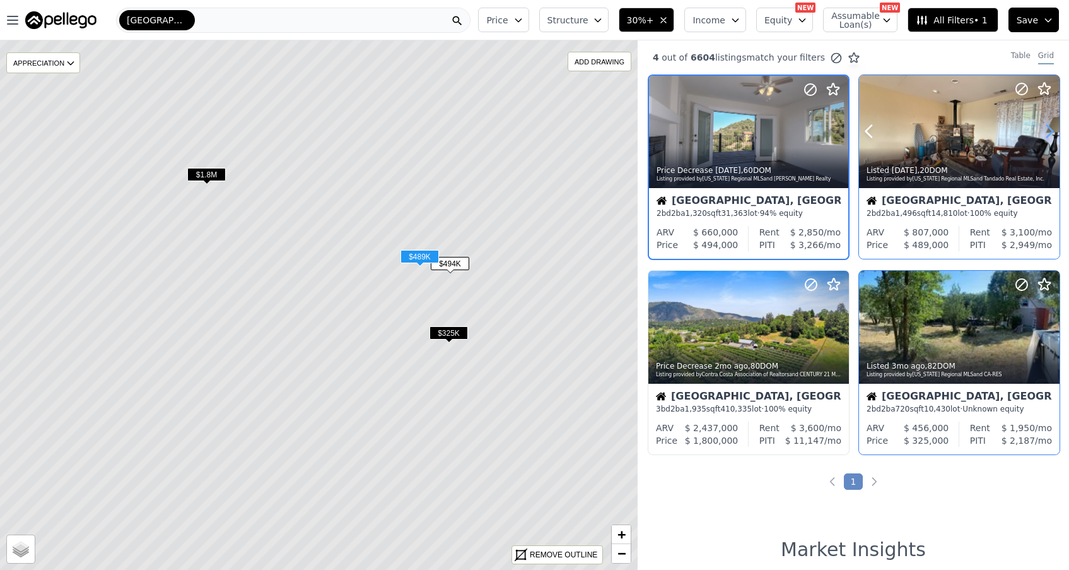
click at [1049, 132] on icon at bounding box center [1050, 131] width 20 height 20
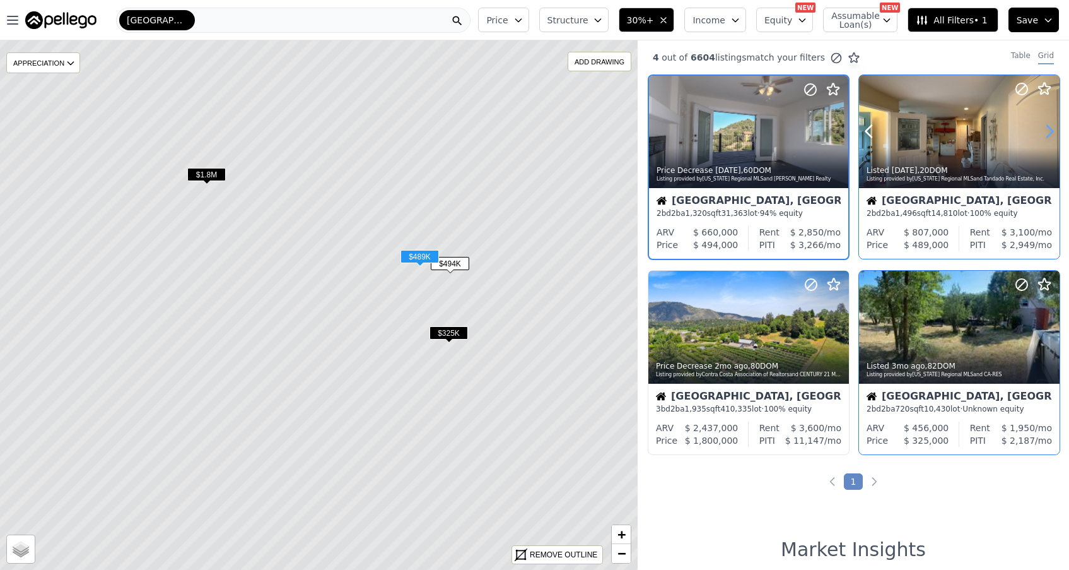
click at [1049, 132] on icon at bounding box center [1050, 131] width 20 height 20
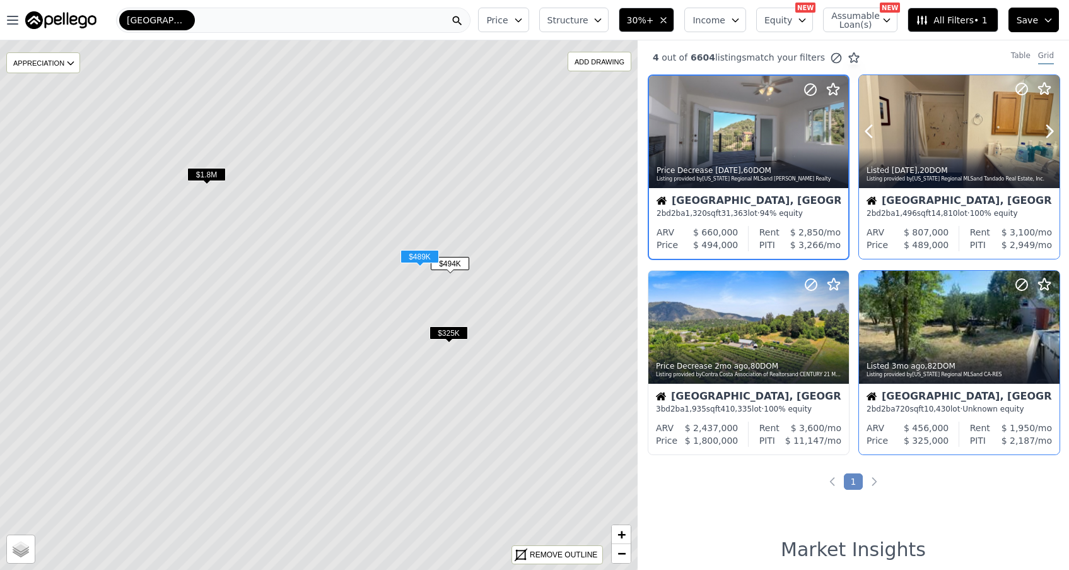
click at [936, 182] on div "Listing provided by California Regional MLS and Tandado Real Estate, Inc." at bounding box center [960, 179] width 187 height 8
click at [839, 129] on icon at bounding box center [839, 132] width 6 height 12
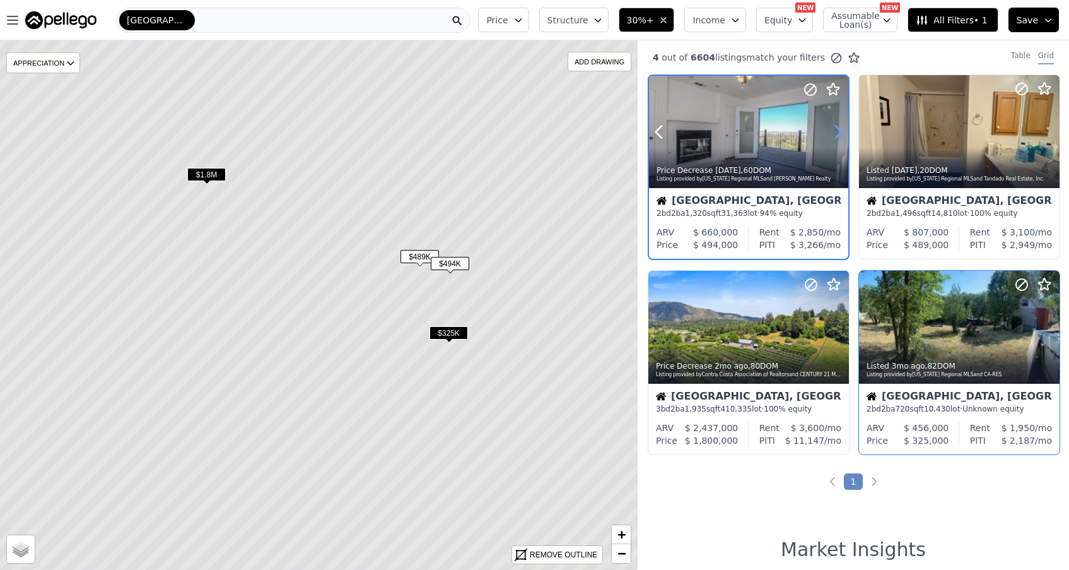
click at [838, 135] on icon at bounding box center [839, 132] width 6 height 12
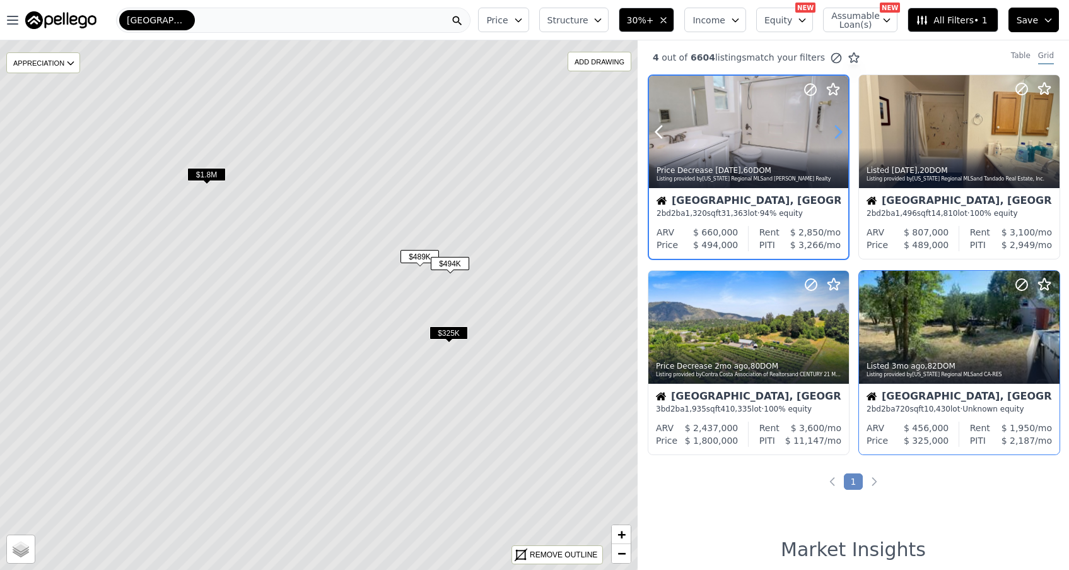
click at [838, 135] on icon at bounding box center [839, 132] width 6 height 12
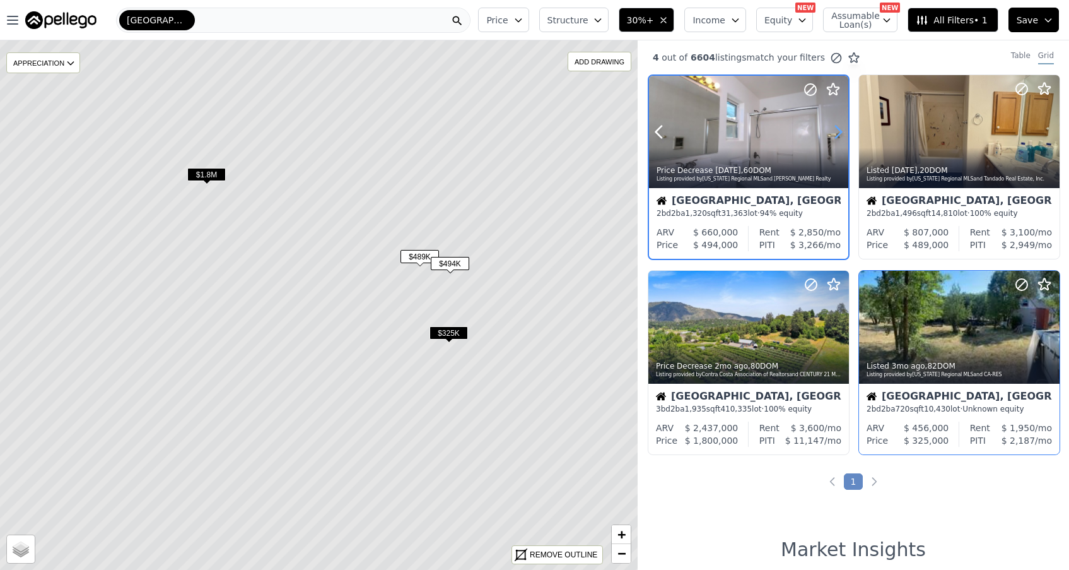
click at [838, 135] on icon at bounding box center [839, 132] width 6 height 12
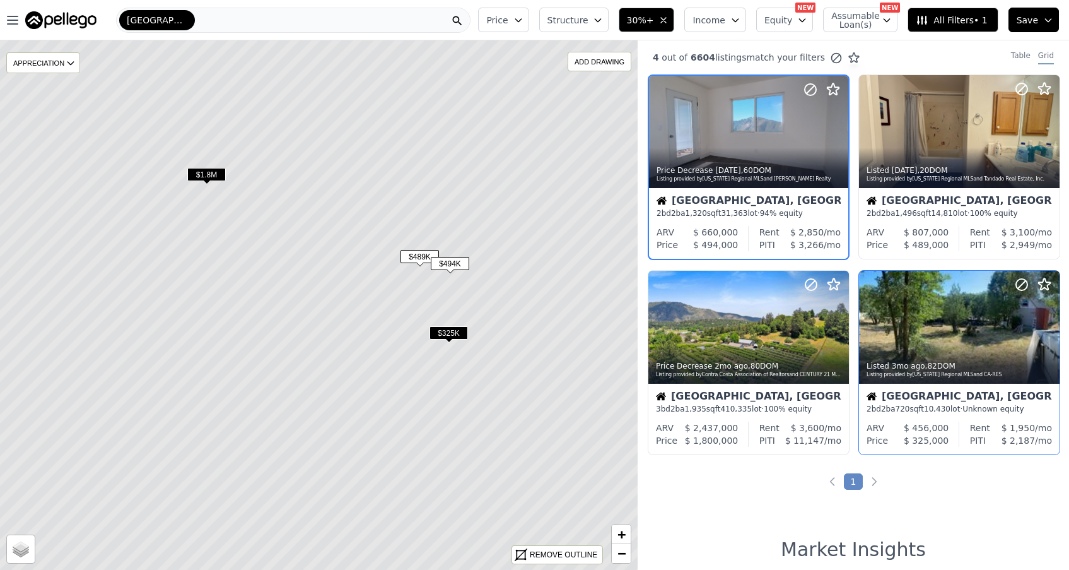
click at [449, 330] on span "$325K" at bounding box center [449, 332] width 38 height 13
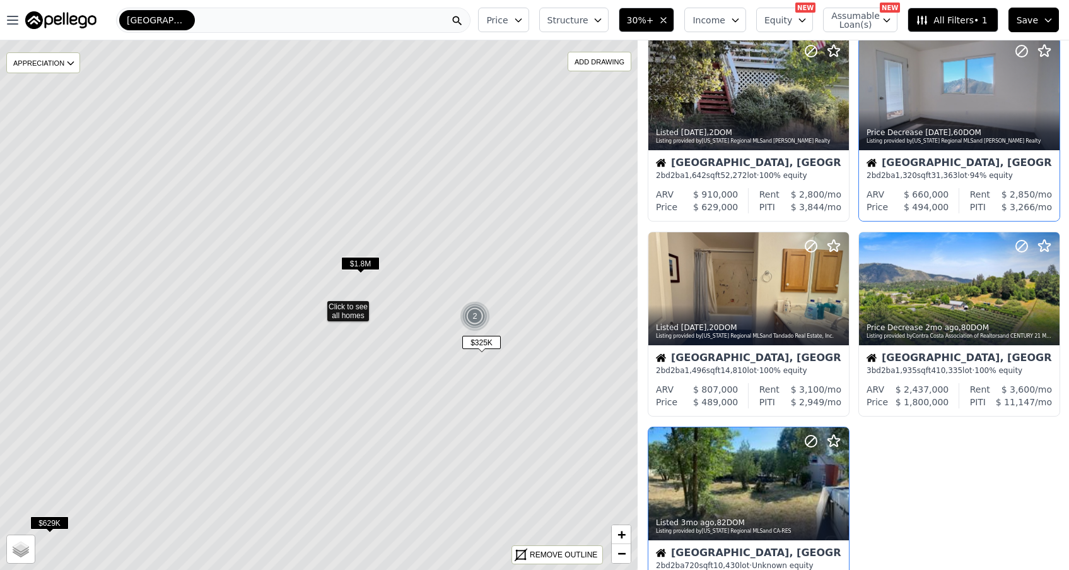
click at [54, 523] on span "$629K" at bounding box center [49, 522] width 38 height 13
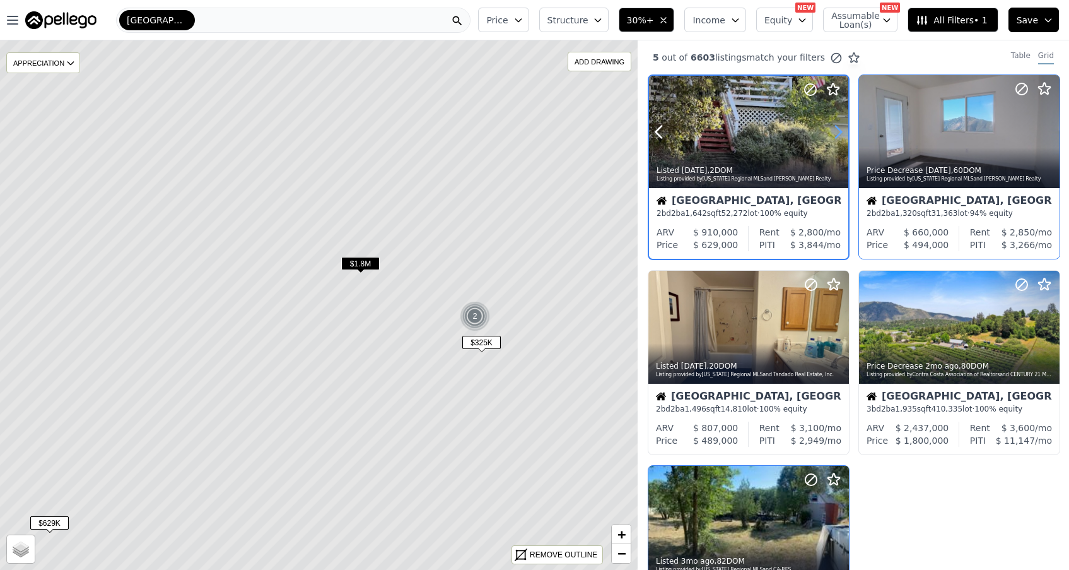
click at [839, 132] on icon at bounding box center [838, 132] width 20 height 20
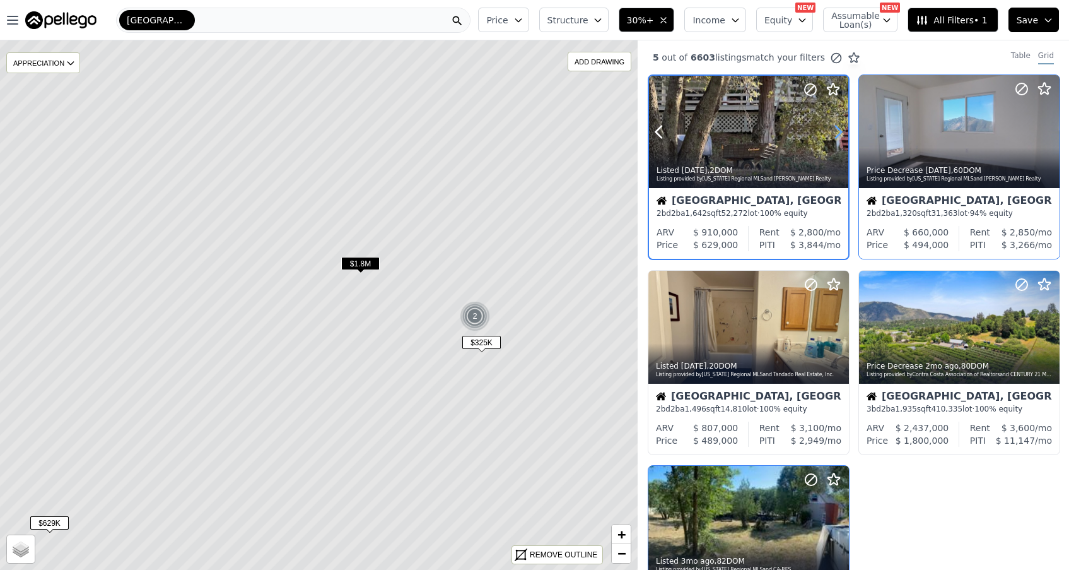
click at [839, 132] on icon at bounding box center [838, 132] width 20 height 20
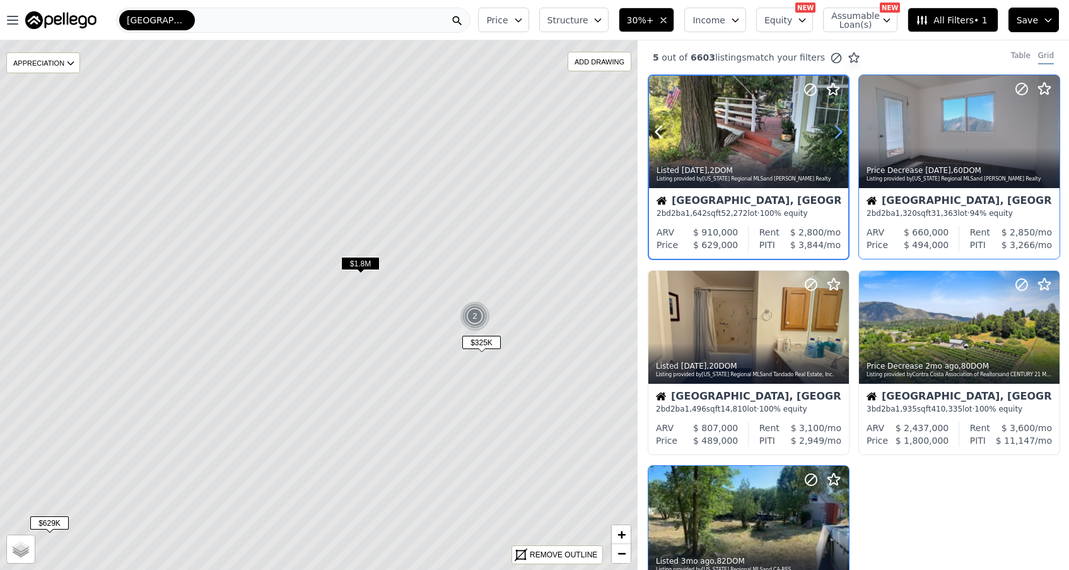
click at [839, 132] on icon at bounding box center [838, 132] width 20 height 20
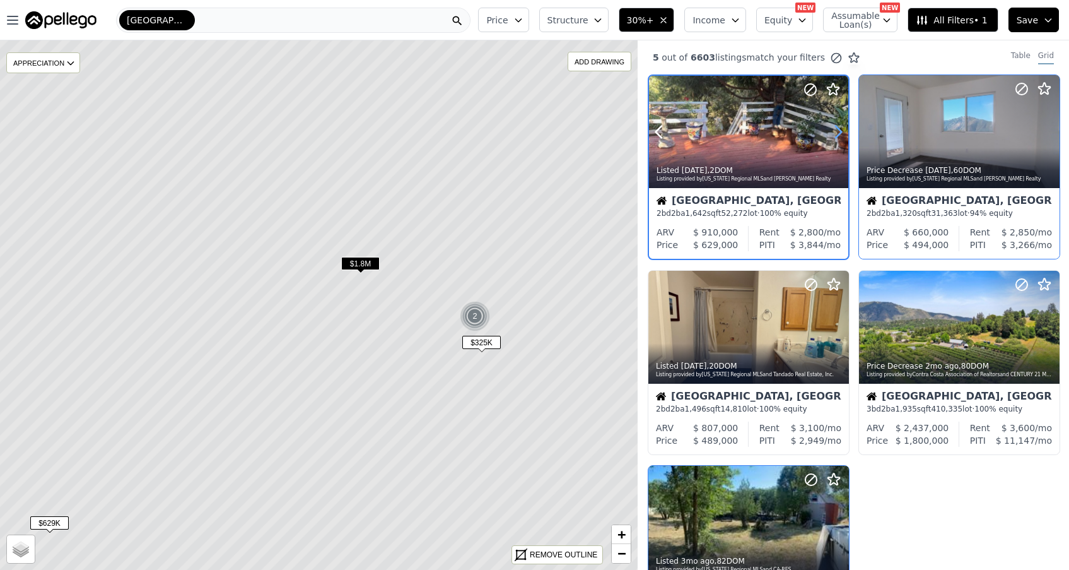
click at [839, 132] on icon at bounding box center [838, 132] width 20 height 20
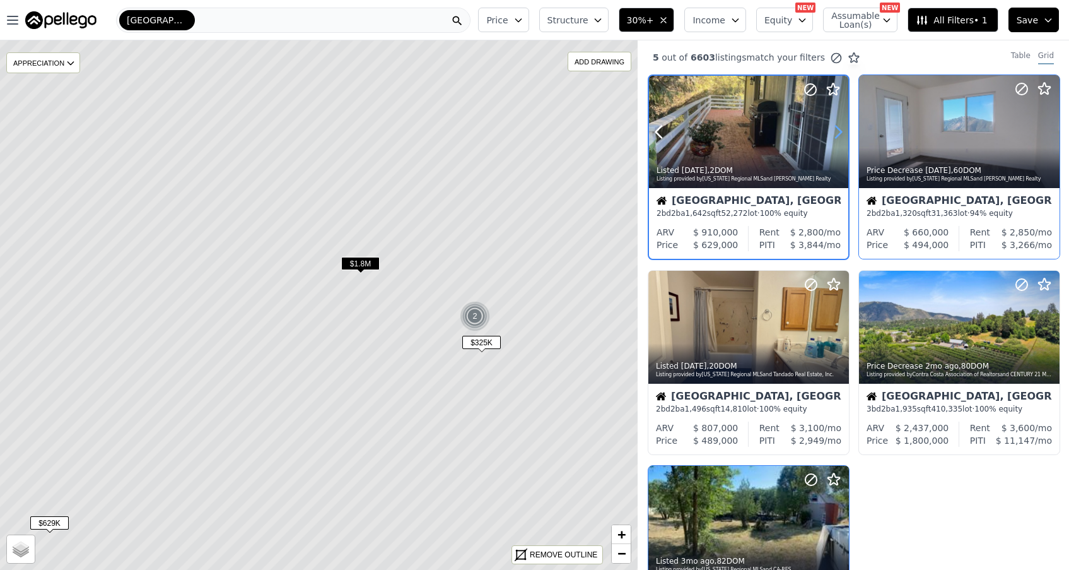
click at [839, 132] on icon at bounding box center [838, 132] width 20 height 20
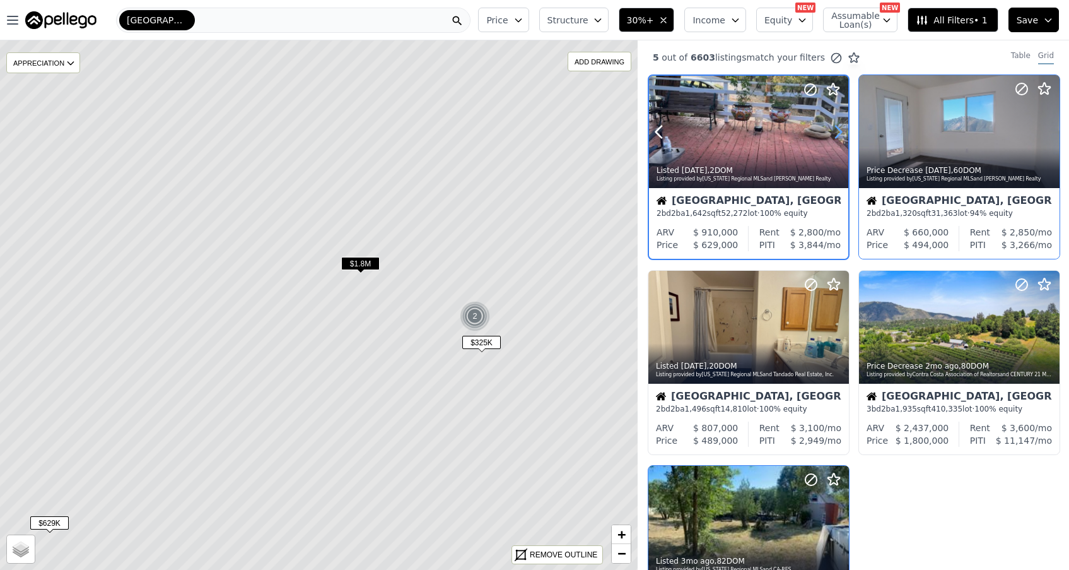
click at [839, 132] on icon at bounding box center [838, 132] width 20 height 20
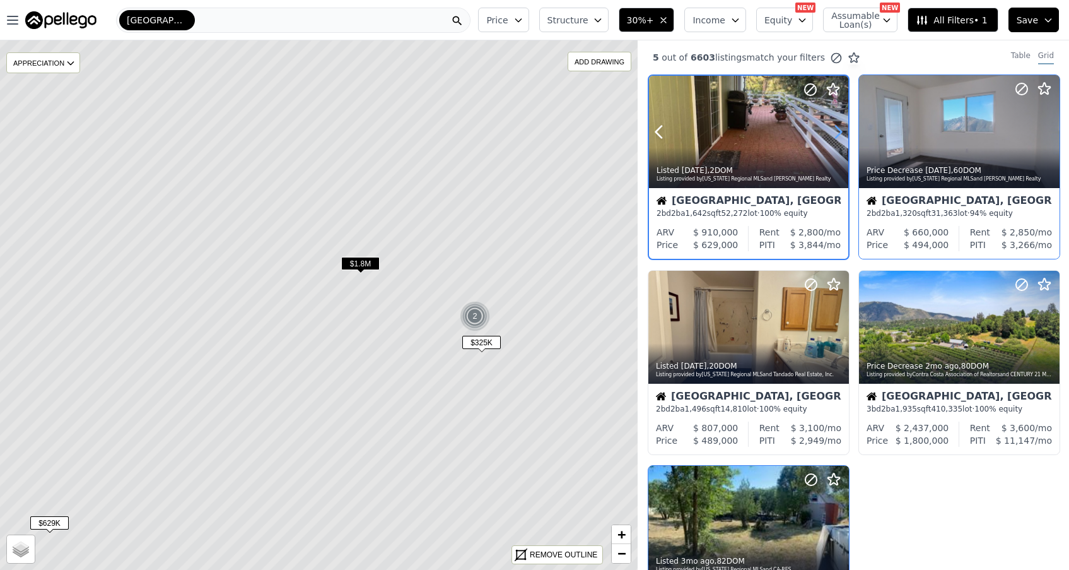
click at [839, 132] on icon at bounding box center [838, 132] width 20 height 20
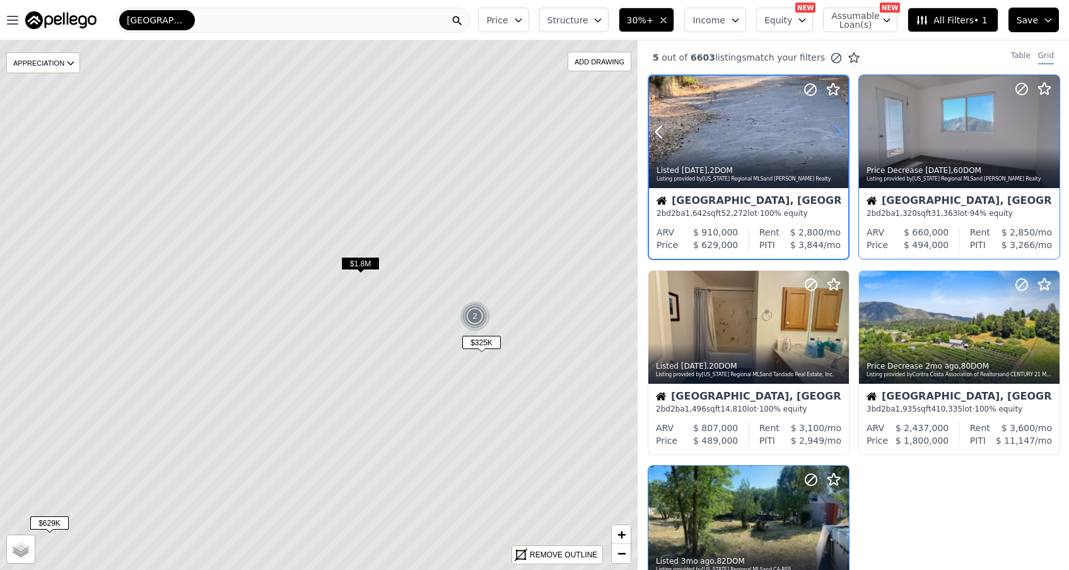
click at [839, 132] on icon at bounding box center [838, 132] width 20 height 20
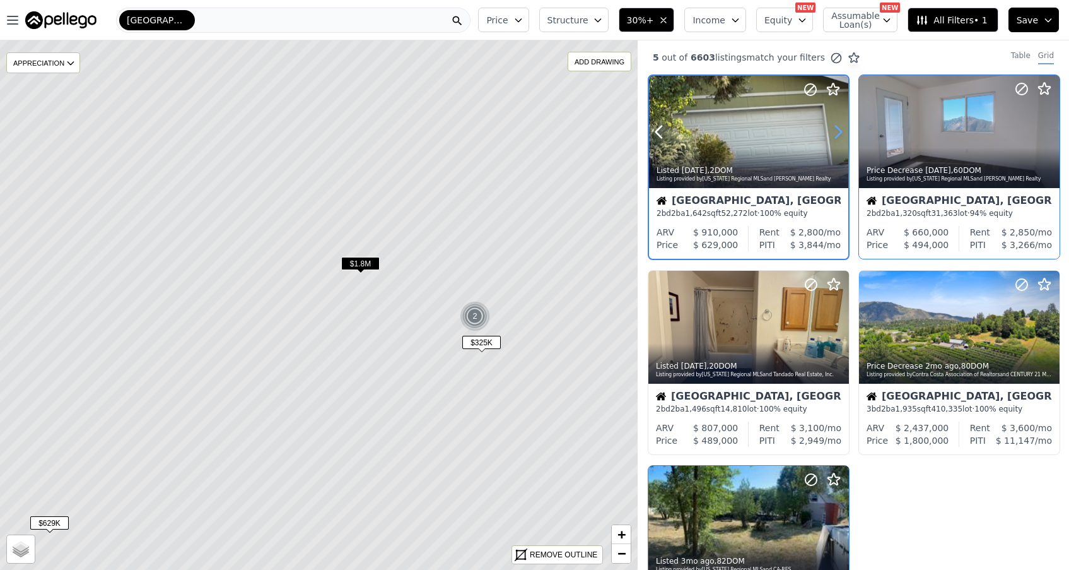
click at [839, 132] on icon at bounding box center [838, 132] width 20 height 20
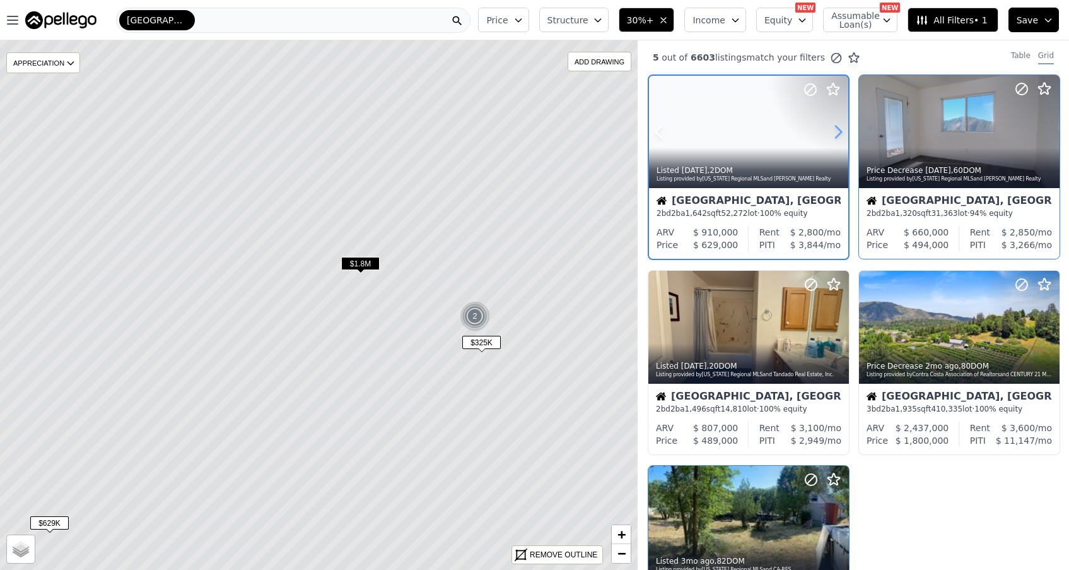
click at [839, 132] on icon at bounding box center [838, 132] width 20 height 20
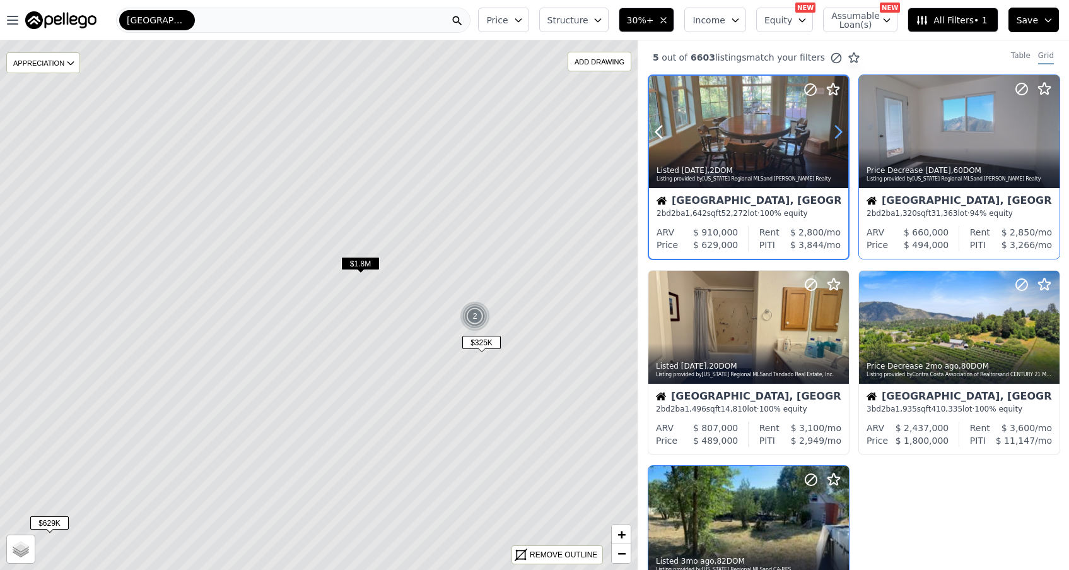
click at [839, 132] on icon at bounding box center [838, 132] width 20 height 20
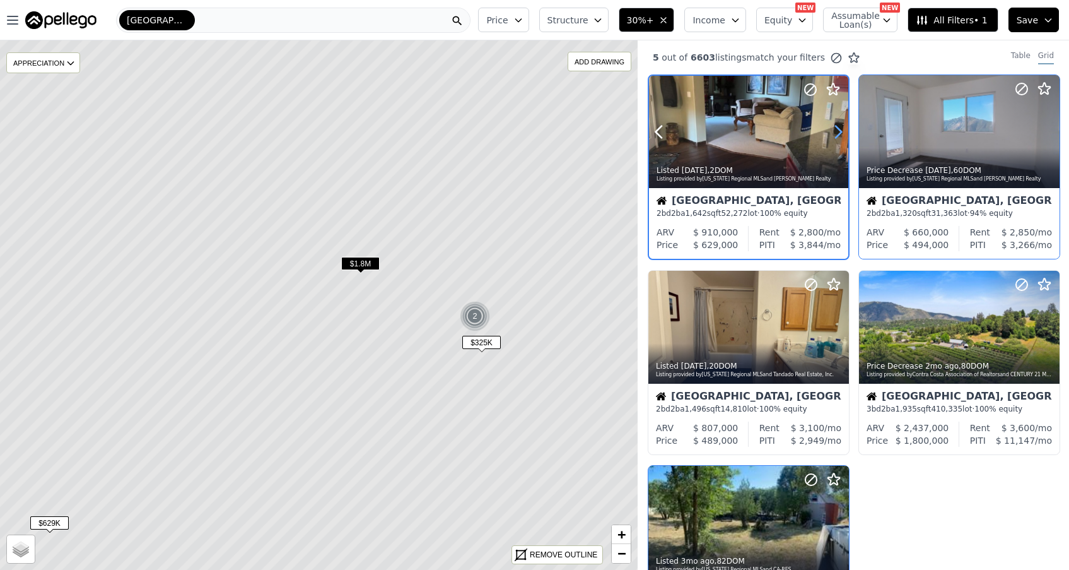
click at [839, 132] on icon at bounding box center [838, 132] width 20 height 20
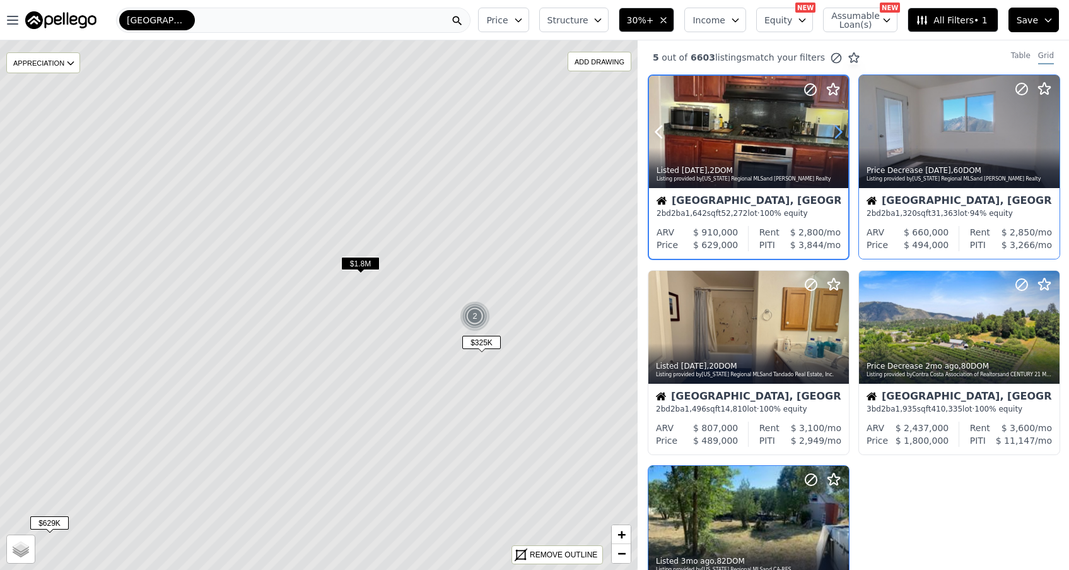
click at [839, 132] on icon at bounding box center [838, 132] width 20 height 20
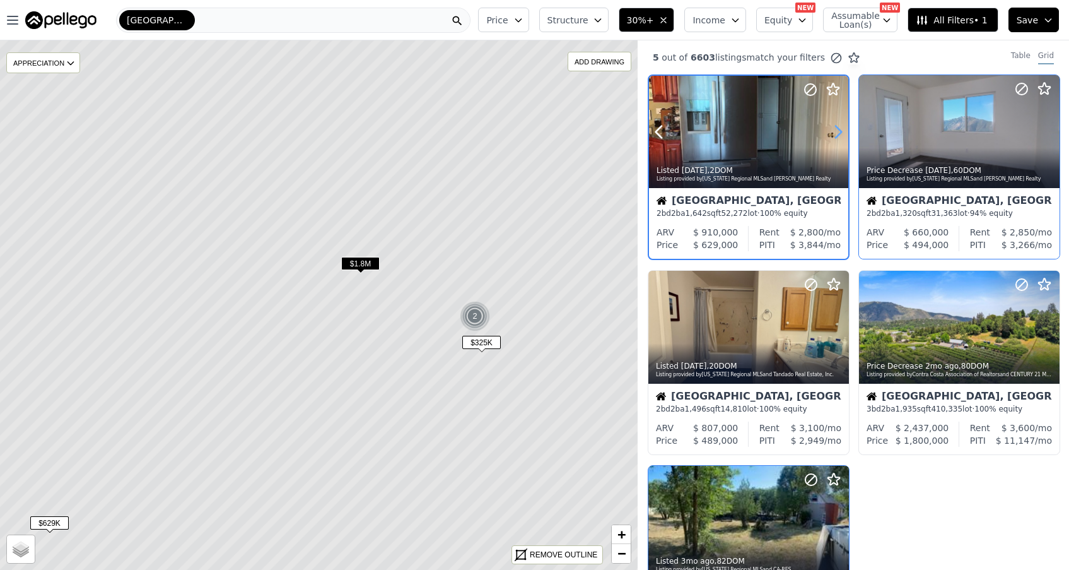
click at [839, 132] on icon at bounding box center [838, 132] width 20 height 20
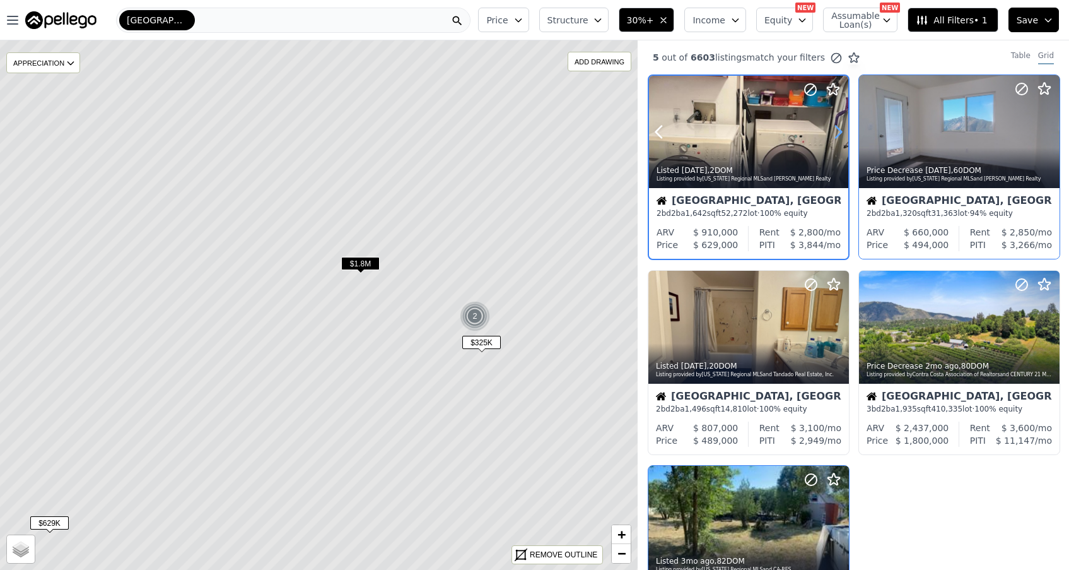
click at [839, 132] on icon at bounding box center [838, 132] width 20 height 20
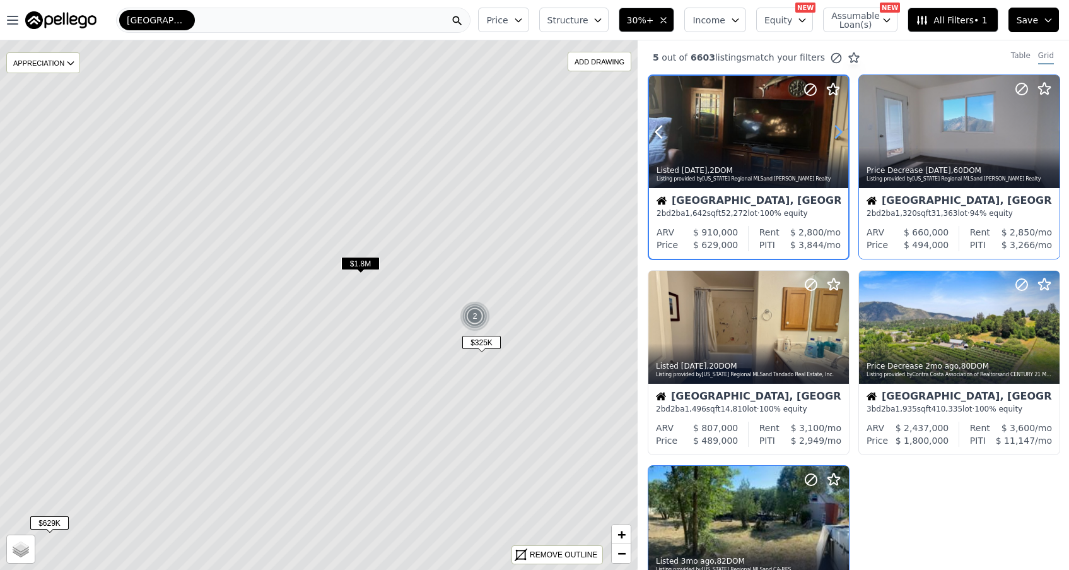
click at [839, 132] on icon at bounding box center [838, 132] width 20 height 20
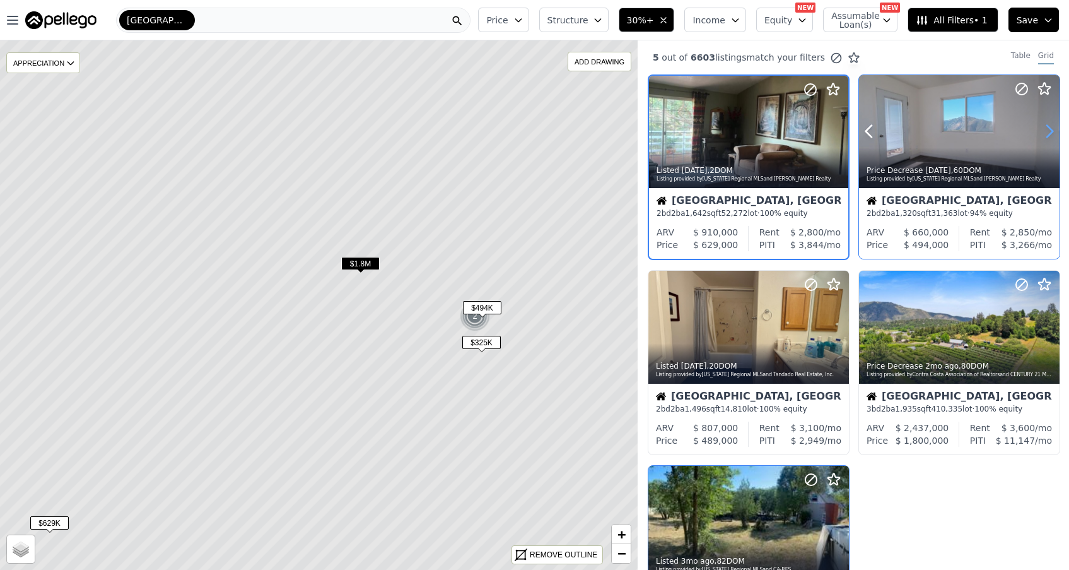
click at [1049, 132] on icon at bounding box center [1050, 131] width 20 height 20
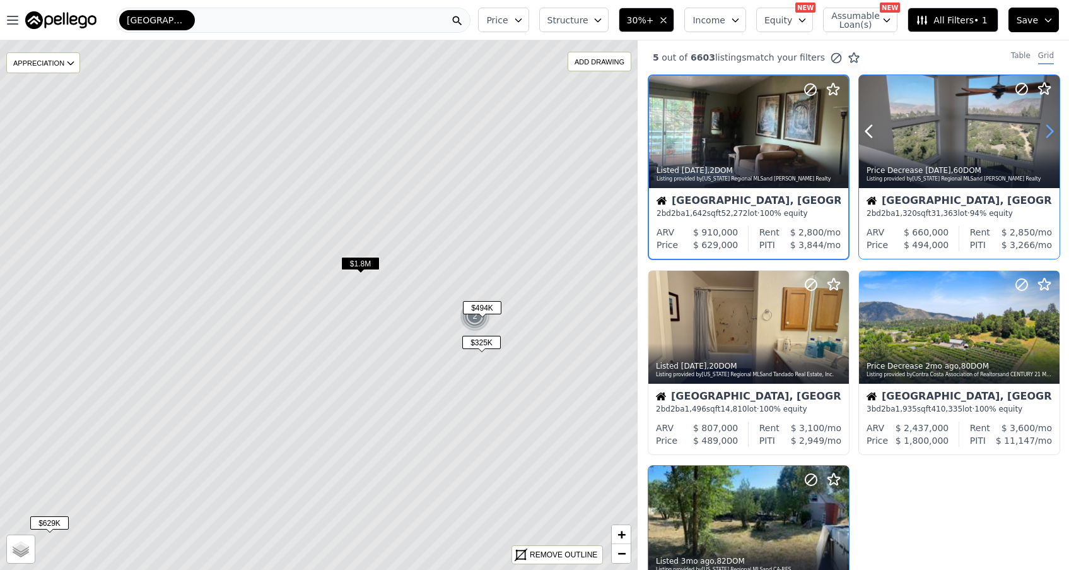
click at [1049, 132] on icon at bounding box center [1050, 131] width 20 height 20
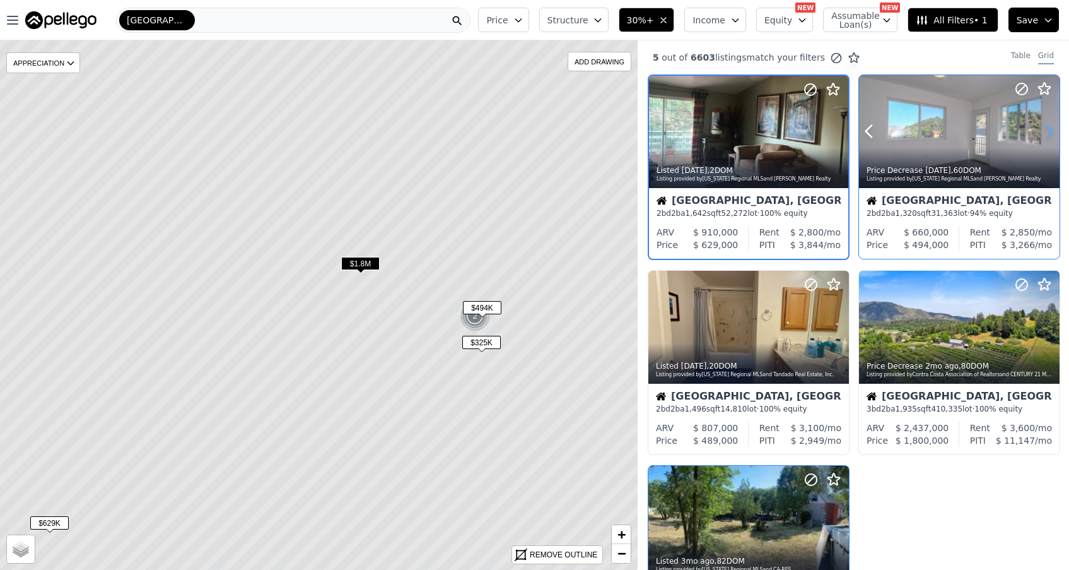
click at [1049, 132] on icon at bounding box center [1050, 131] width 20 height 20
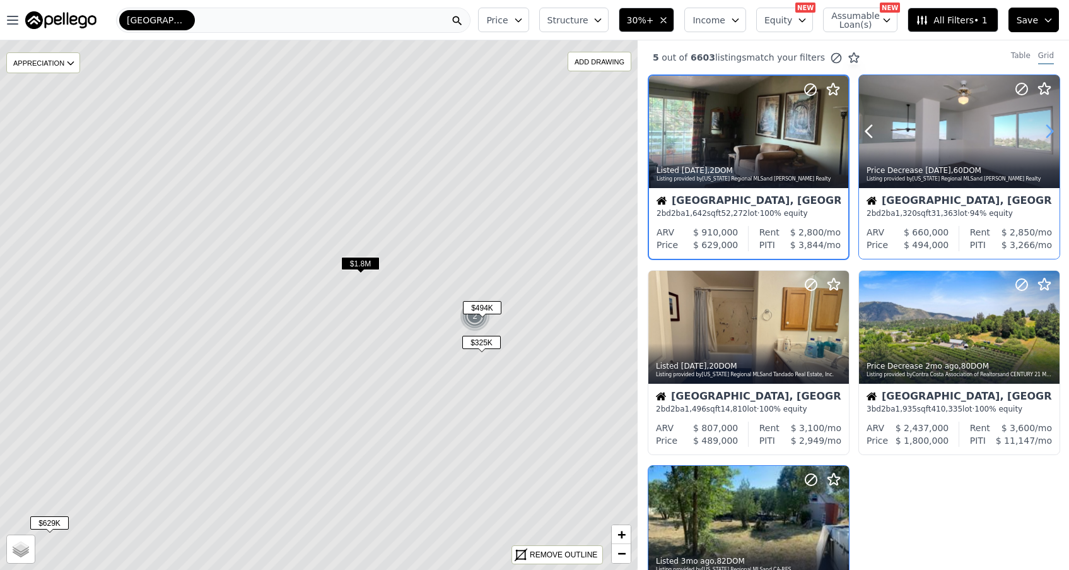
click at [1049, 133] on icon at bounding box center [1050, 131] width 20 height 20
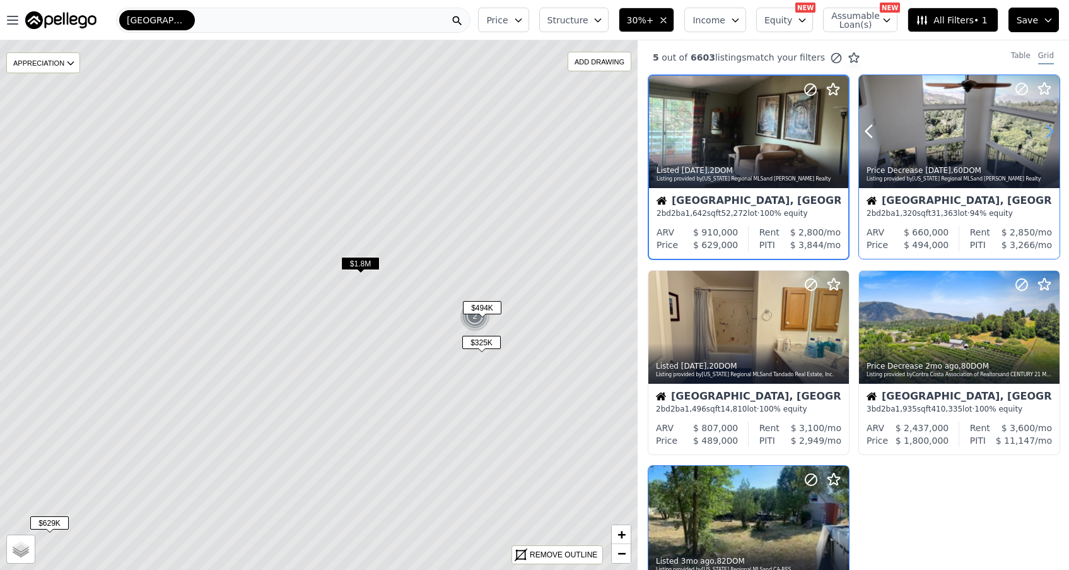
click at [1051, 132] on icon at bounding box center [1050, 131] width 20 height 20
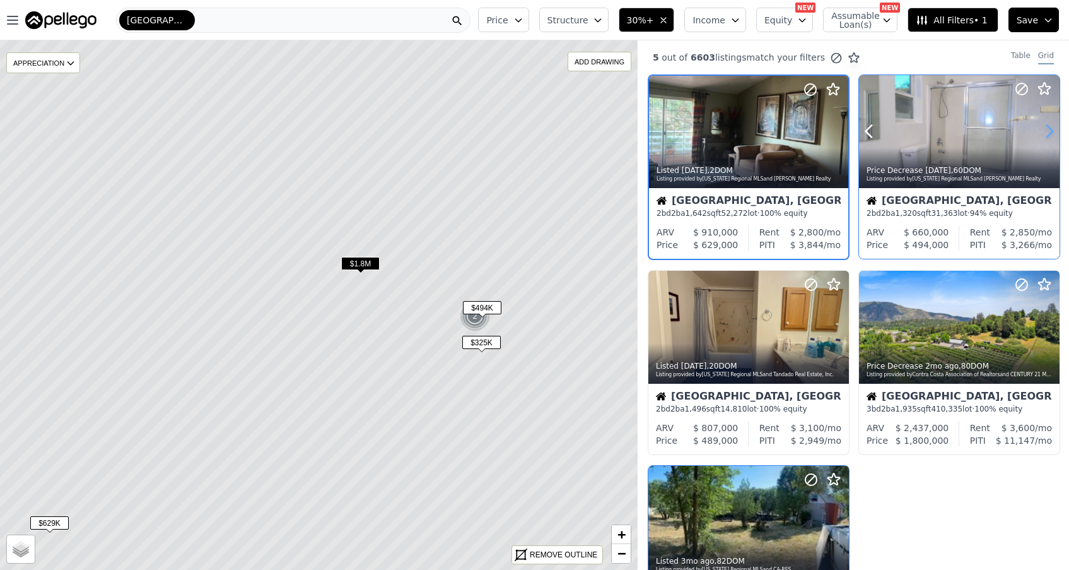
click at [1051, 132] on icon at bounding box center [1050, 131] width 20 height 20
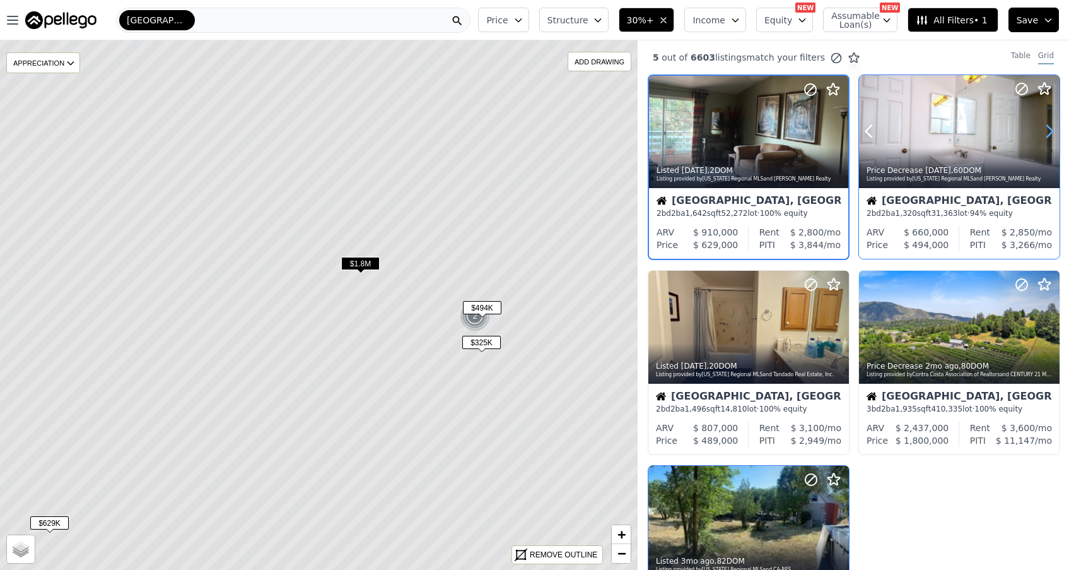
click at [1051, 132] on icon at bounding box center [1050, 131] width 20 height 20
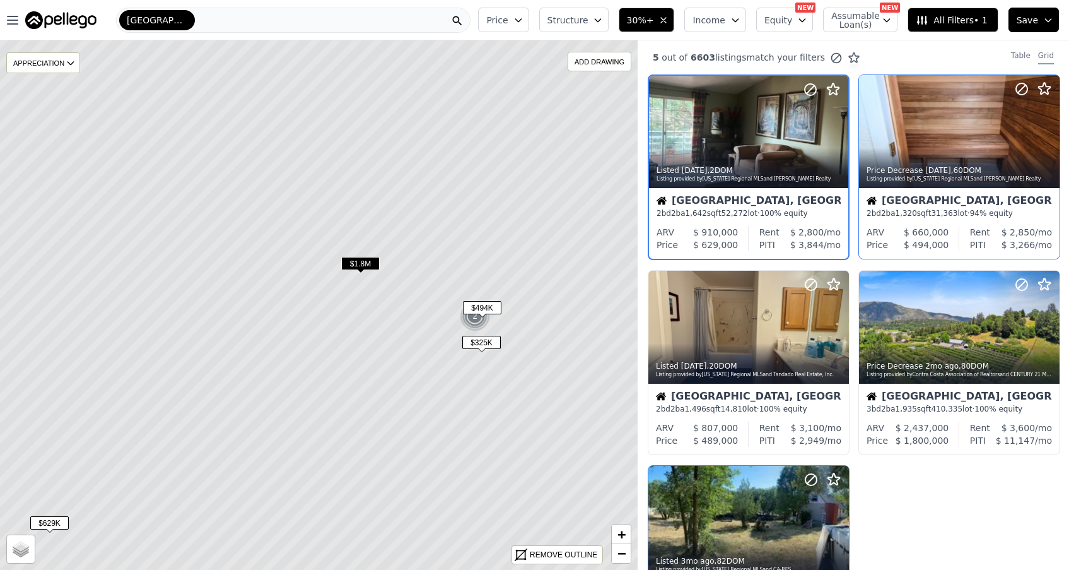
click at [914, 201] on div "Julian, CA" at bounding box center [960, 202] width 186 height 13
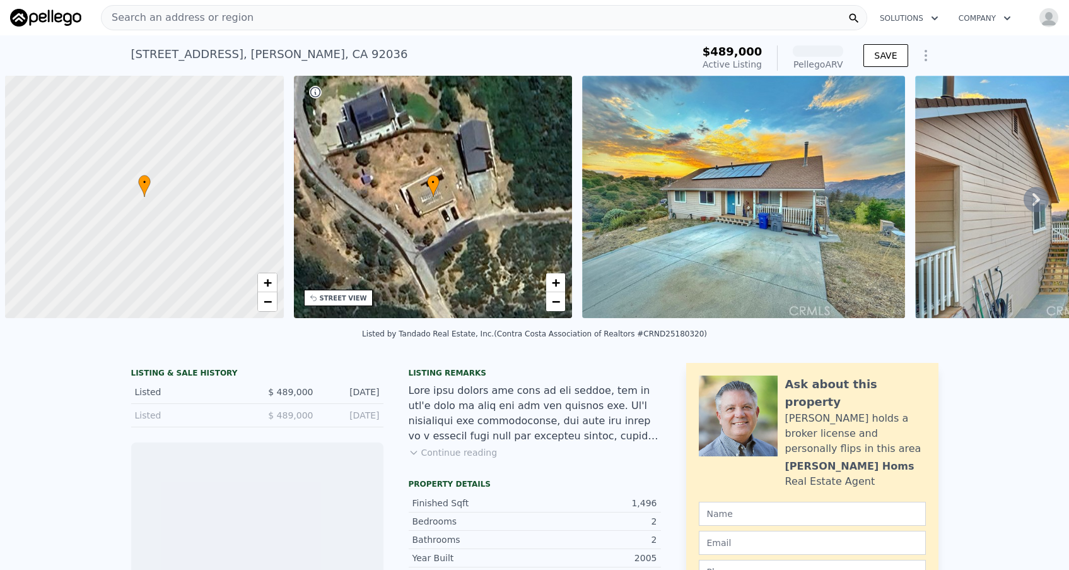
scroll to position [0, 5]
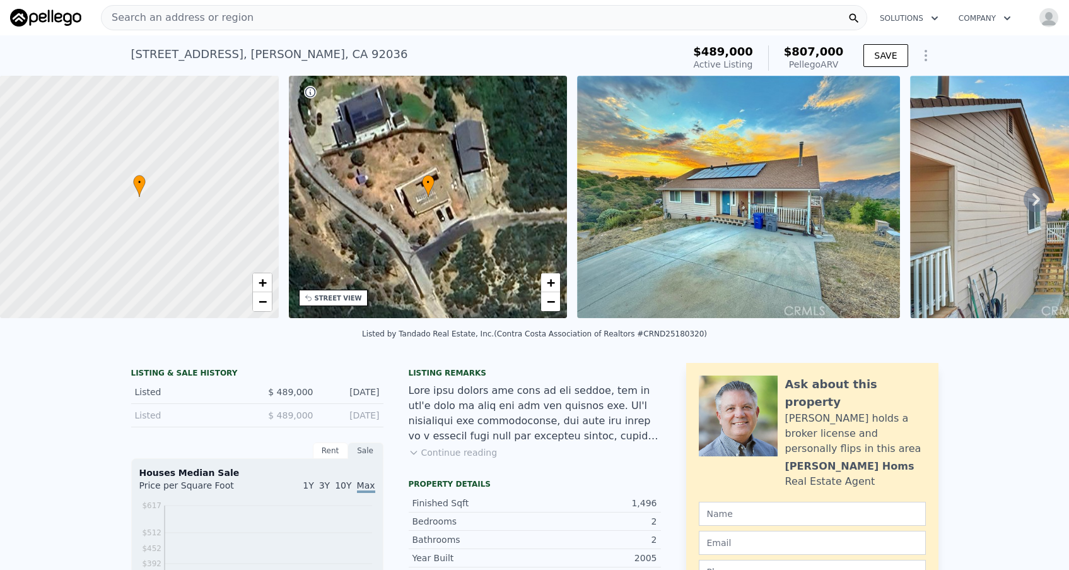
click at [1039, 200] on icon at bounding box center [1037, 199] width 8 height 13
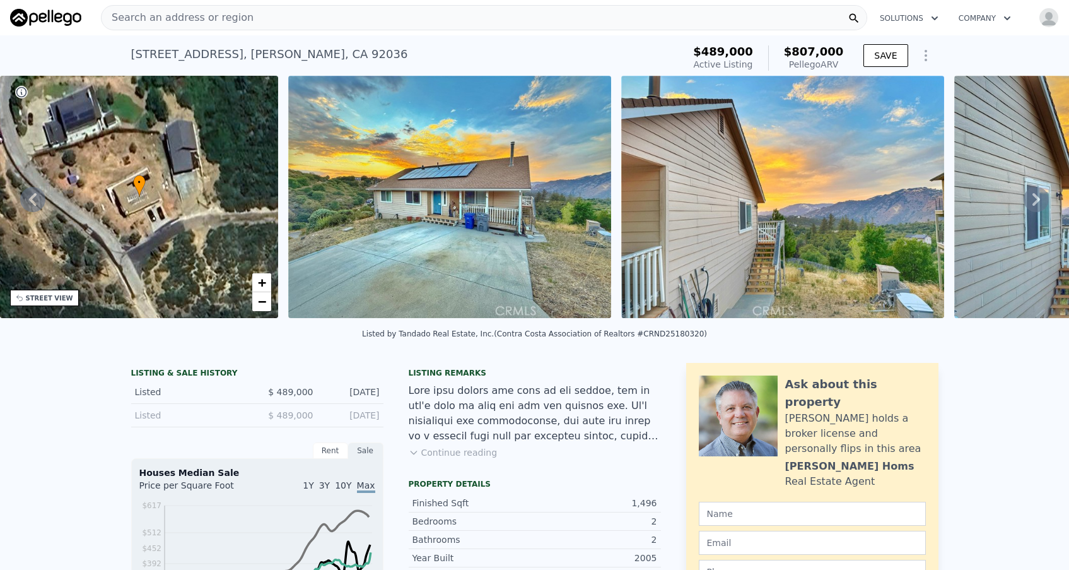
click at [1039, 200] on icon at bounding box center [1037, 199] width 8 height 13
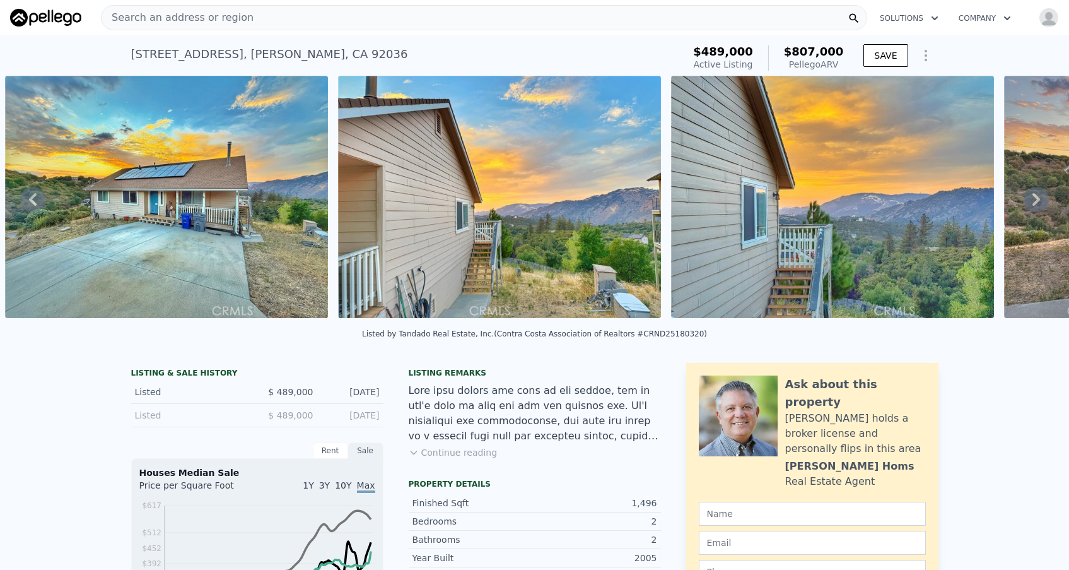
click at [1039, 200] on icon at bounding box center [1037, 199] width 8 height 13
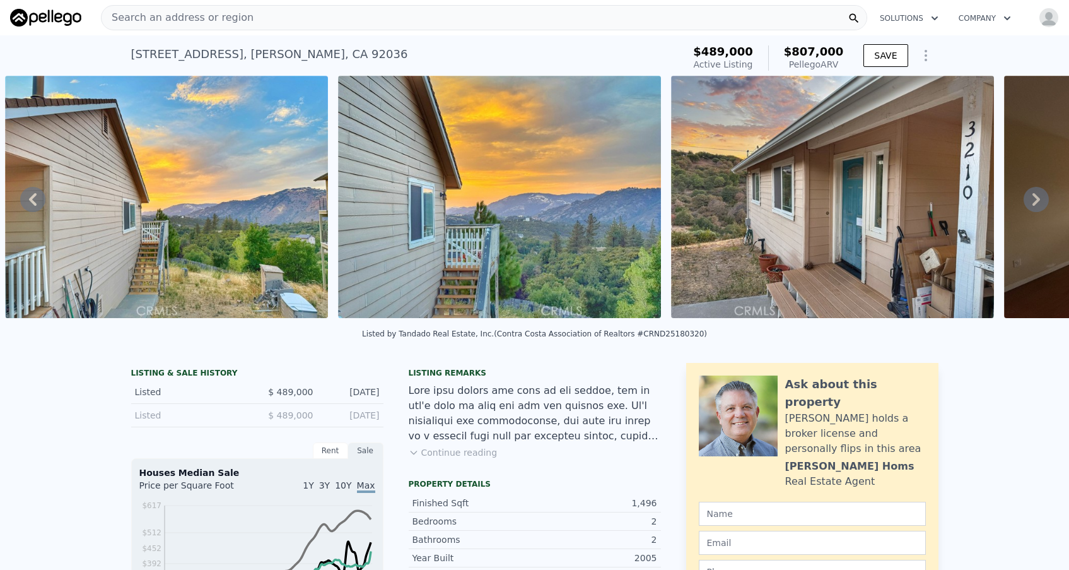
scroll to position [0, 0]
drag, startPoint x: 133, startPoint y: 54, endPoint x: 324, endPoint y: 57, distance: 190.6
click at [324, 57] on div "3210 Oakwood Dr , Julian , CA 92036 Active at $489k (~ARV $807k )" at bounding box center [405, 57] width 548 height 35
copy div "3210 Oakwood Dr , Julian , CA 92036 Active at $489k (~ARV $807k )"
click at [1038, 203] on icon at bounding box center [1036, 199] width 25 height 25
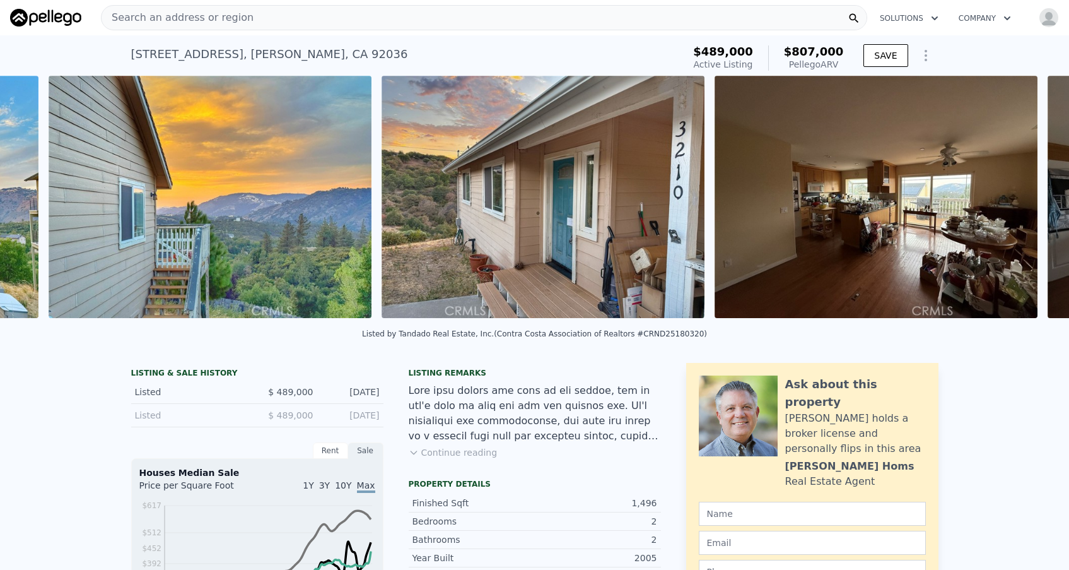
scroll to position [0, 1244]
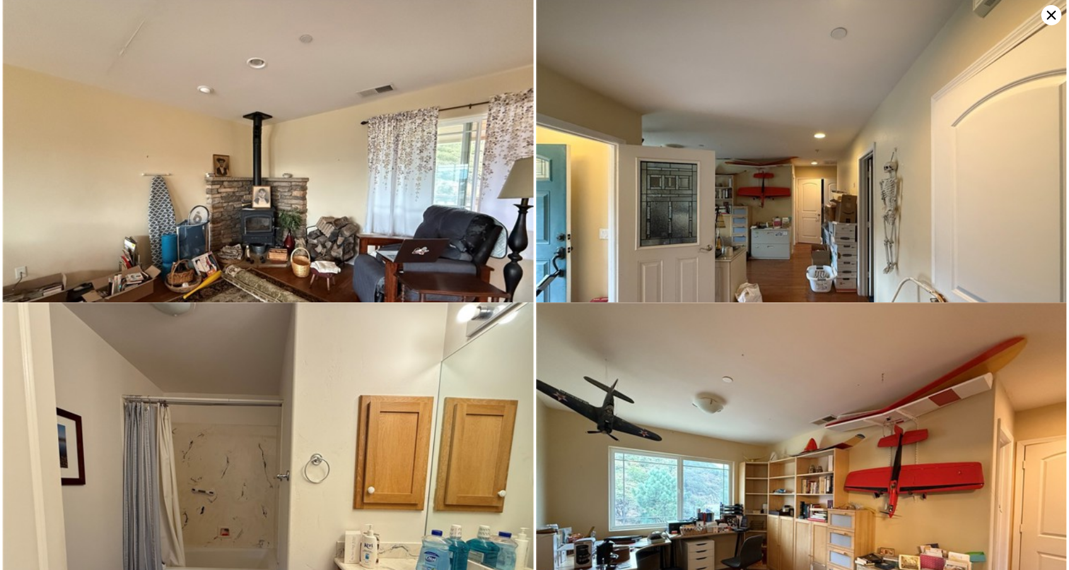
scroll to position [1527, 0]
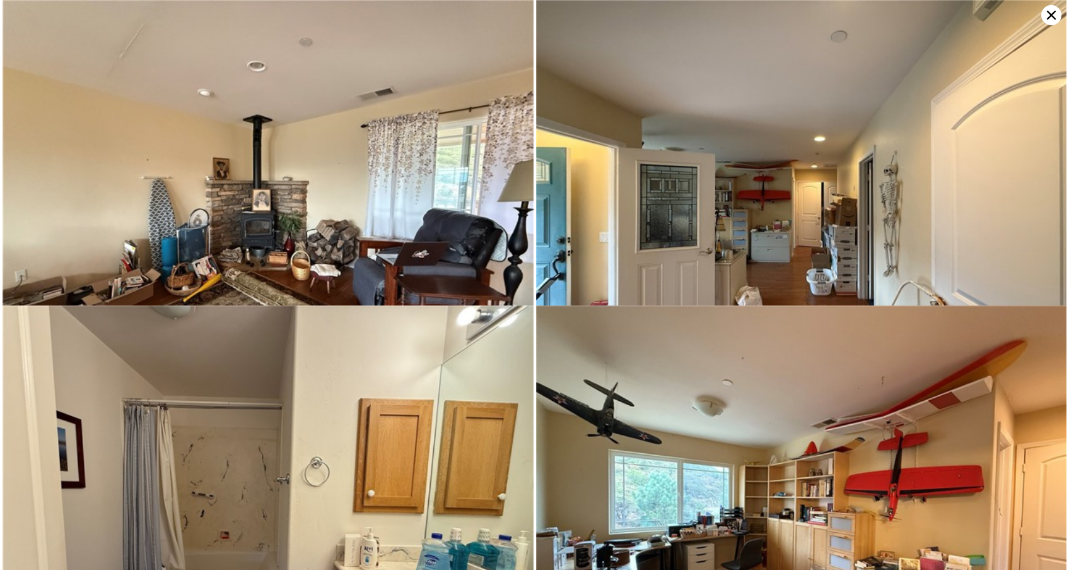
click at [1051, 18] on icon at bounding box center [1052, 15] width 20 height 20
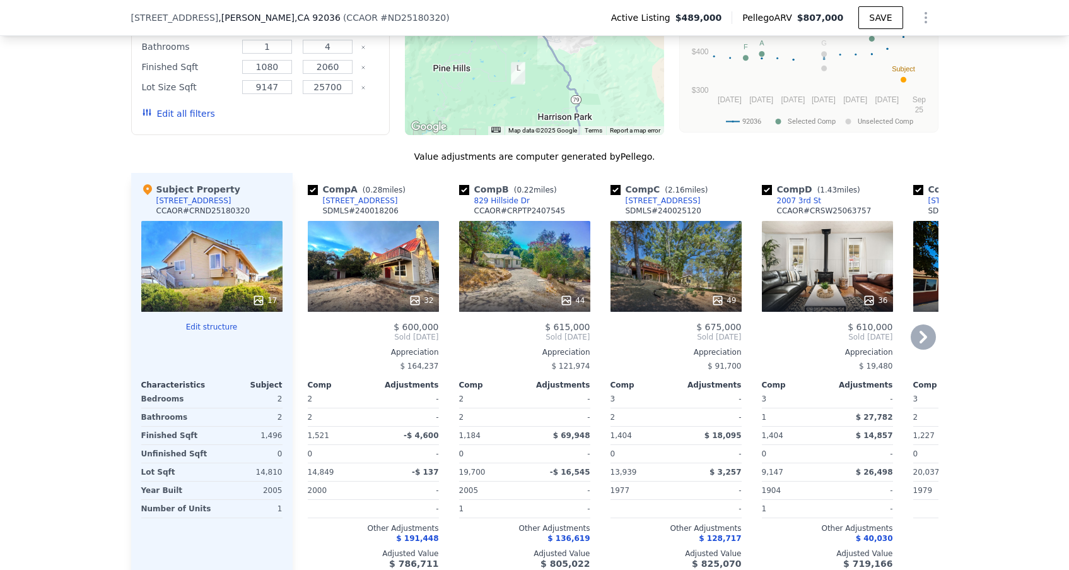
scroll to position [1150, 0]
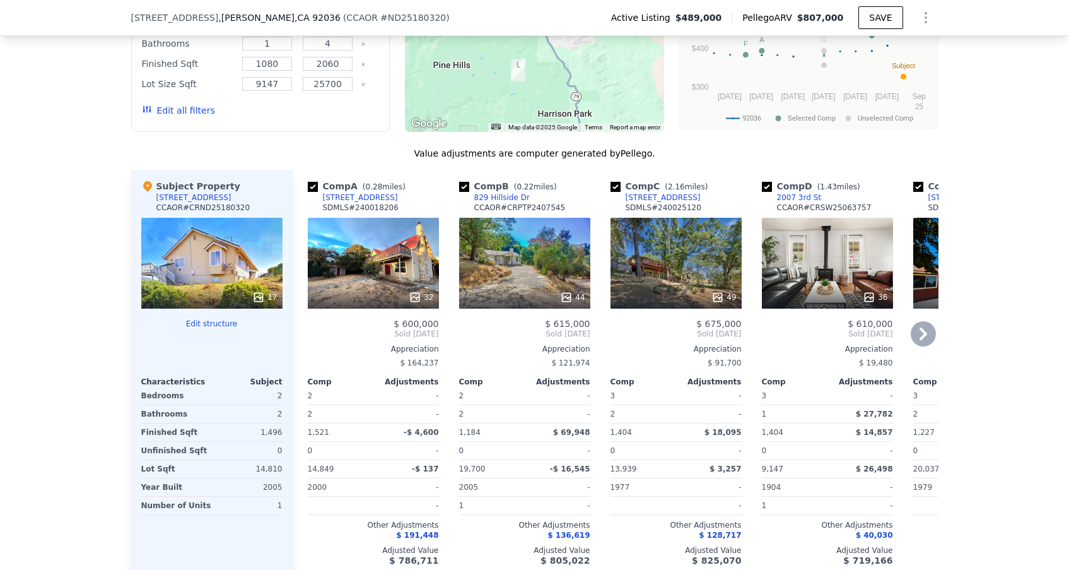
click at [927, 333] on icon at bounding box center [924, 333] width 8 height 13
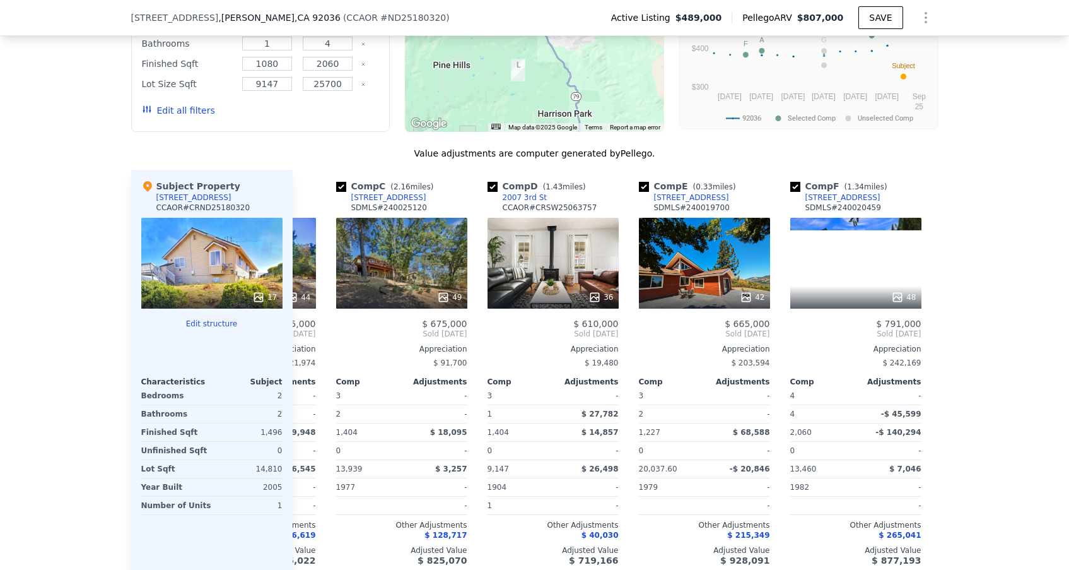
scroll to position [0, 303]
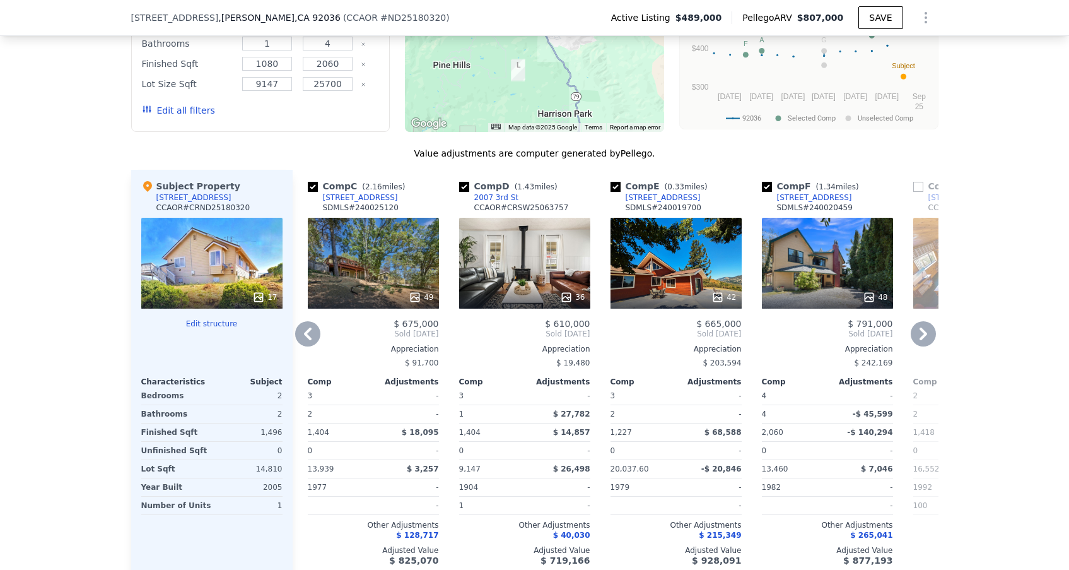
click at [928, 334] on icon at bounding box center [923, 333] width 25 height 25
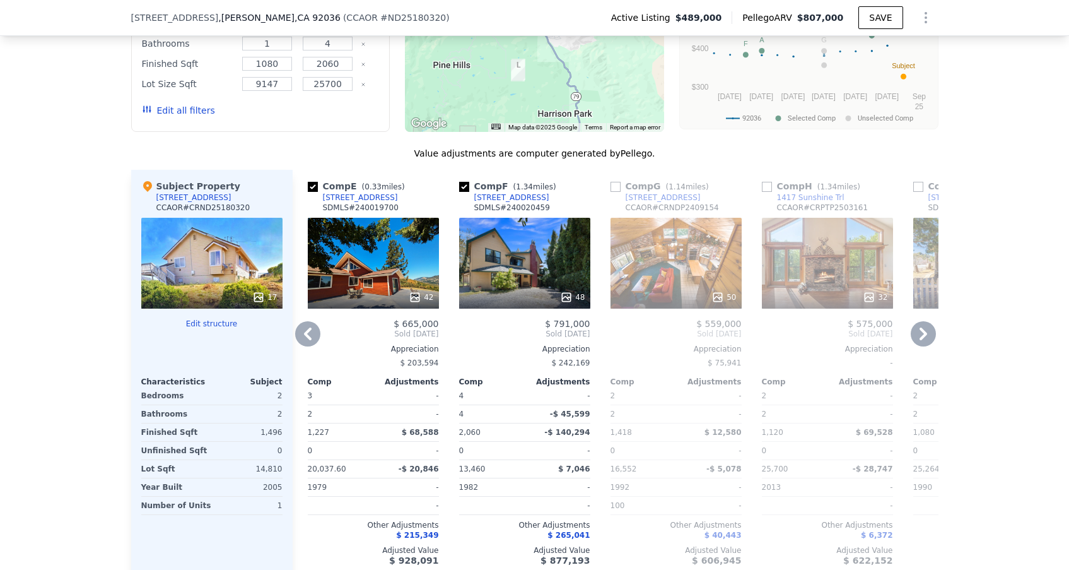
click at [928, 331] on icon at bounding box center [923, 333] width 25 height 25
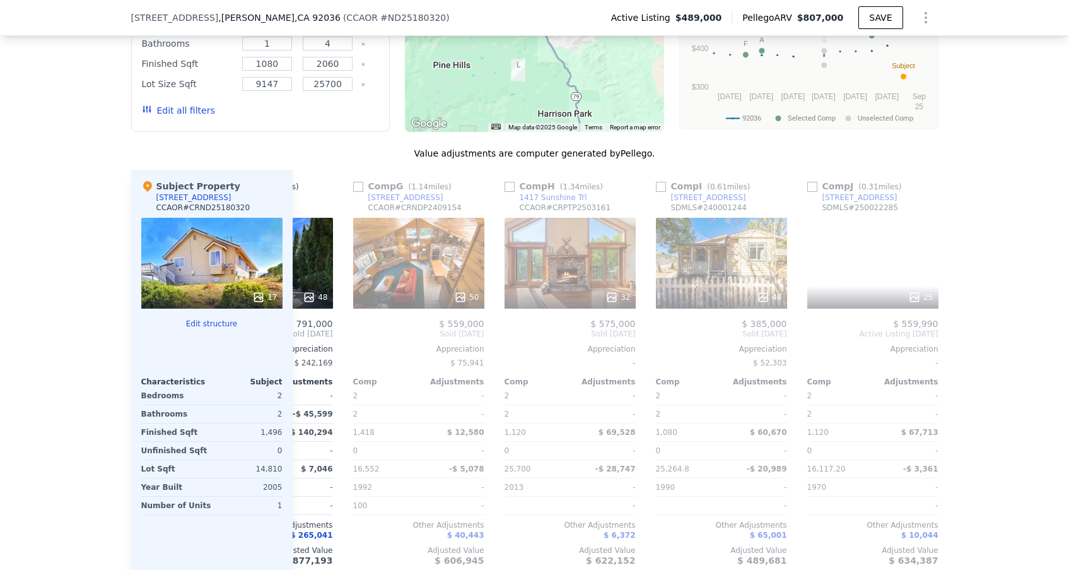
scroll to position [0, 909]
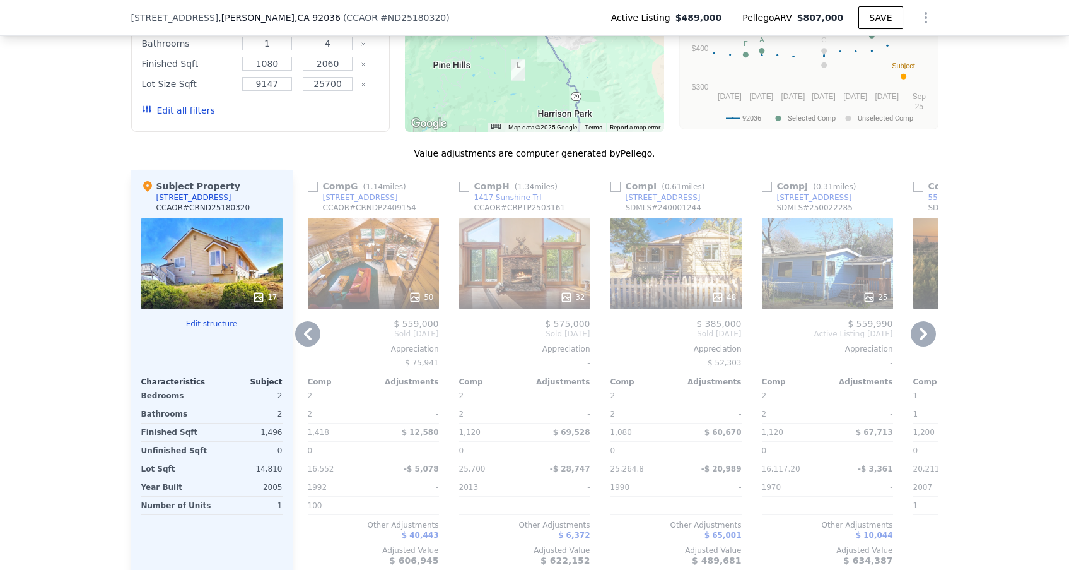
click at [927, 331] on icon at bounding box center [923, 333] width 25 height 25
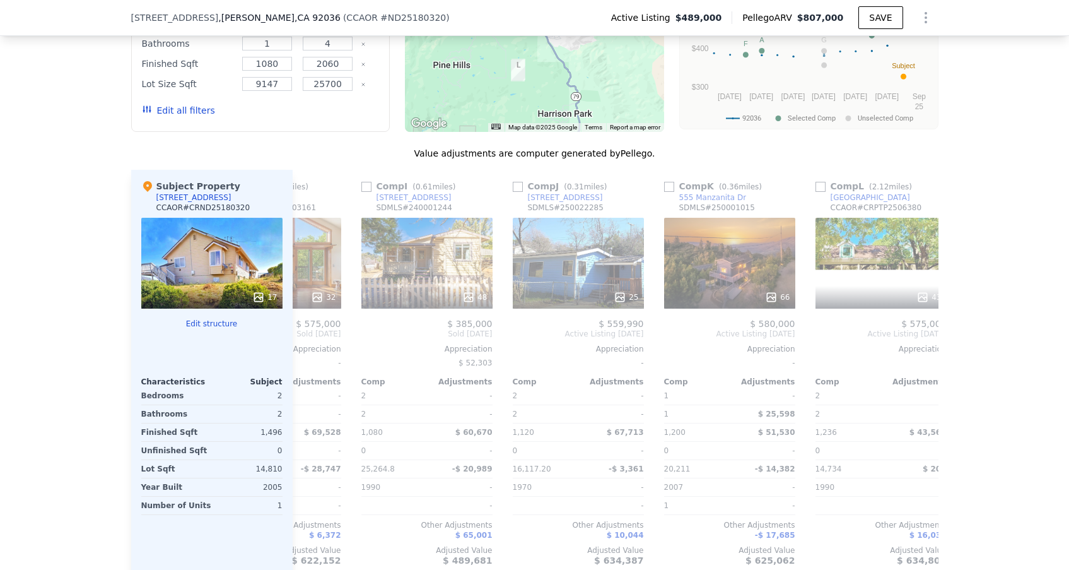
scroll to position [0, 1201]
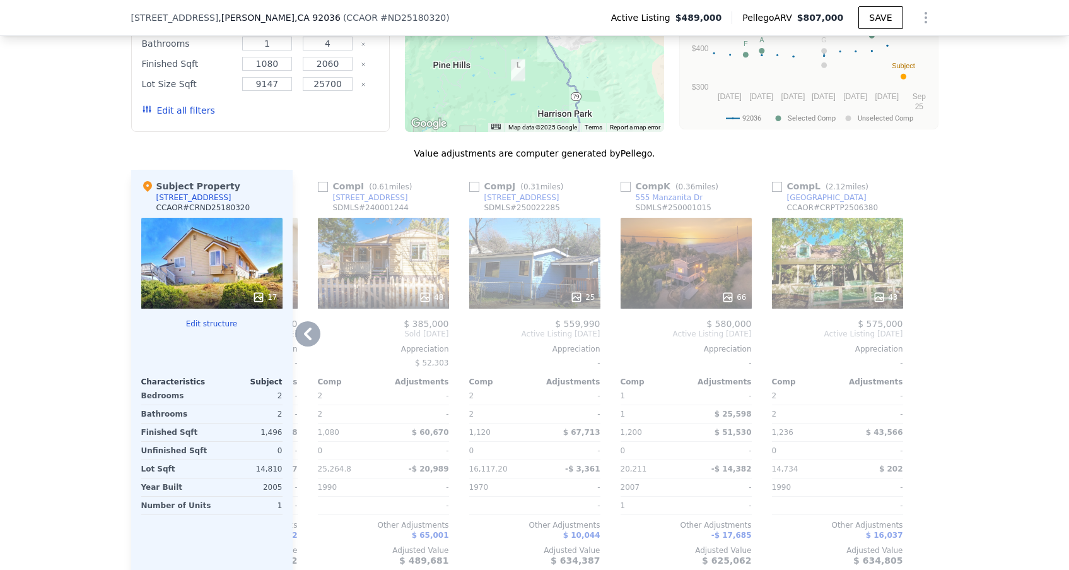
click at [310, 328] on icon at bounding box center [308, 333] width 8 height 13
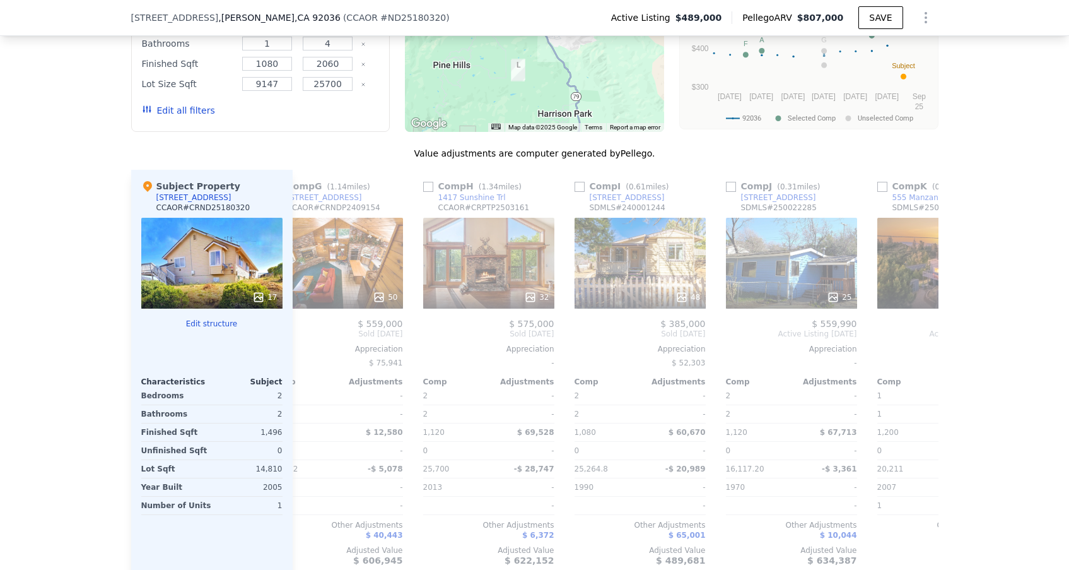
scroll to position [0, 898]
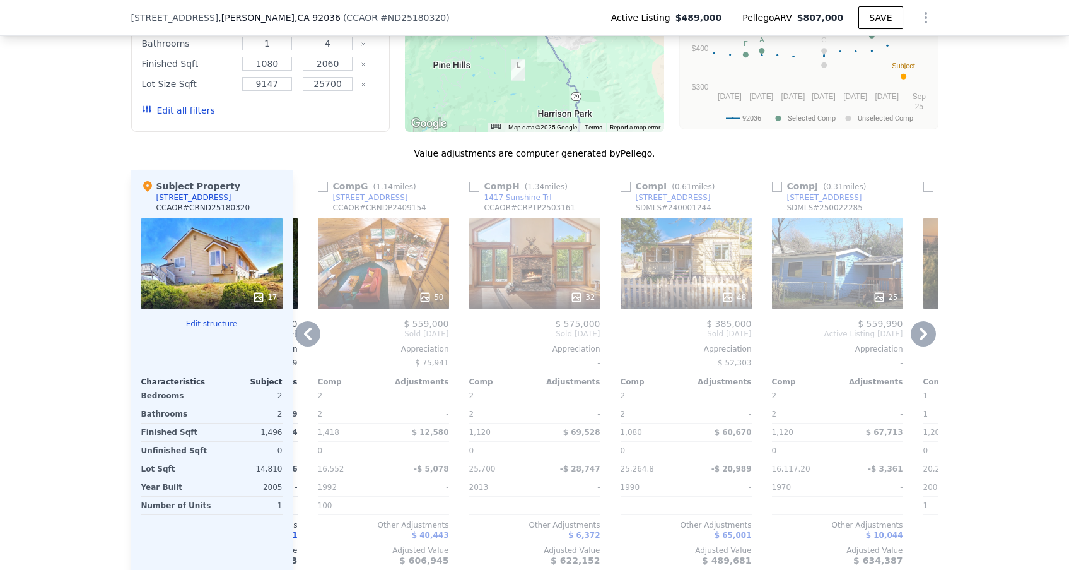
click at [309, 333] on icon at bounding box center [307, 333] width 25 height 25
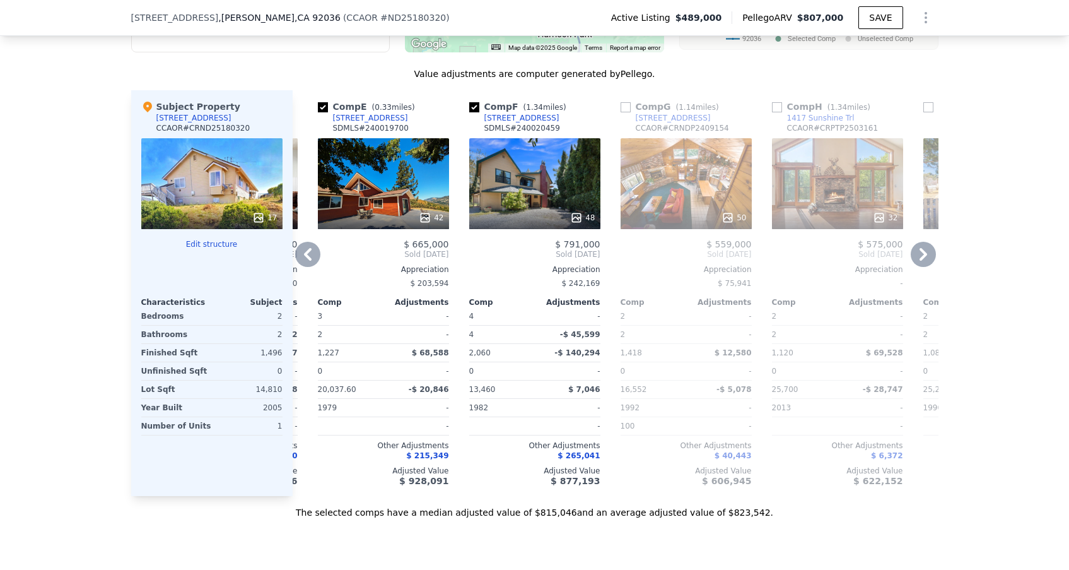
scroll to position [1238, 0]
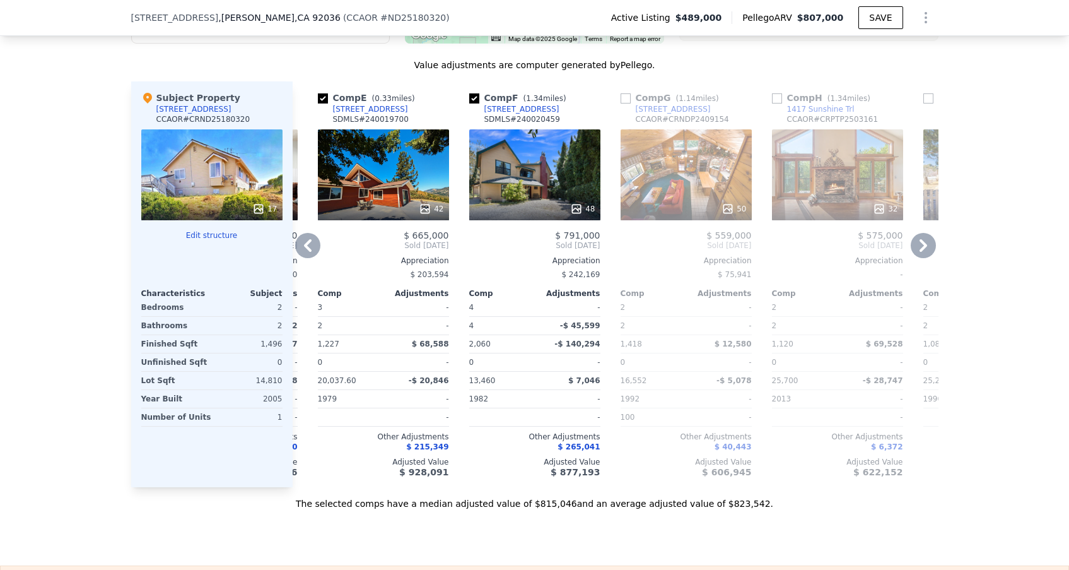
click at [923, 242] on icon at bounding box center [924, 245] width 8 height 13
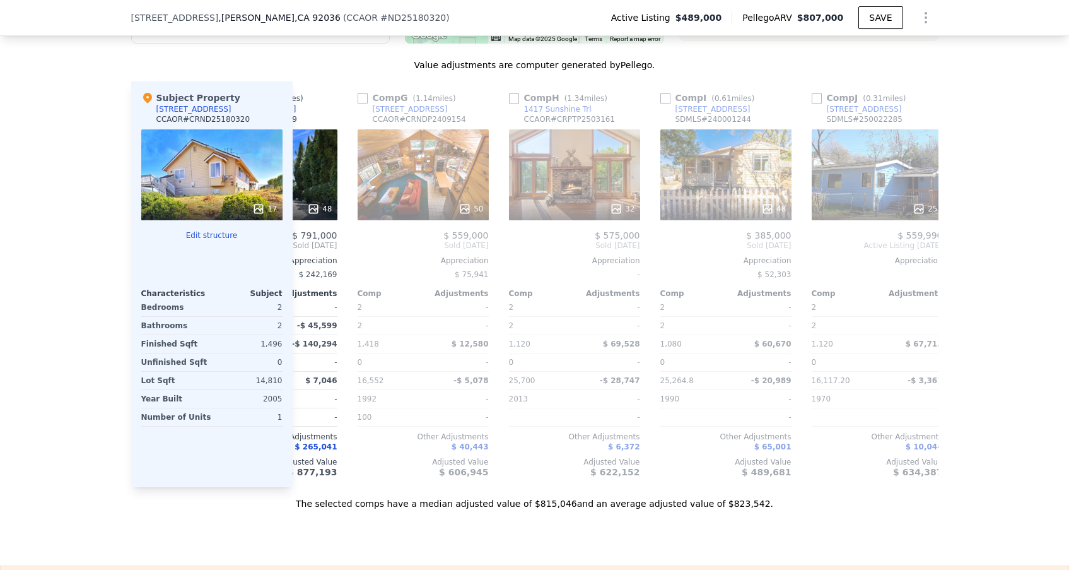
scroll to position [0, 898]
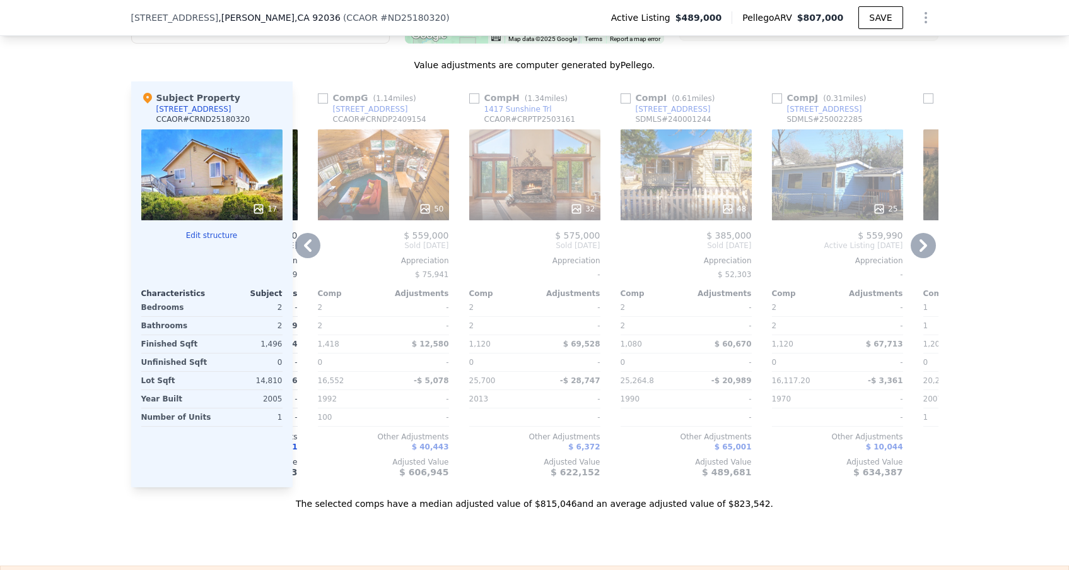
click at [924, 241] on icon at bounding box center [923, 245] width 25 height 25
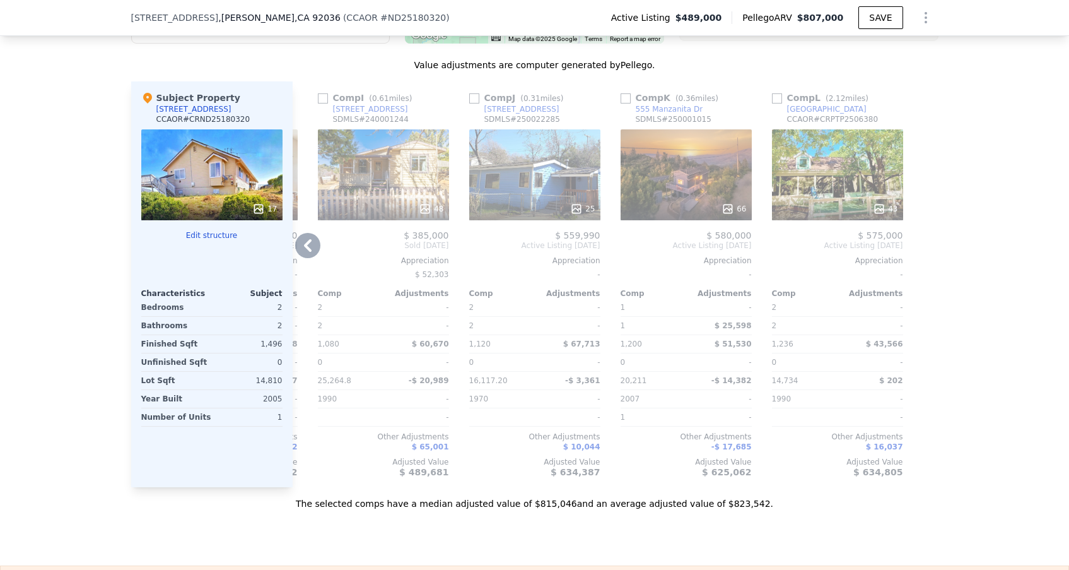
click at [924, 241] on div at bounding box center [929, 284] width 20 height 406
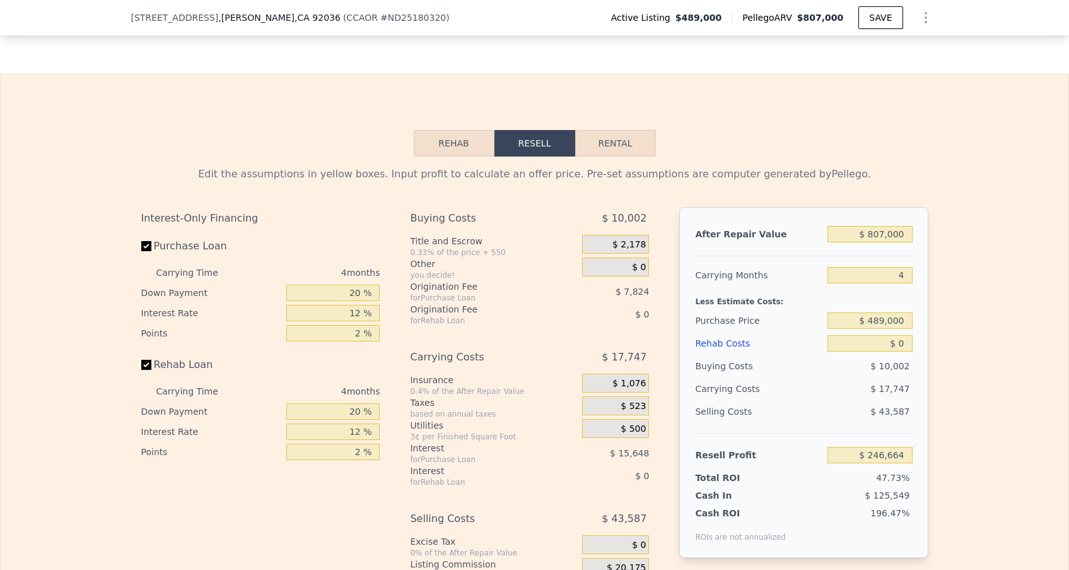
scroll to position [1691, 0]
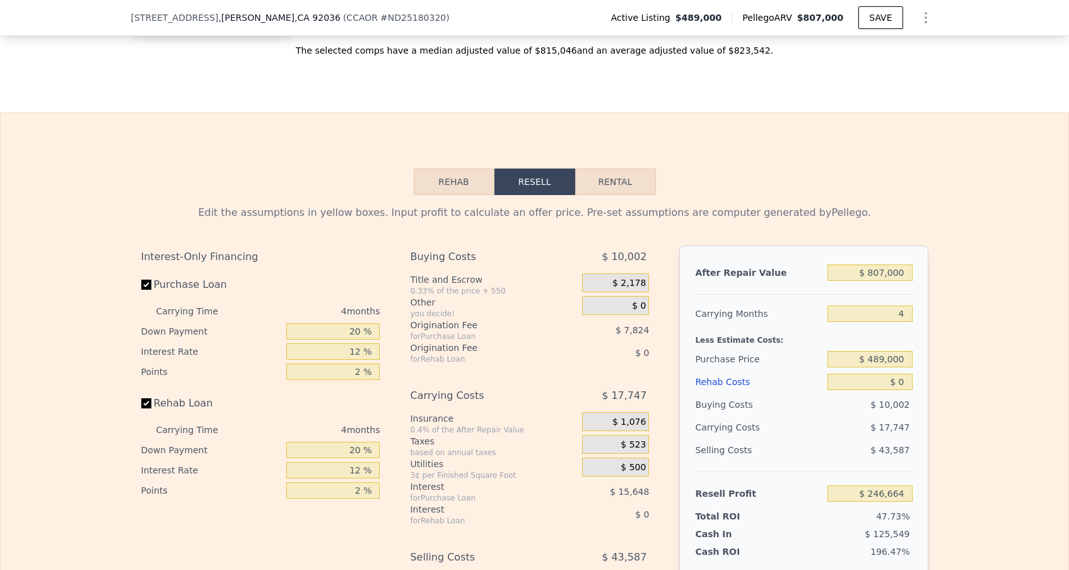
click at [456, 180] on button "Rehab" at bounding box center [454, 181] width 81 height 27
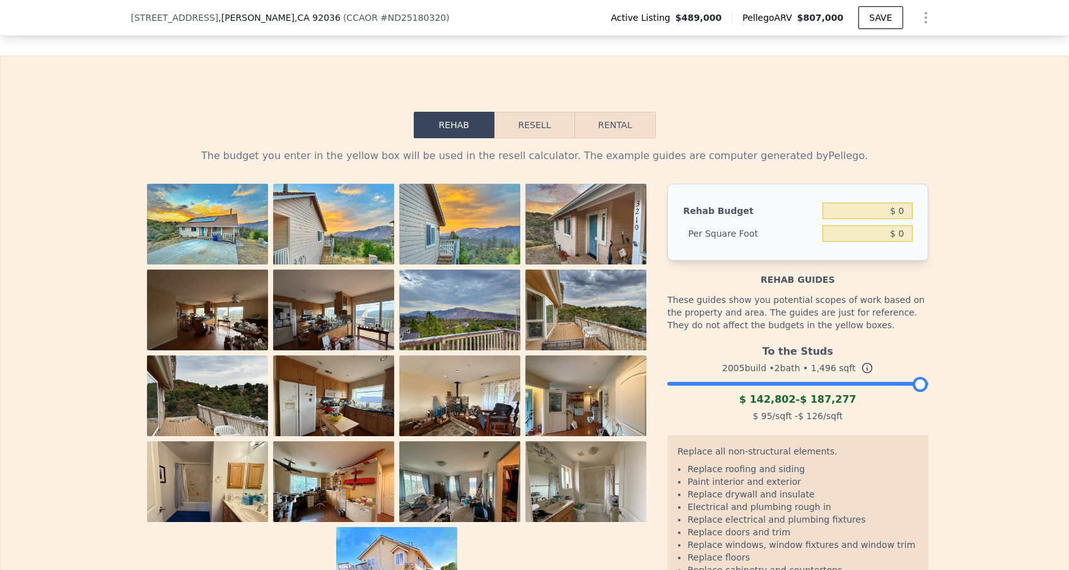
scroll to position [1747, 0]
click at [541, 126] on button "Resell" at bounding box center [535, 125] width 80 height 27
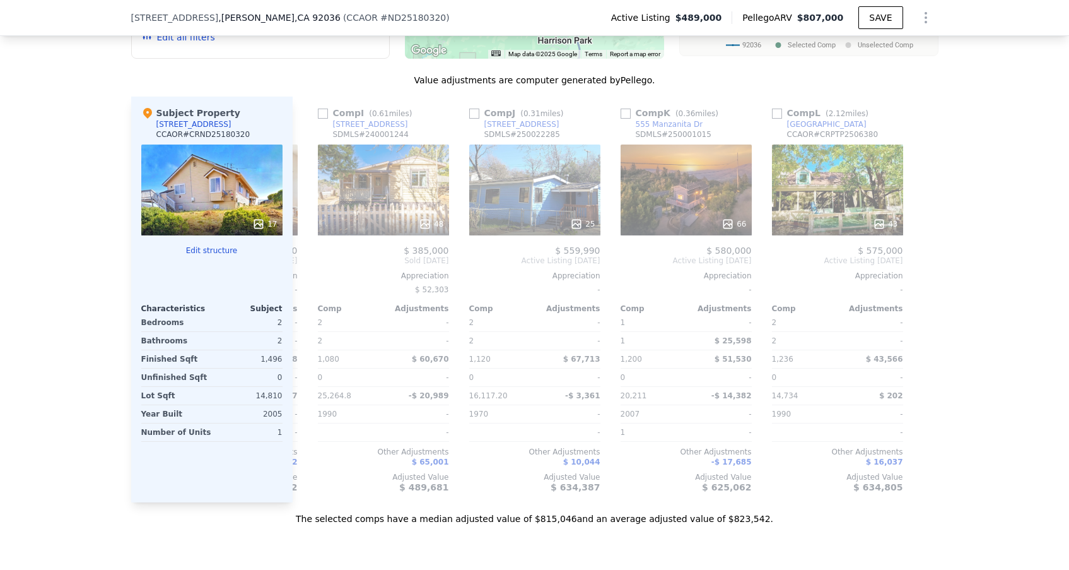
scroll to position [0, 0]
click at [270, 182] on div "17" at bounding box center [211, 189] width 141 height 91
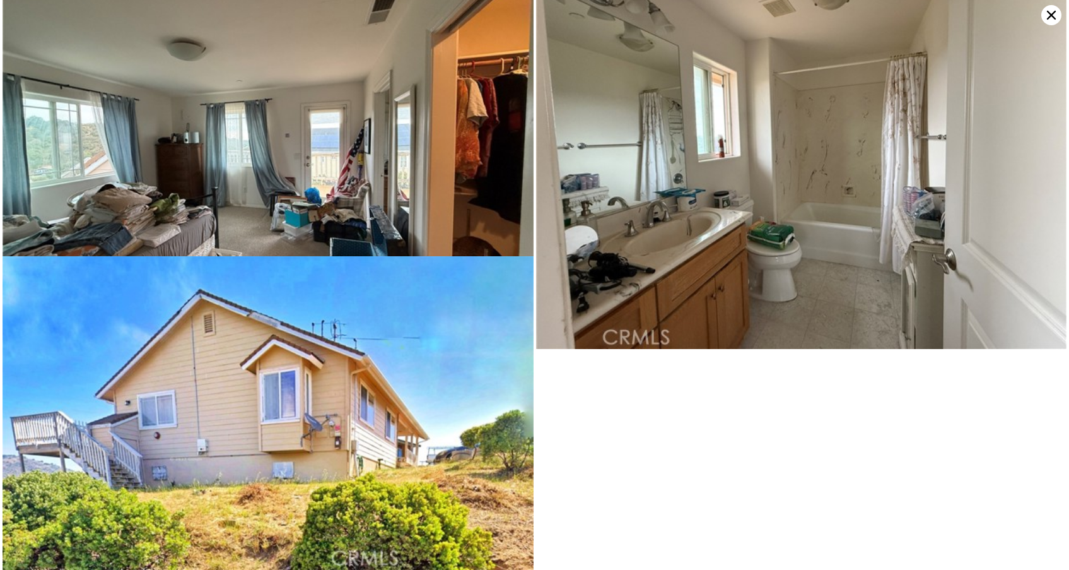
scroll to position [2187, 0]
click at [1052, 16] on icon at bounding box center [1052, 15] width 20 height 20
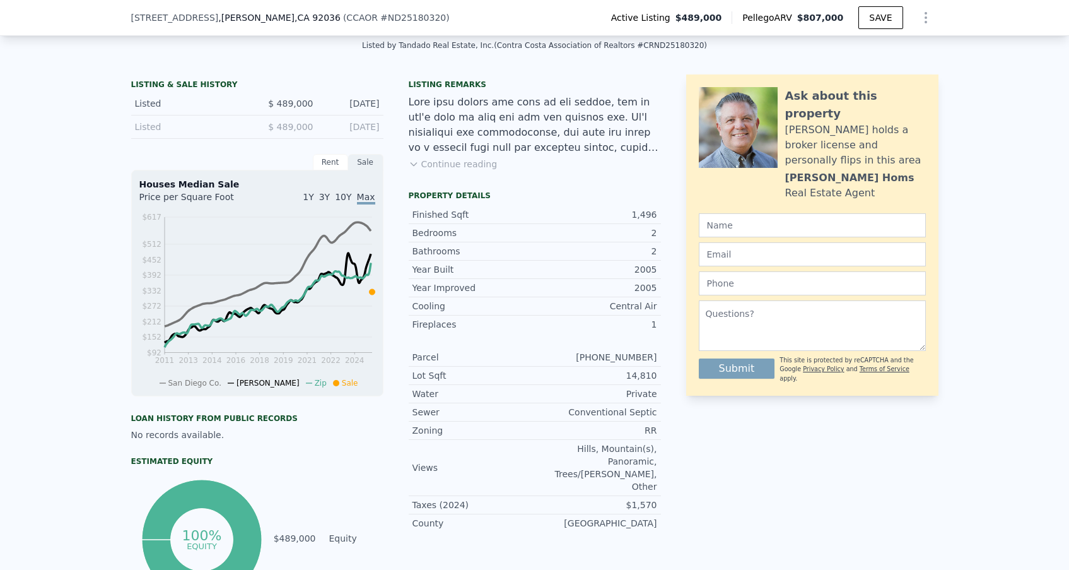
scroll to position [285, 0]
click at [326, 158] on div "Rent" at bounding box center [330, 161] width 35 height 16
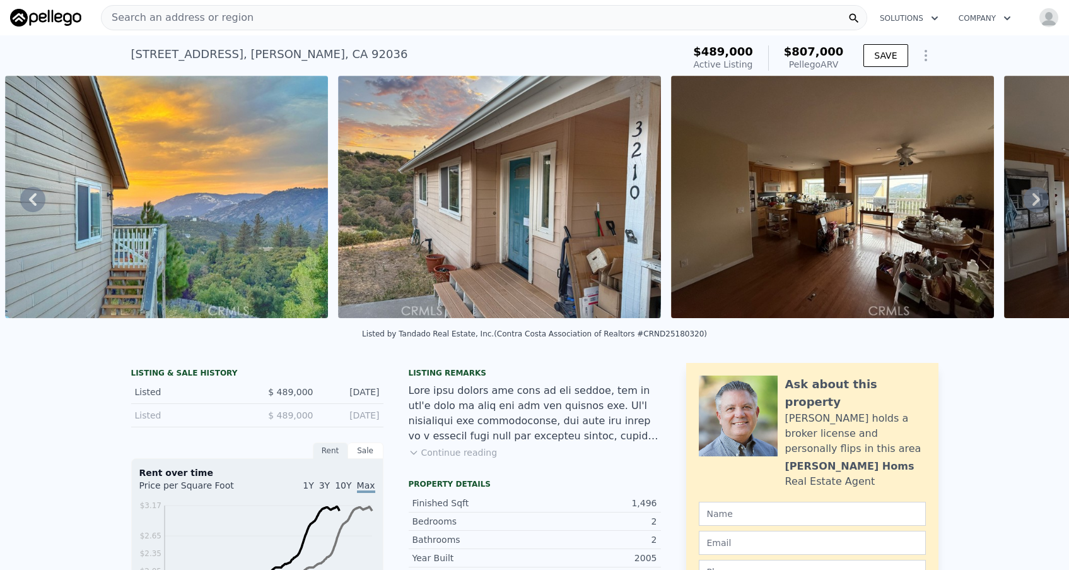
scroll to position [0, 0]
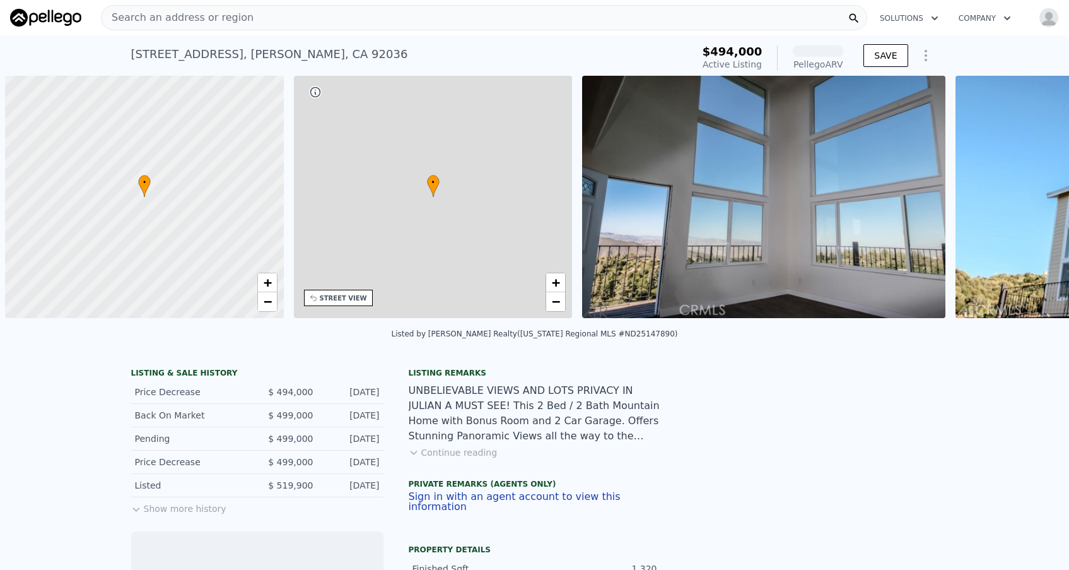
scroll to position [0, 5]
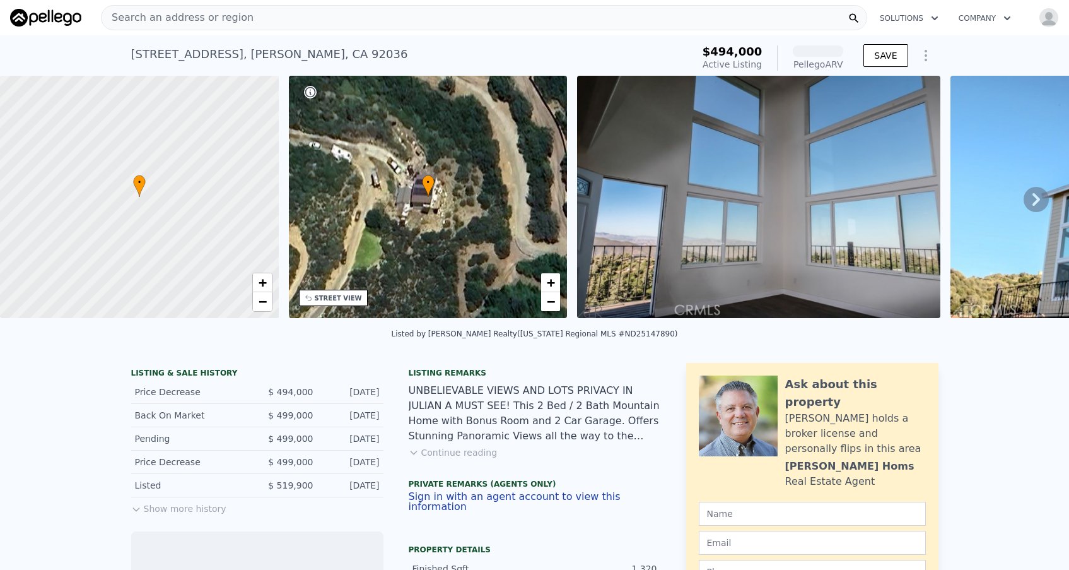
click at [1039, 199] on icon at bounding box center [1037, 199] width 8 height 13
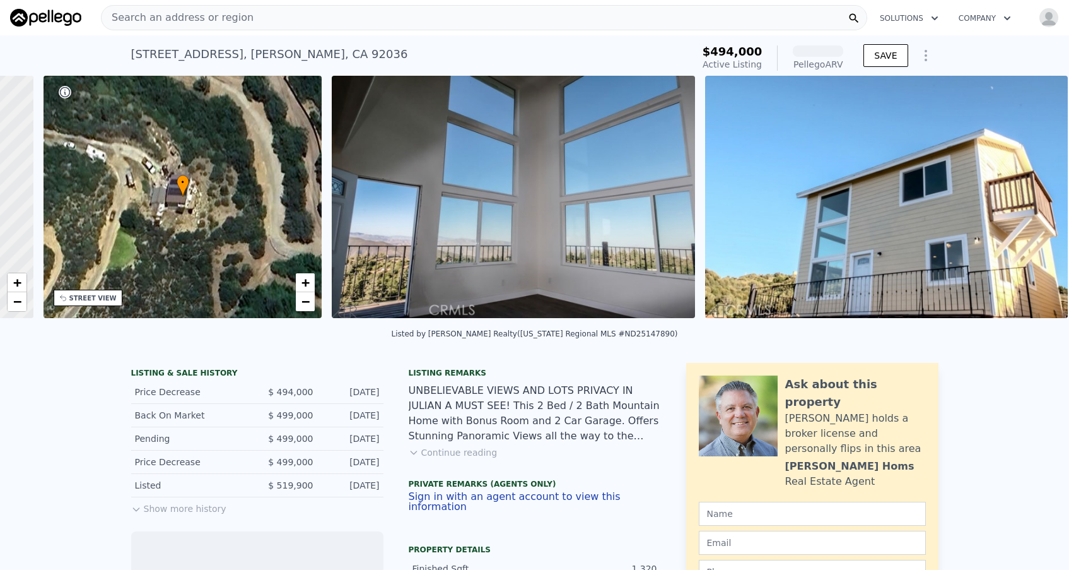
scroll to position [0, 294]
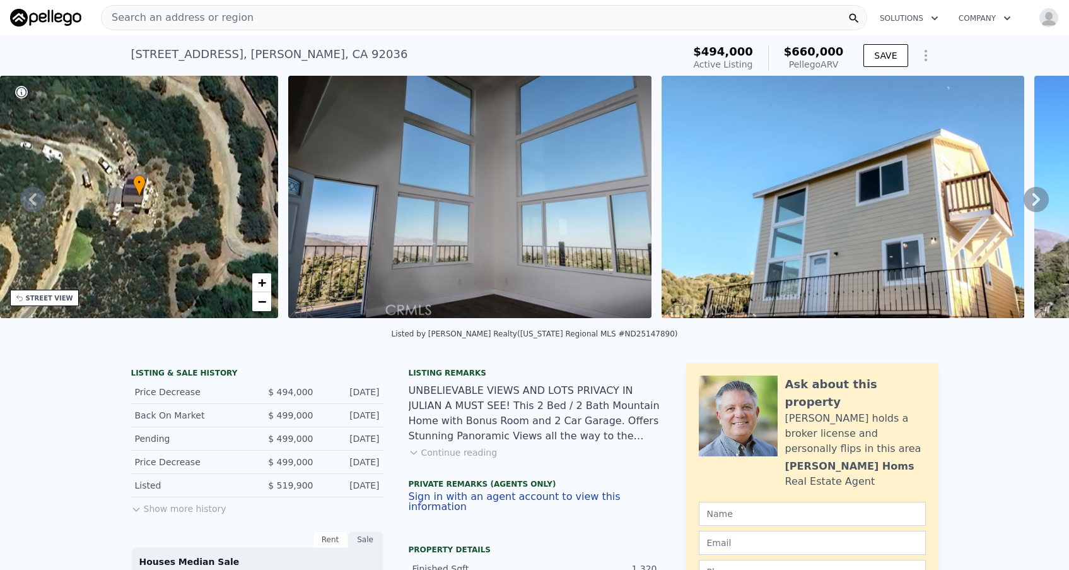
click at [1039, 194] on icon at bounding box center [1036, 199] width 25 height 25
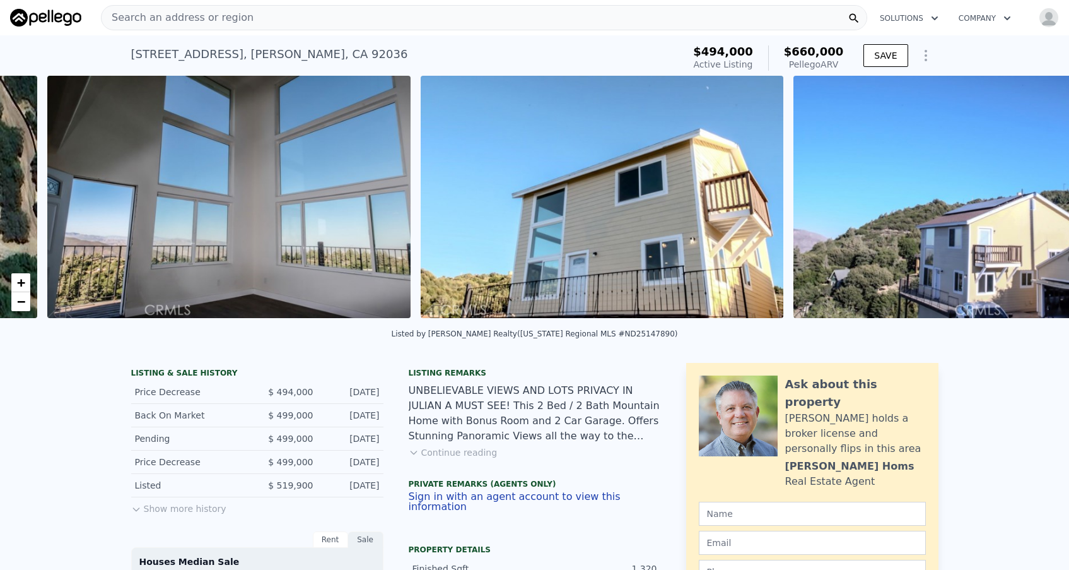
scroll to position [0, 577]
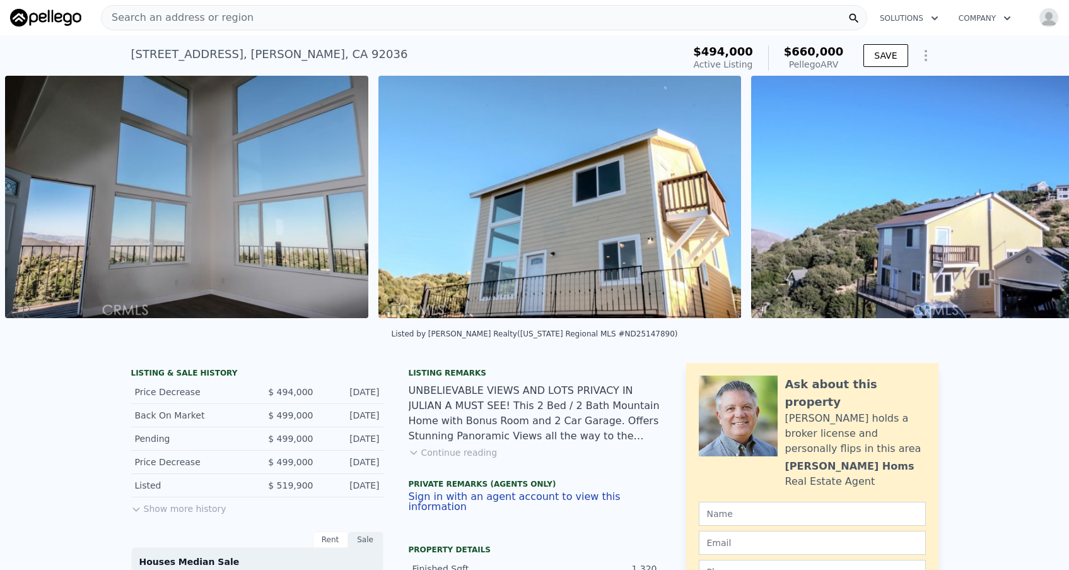
click at [1039, 194] on div "• + − • + − STREET VIEW Loading... SATELLITE VIEW" at bounding box center [534, 199] width 1069 height 247
click at [1039, 196] on icon at bounding box center [1036, 199] width 25 height 25
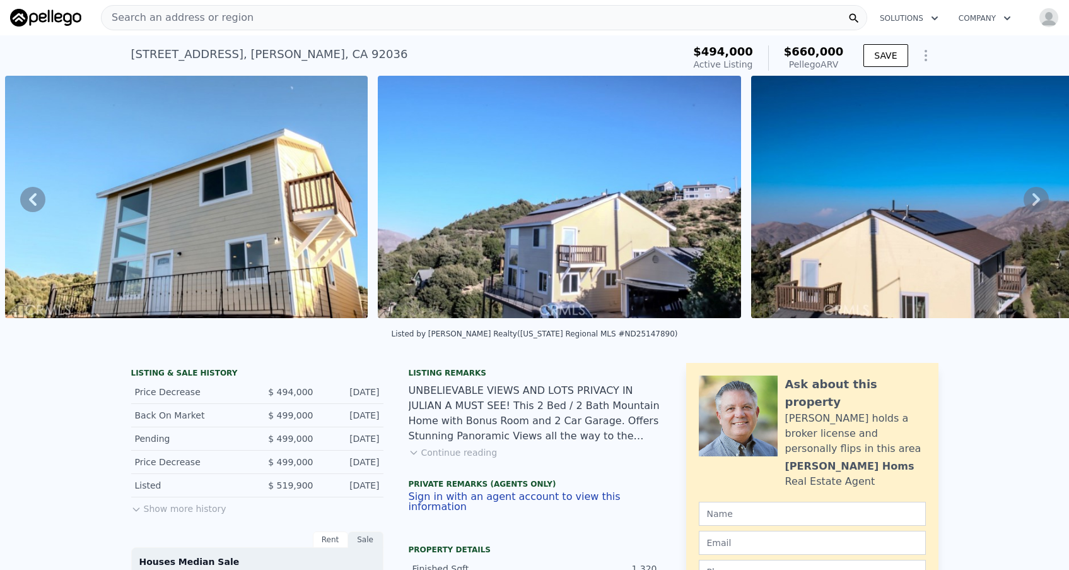
scroll to position [0, 0]
